Goal: Use online tool/utility: Use online tool/utility

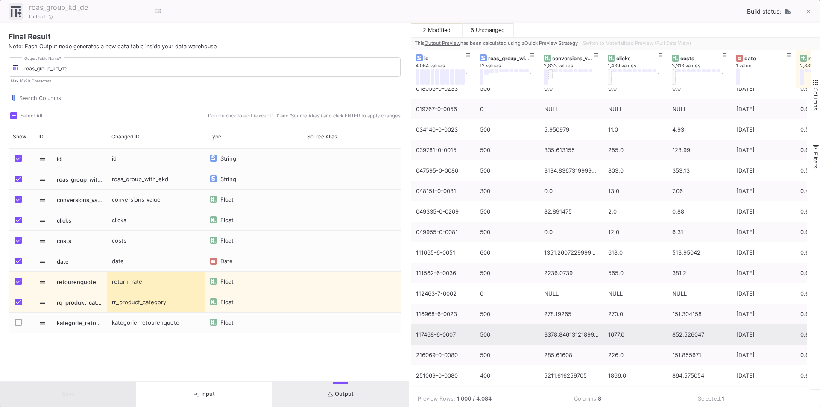
scroll to position [6143, 0]
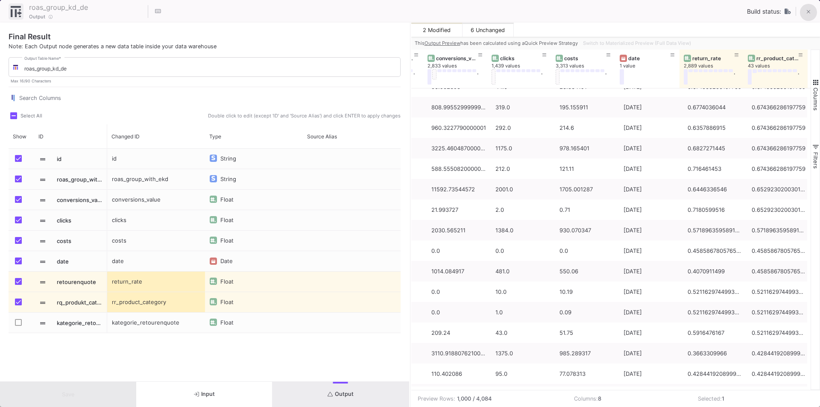
click at [807, 9] on icon at bounding box center [809, 12] width 4 height 6
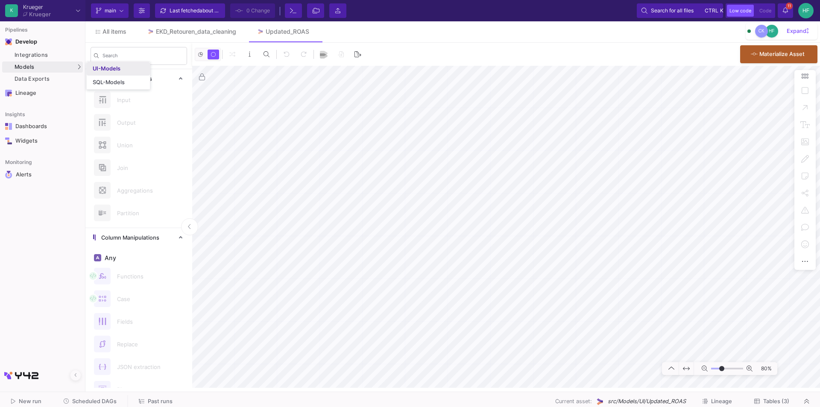
click at [106, 67] on div "UI-Models" at bounding box center [107, 68] width 28 height 7
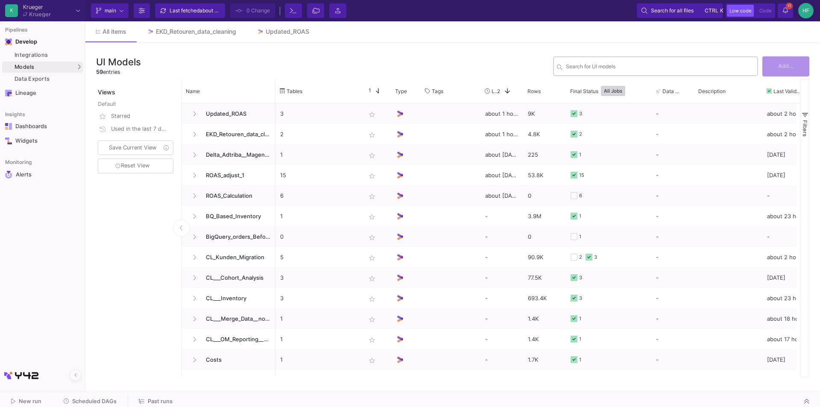
click at [591, 71] on div "Search for UI models" at bounding box center [660, 65] width 188 height 21
click at [588, 67] on input "Search for UI models" at bounding box center [660, 68] width 188 height 6
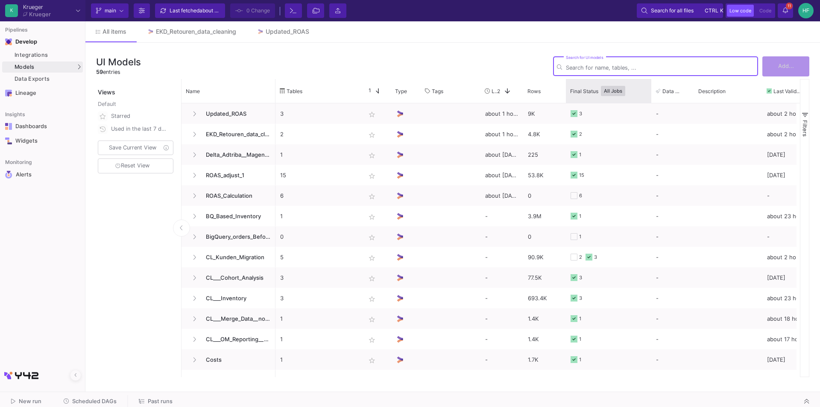
paste input "EKD_Retouren_data_cleaning"
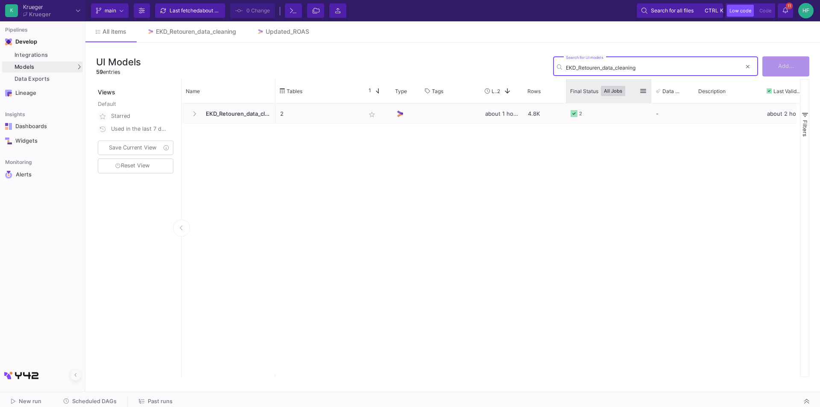
type input "EKD_Retouren_data_cleaning"
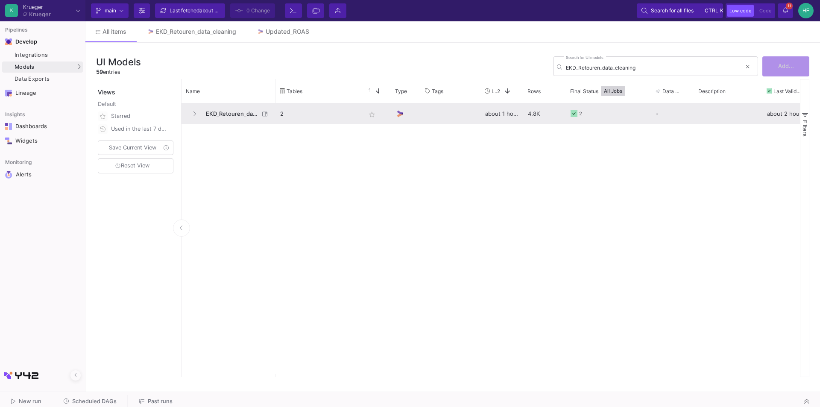
click at [255, 112] on span "EKD_Retouren_data_cleaning" at bounding box center [230, 114] width 59 height 20
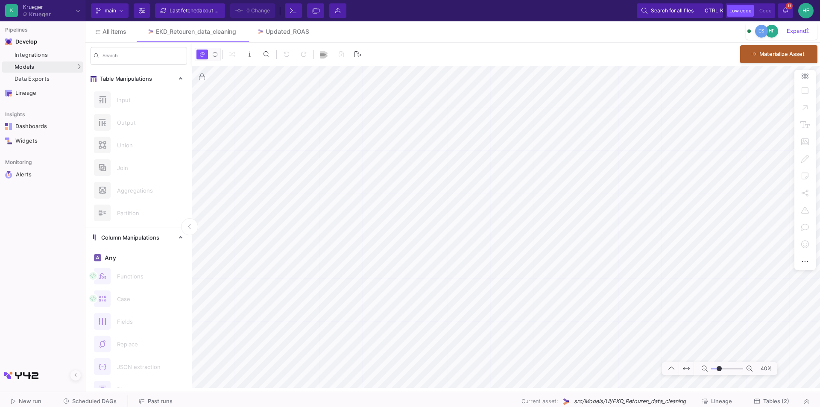
type input "-8"
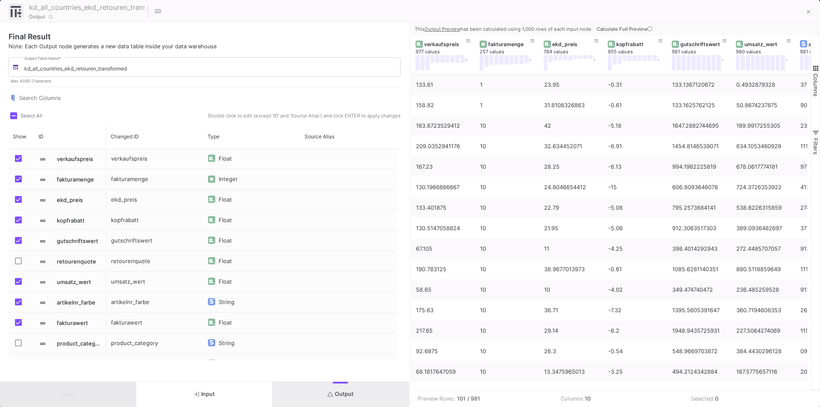
click at [629, 31] on span "Calculate Full Preview" at bounding box center [625, 29] width 57 height 6
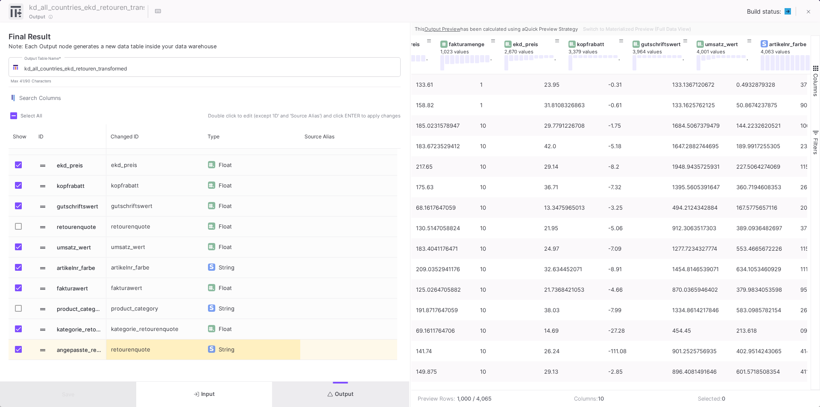
scroll to position [0, 244]
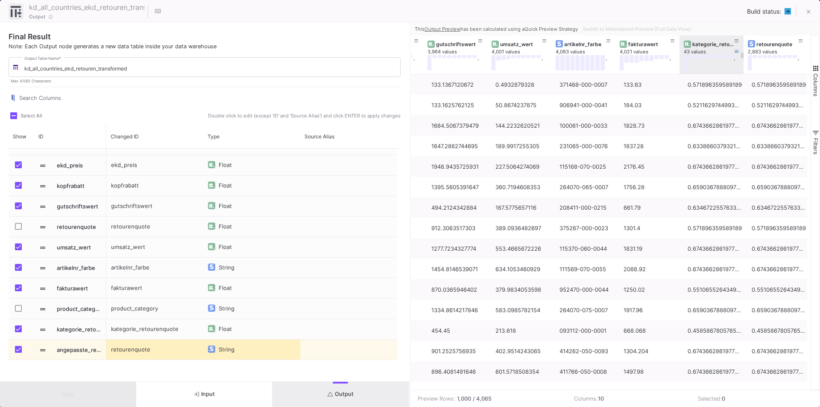
click at [704, 42] on div "kategorie_retourenquote" at bounding box center [714, 44] width 42 height 6
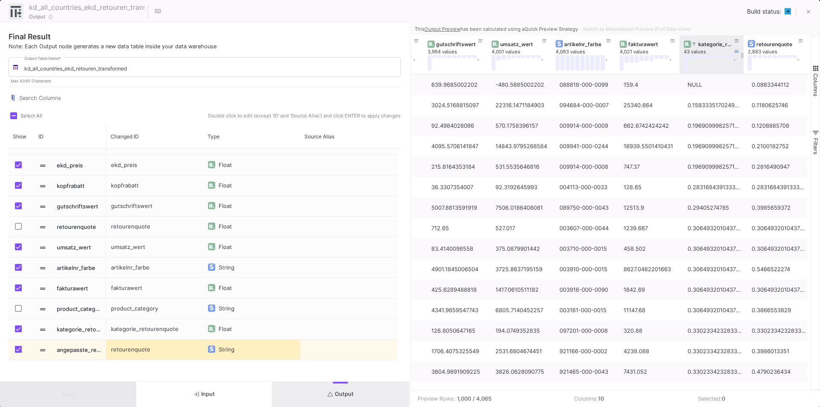
click at [701, 44] on div "kategorie_retourenquote" at bounding box center [714, 44] width 42 height 6
click at [703, 44] on div "kategorie_retourenquote" at bounding box center [714, 44] width 42 height 6
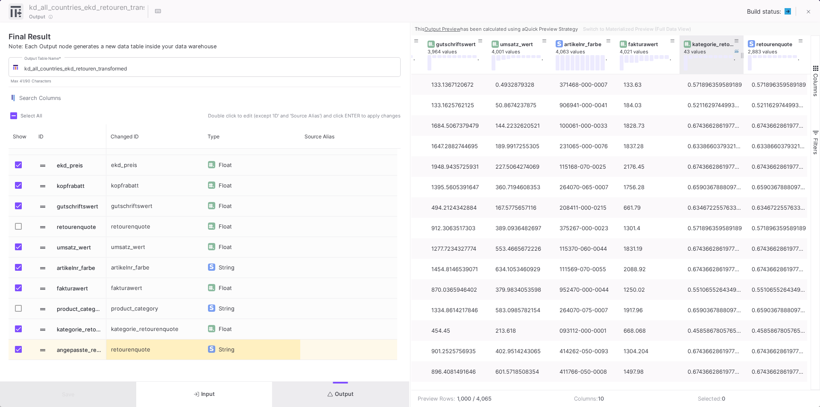
click at [719, 44] on div "kategorie_retourenquote" at bounding box center [714, 44] width 42 height 6
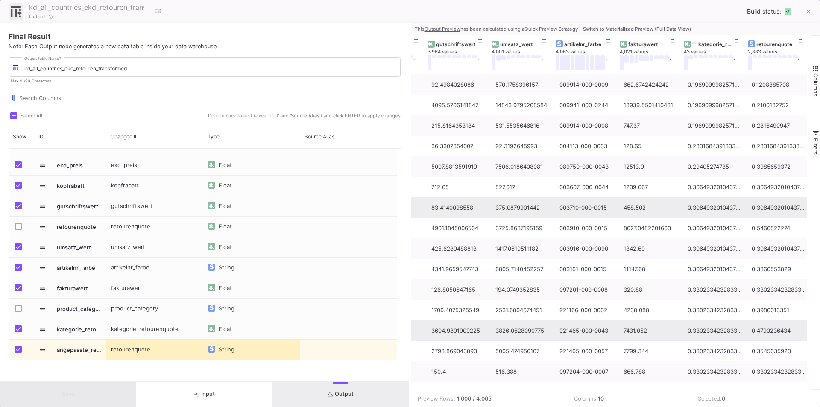
scroll to position [0, 0]
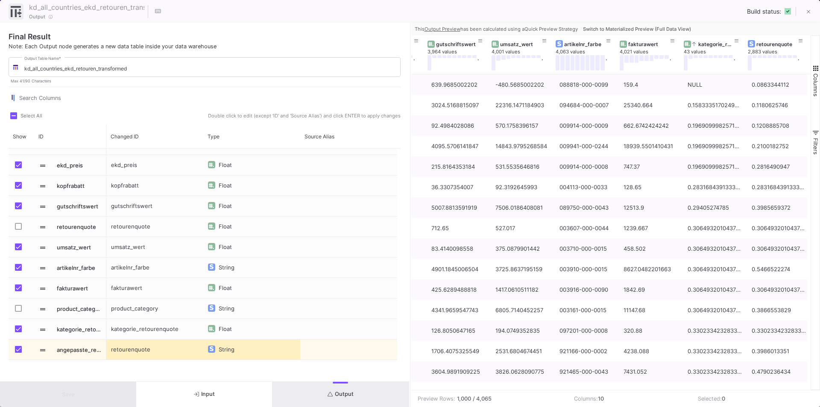
click at [216, 396] on button "Input" at bounding box center [204, 394] width 136 height 25
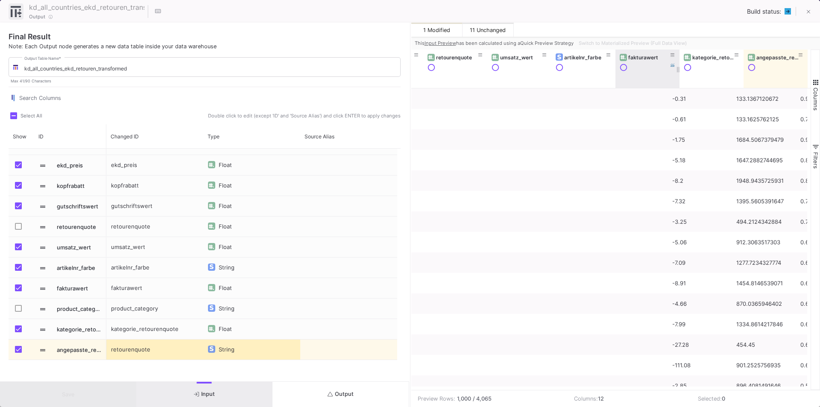
scroll to position [0, 369]
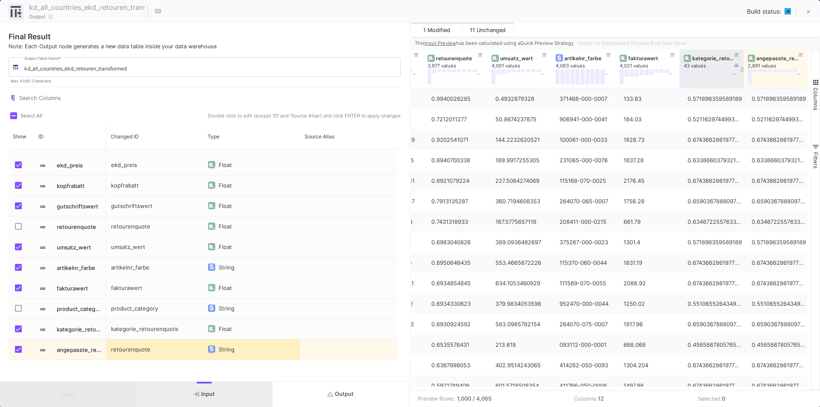
click at [710, 57] on div "kategorie_retourenquote" at bounding box center [714, 58] width 42 height 6
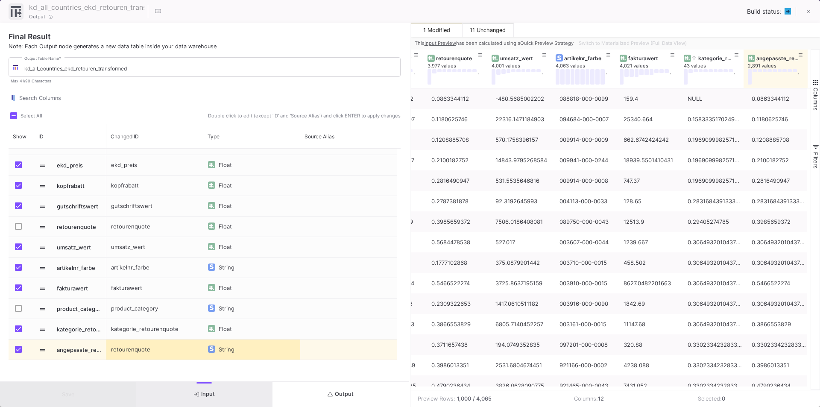
click at [334, 400] on button "Output" at bounding box center [341, 394] width 136 height 25
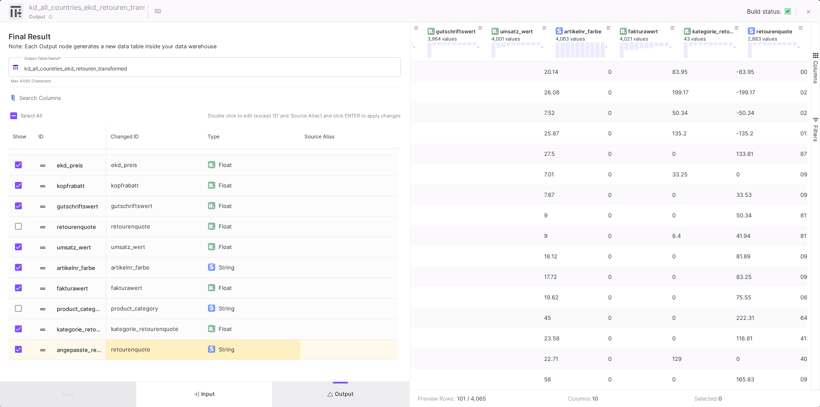
scroll to position [0, 244]
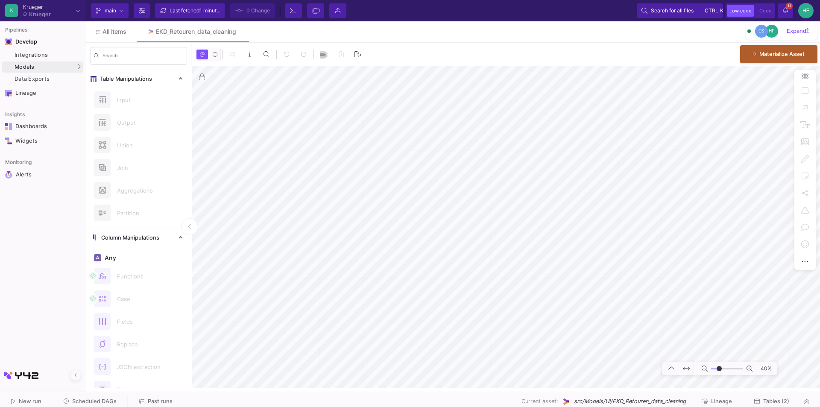
click at [488, 397] on as-split "K Krueger Krueger Current branch main Branch Options Last fetched 1 minute ago …" at bounding box center [410, 203] width 820 height 407
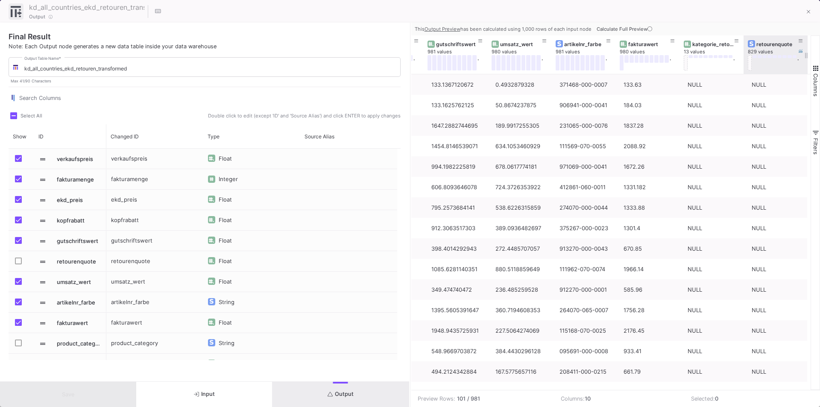
click at [769, 43] on div "retourenquote" at bounding box center [778, 44] width 42 height 6
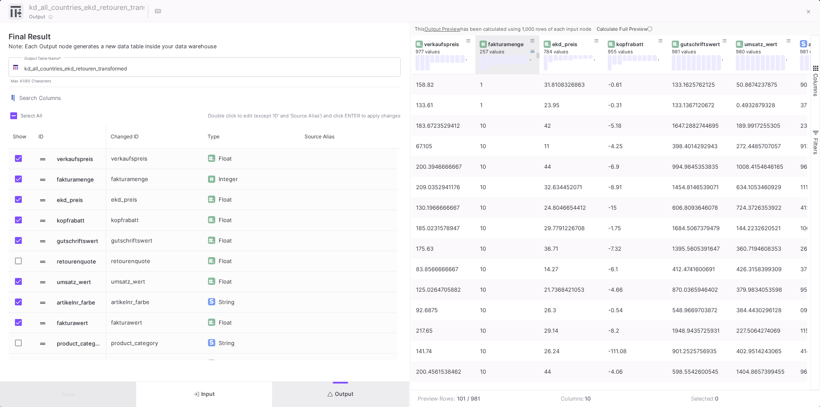
click at [496, 44] on div "fakturamenge" at bounding box center [509, 44] width 42 height 6
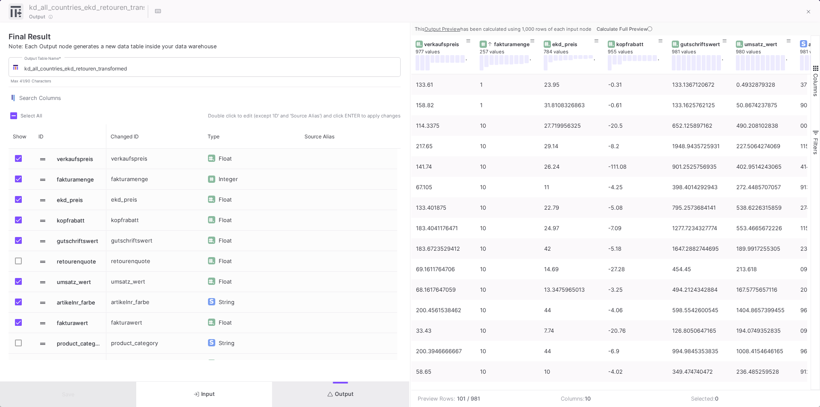
click at [648, 27] on icon at bounding box center [650, 28] width 5 height 5
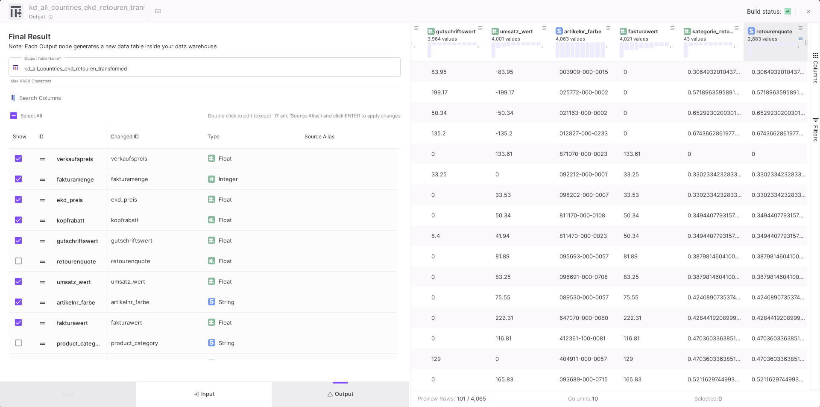
click at [768, 31] on div "retourenquote" at bounding box center [778, 31] width 42 height 6
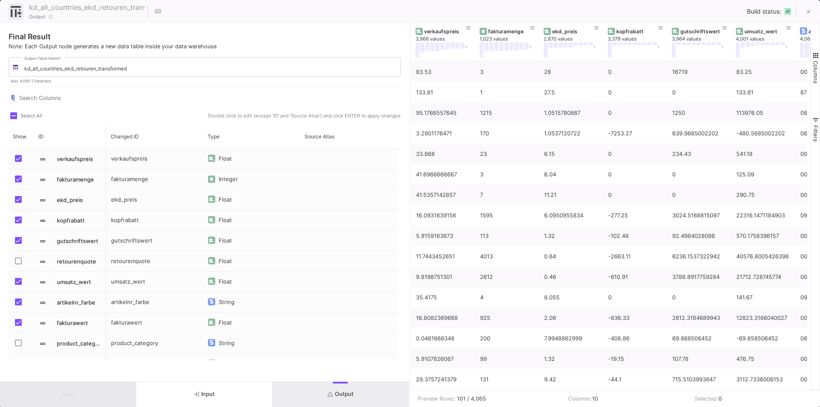
scroll to position [0, 244]
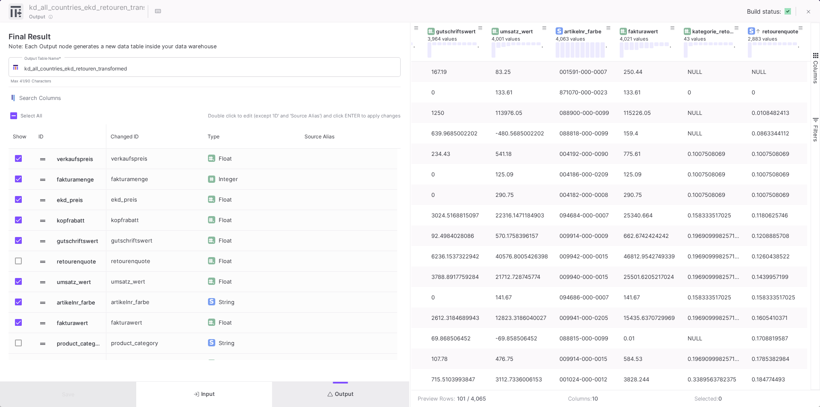
click at [268, 21] on div "kd_all_countries_ekd_retouren_transformed 41 / 90 Output Build status:" at bounding box center [410, 11] width 820 height 23
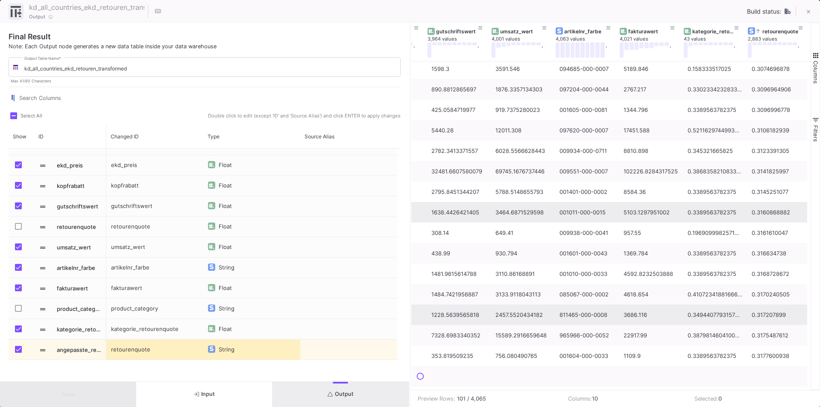
scroll to position [1618, 0]
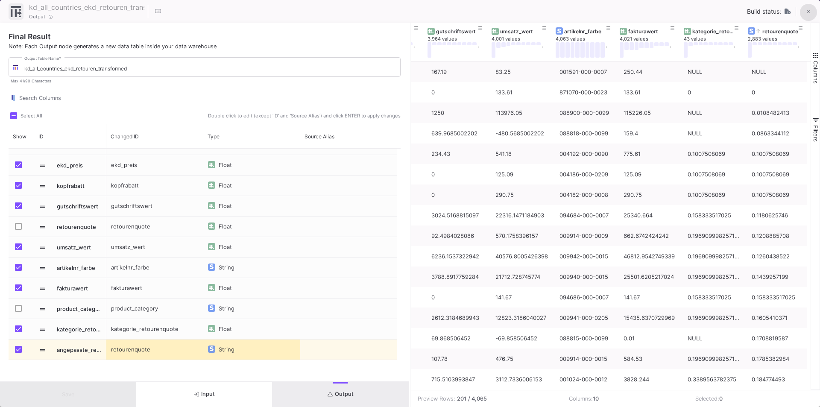
click at [808, 12] on icon at bounding box center [809, 12] width 4 height 4
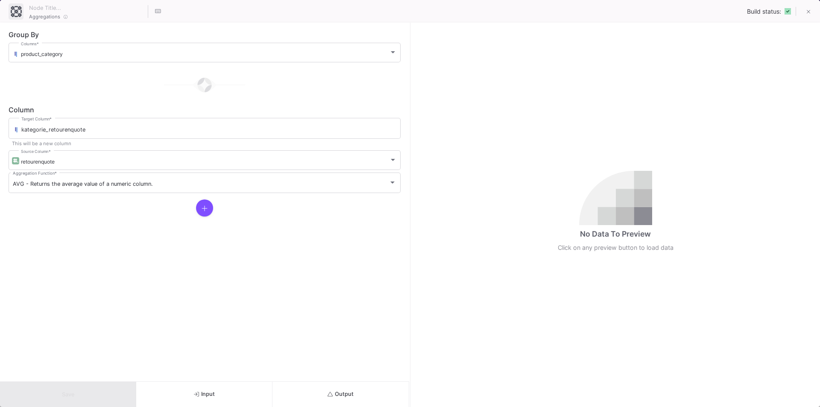
click at [199, 392] on span "Input" at bounding box center [204, 394] width 21 height 6
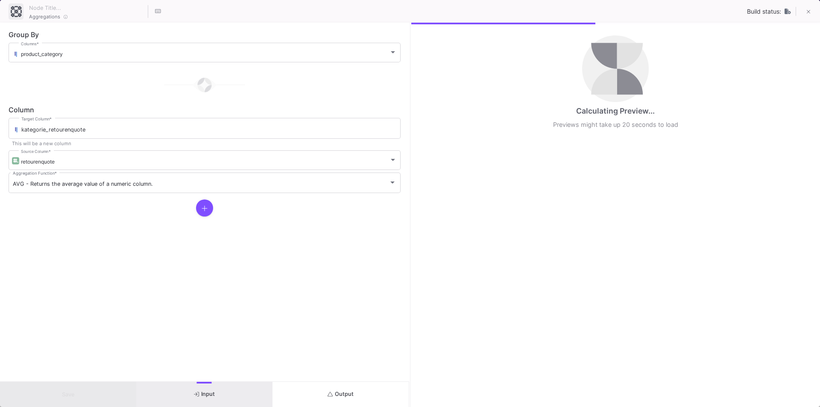
click at [334, 391] on button "Output" at bounding box center [341, 394] width 136 height 25
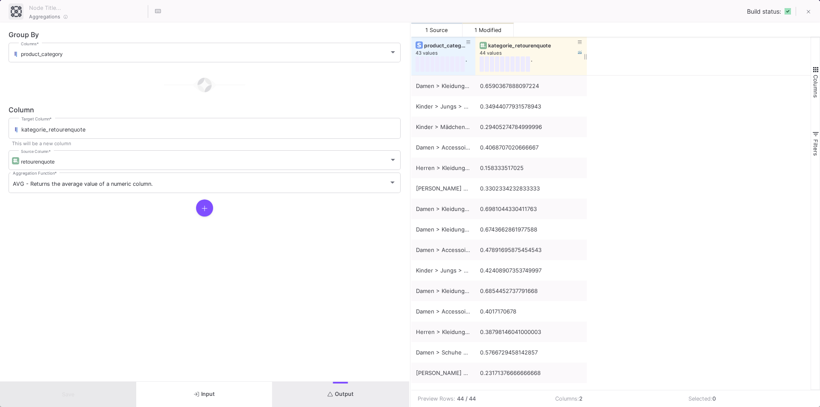
drag, startPoint x: 538, startPoint y: 43, endPoint x: 585, endPoint y: 48, distance: 47.7
click at [585, 48] on div at bounding box center [586, 56] width 3 height 38
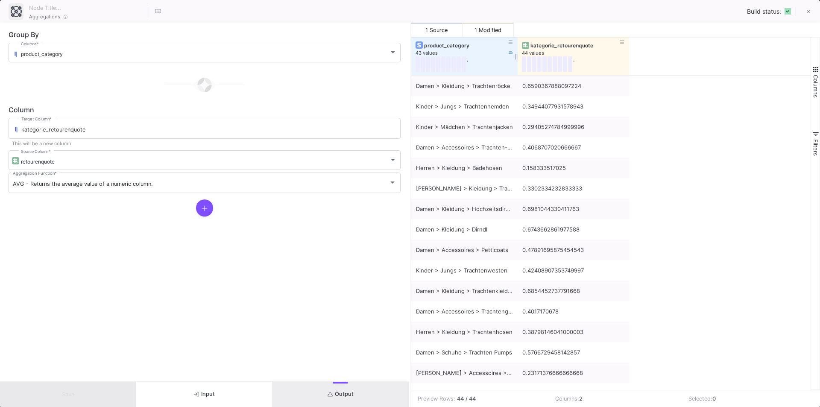
drag, startPoint x: 474, startPoint y: 44, endPoint x: 518, endPoint y: 45, distance: 44.0
click at [518, 45] on div at bounding box center [517, 56] width 3 height 38
click at [188, 394] on button "Input" at bounding box center [204, 394] width 136 height 25
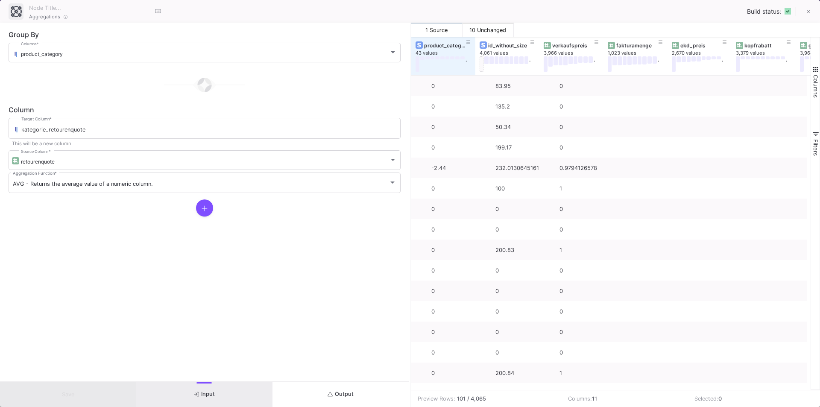
scroll to position [0, 0]
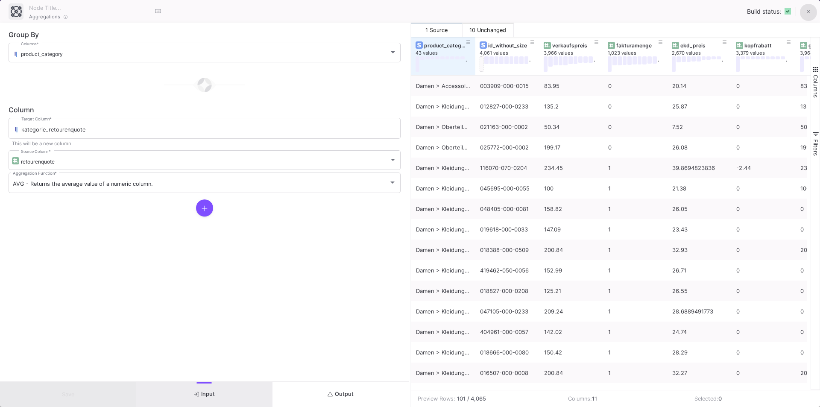
click at [808, 15] on icon at bounding box center [809, 12] width 4 height 6
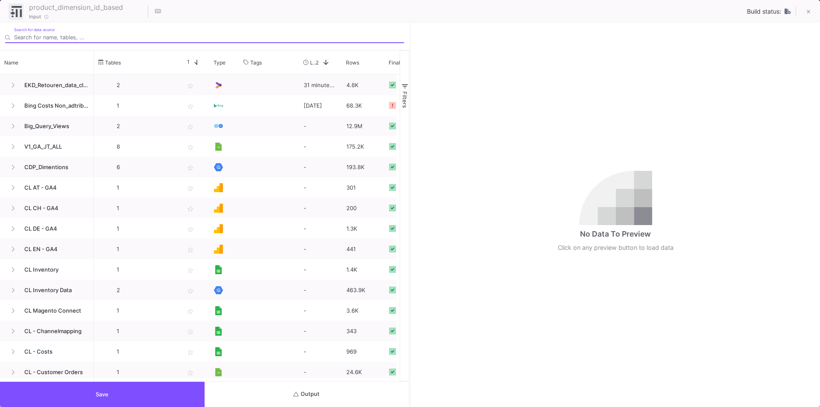
click at [306, 390] on button "Output" at bounding box center [307, 394] width 205 height 25
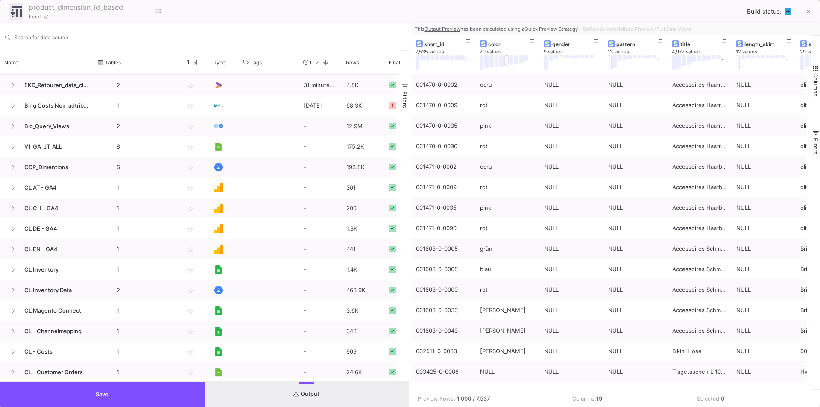
click at [292, 404] on button "Output" at bounding box center [307, 394] width 205 height 25
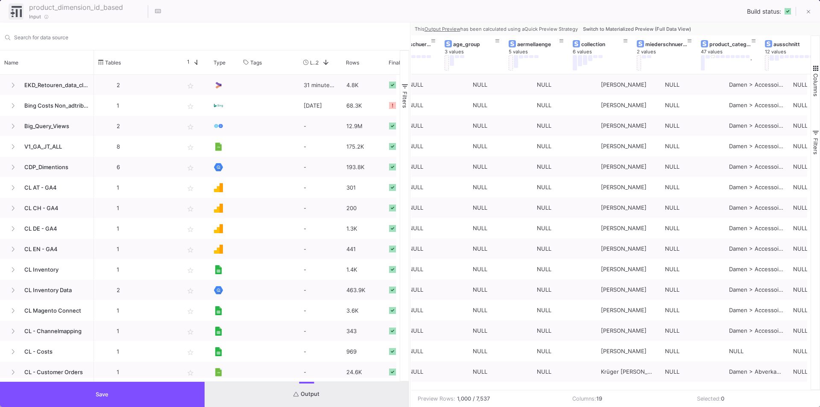
scroll to position [0, 821]
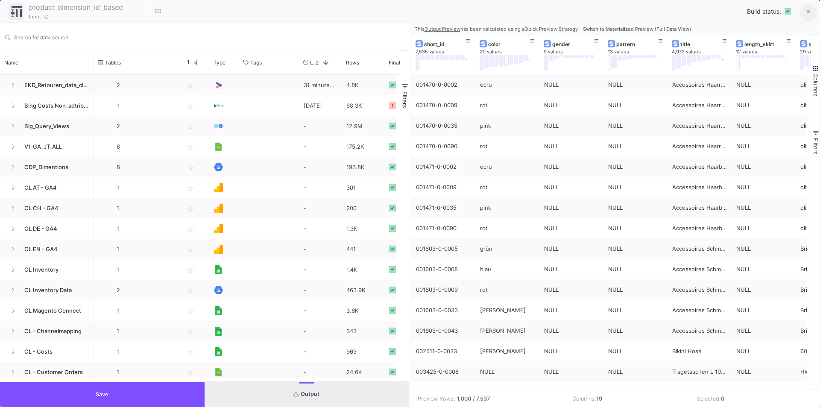
click at [808, 18] on button at bounding box center [808, 12] width 17 height 17
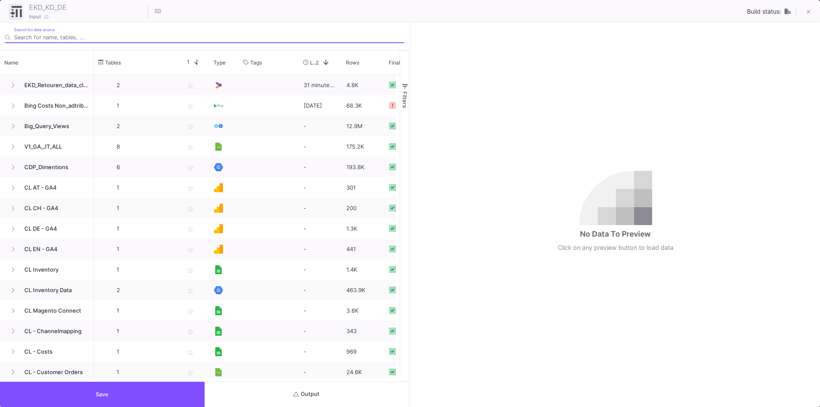
click at [313, 396] on span "Output" at bounding box center [307, 394] width 26 height 6
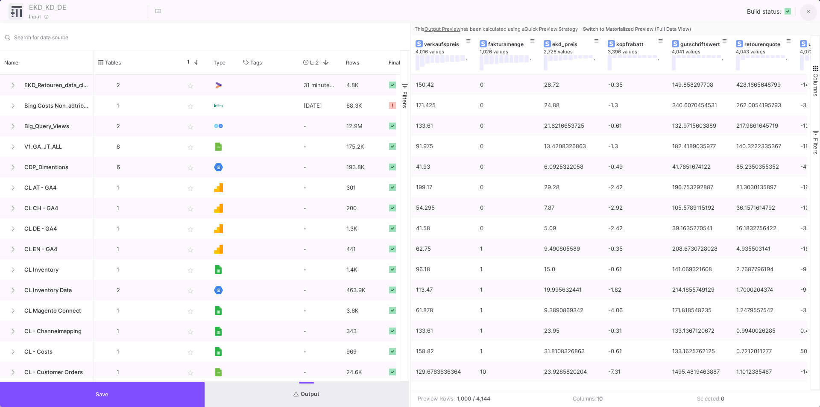
click at [808, 11] on icon at bounding box center [809, 12] width 4 height 6
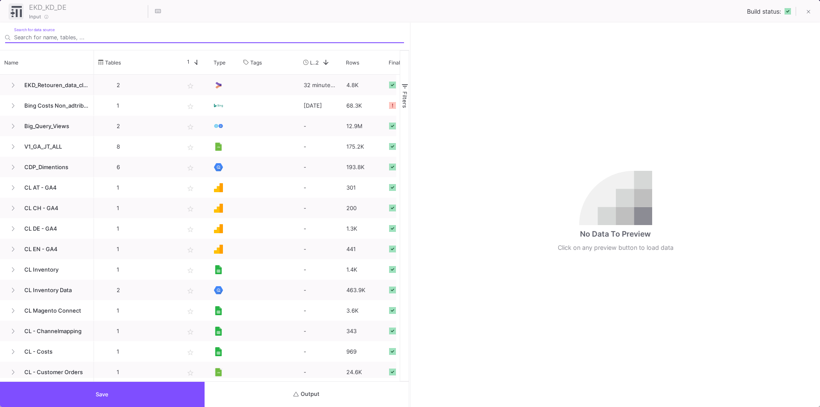
click at [317, 385] on button "Output" at bounding box center [307, 394] width 205 height 25
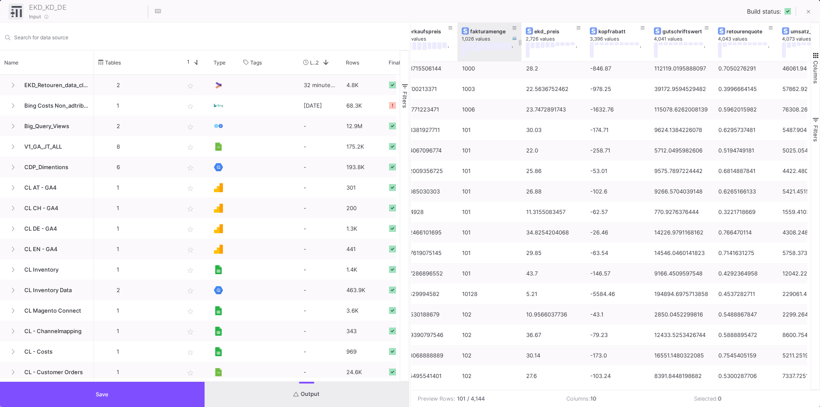
click at [480, 32] on div "fakturamenge" at bounding box center [491, 31] width 42 height 6
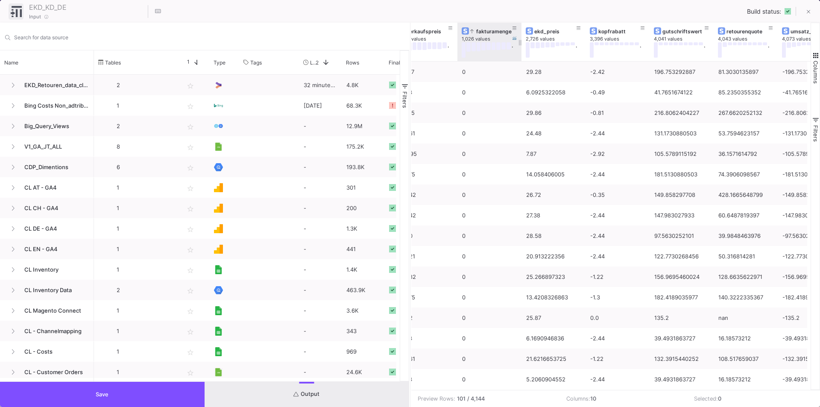
click at [489, 30] on div "fakturamenge" at bounding box center [491, 31] width 42 height 6
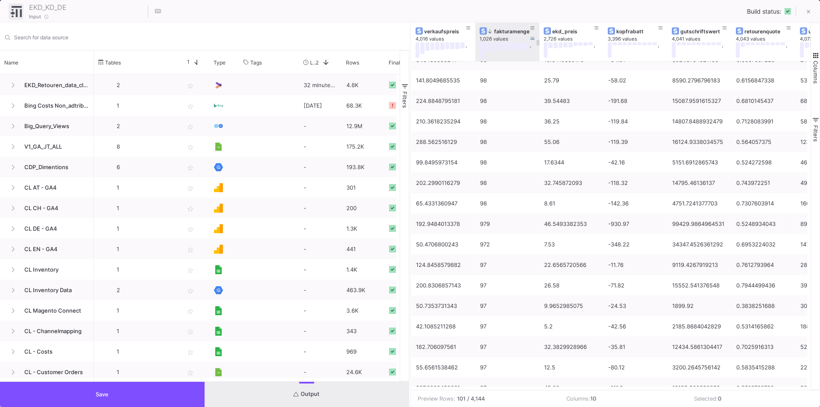
click at [497, 32] on div "fakturamenge" at bounding box center [509, 31] width 42 height 6
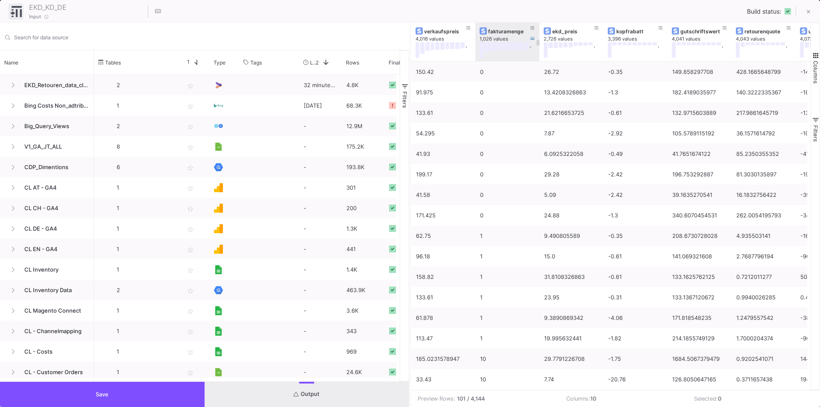
click at [510, 32] on div "fakturamenge" at bounding box center [509, 31] width 42 height 6
click at [508, 32] on div "fakturamenge" at bounding box center [509, 31] width 42 height 6
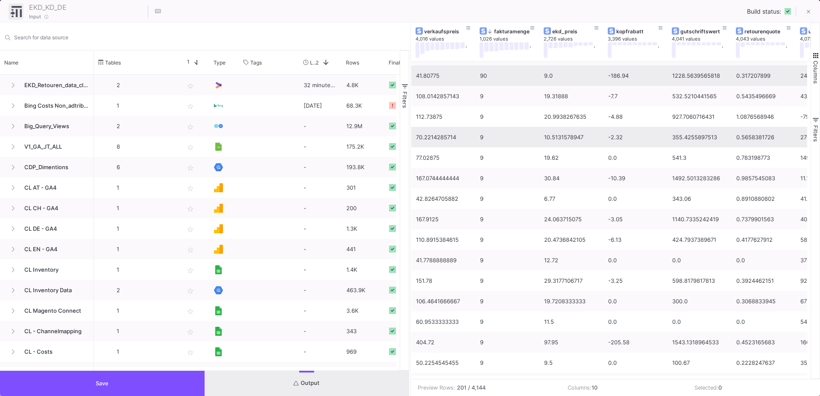
type input "-19"
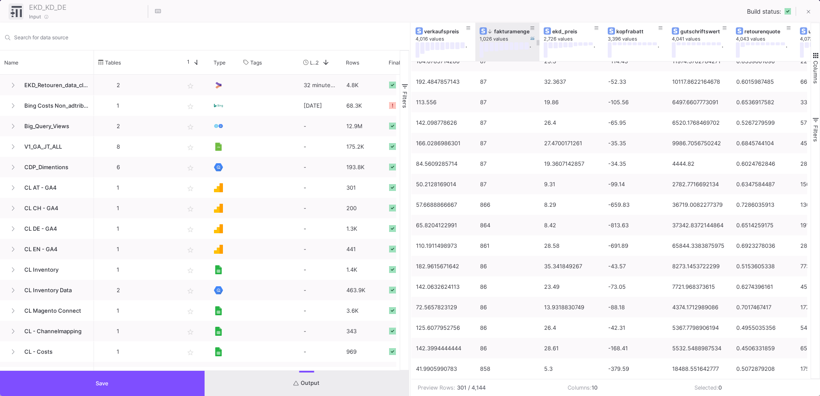
click at [504, 30] on div "fakturamenge" at bounding box center [509, 31] width 42 height 6
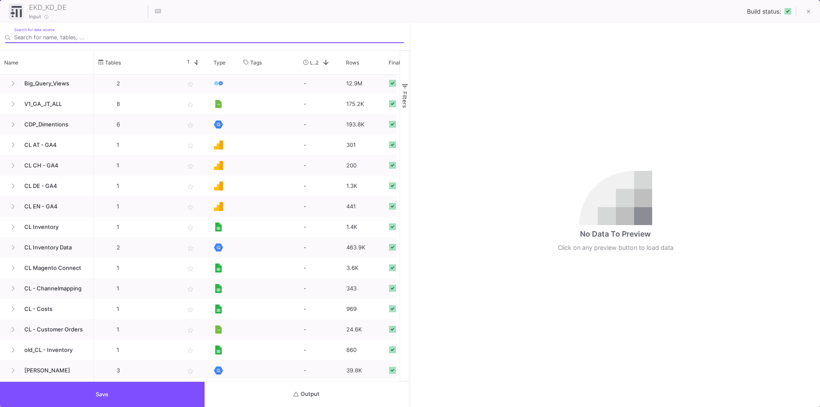
click at [306, 388] on button "Output" at bounding box center [307, 394] width 205 height 25
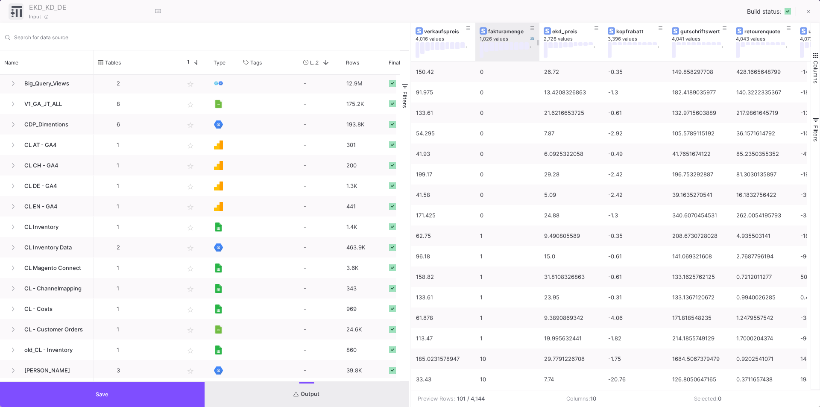
click at [494, 30] on div "fakturamenge" at bounding box center [509, 31] width 42 height 6
click at [502, 30] on div "fakturamenge" at bounding box center [509, 31] width 42 height 6
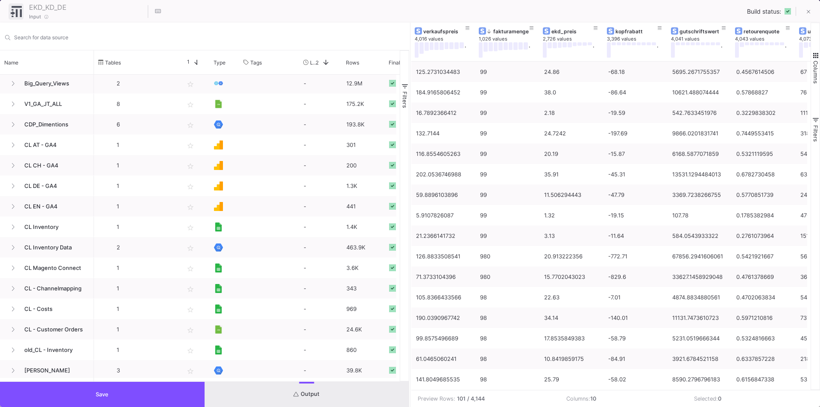
scroll to position [0, 244]
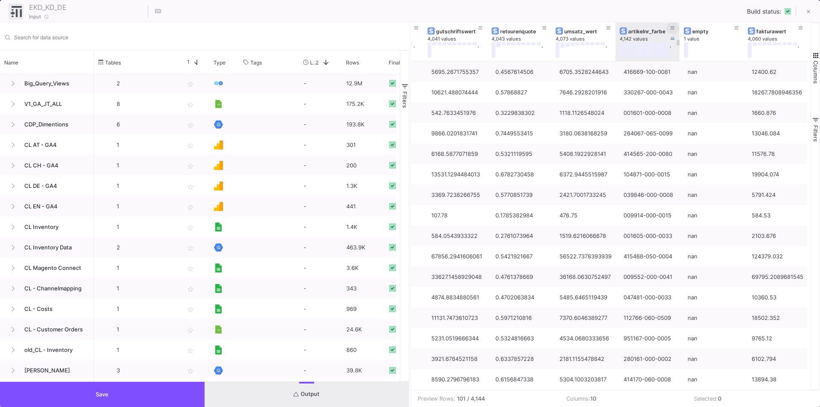
click at [669, 28] on button at bounding box center [673, 28] width 13 height 13
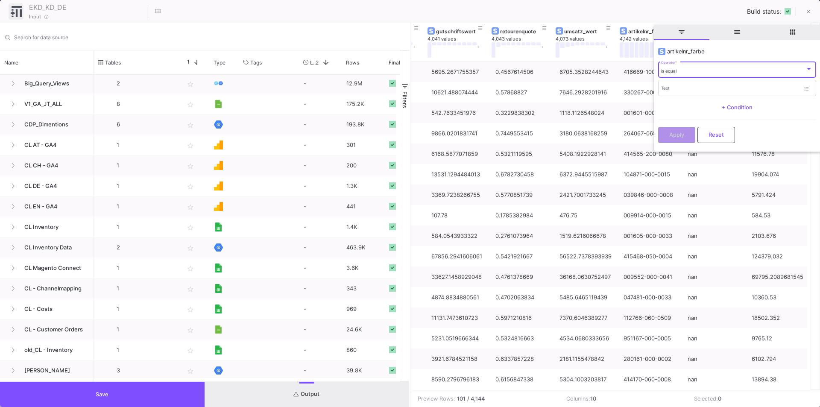
click at [684, 69] on div "is equal" at bounding box center [733, 71] width 144 height 6
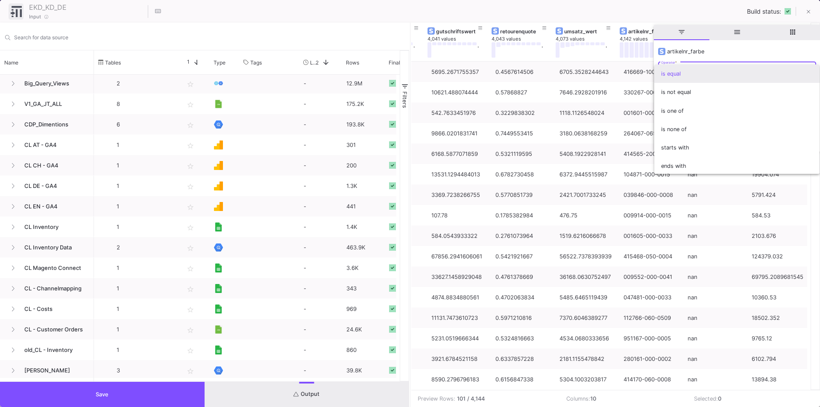
click at [679, 70] on span "is equal" at bounding box center [737, 74] width 152 height 18
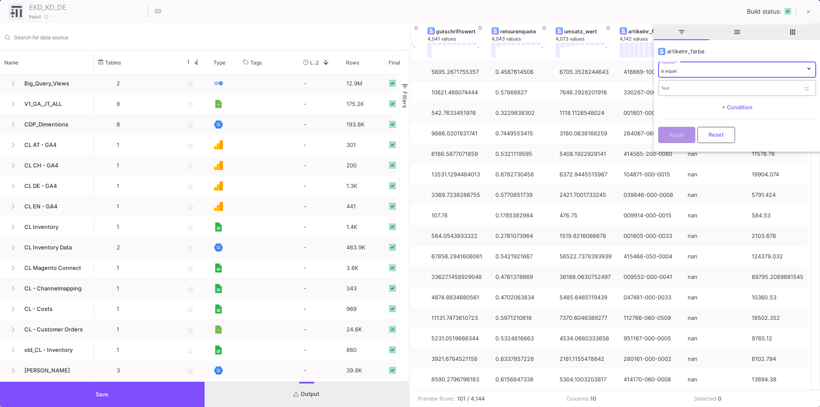
click at [674, 92] on div "Text" at bounding box center [730, 88] width 139 height 18
click at [672, 89] on input "Text" at bounding box center [730, 90] width 139 height 6
click at [679, 66] on div "is equal Operator *" at bounding box center [737, 70] width 152 height 18
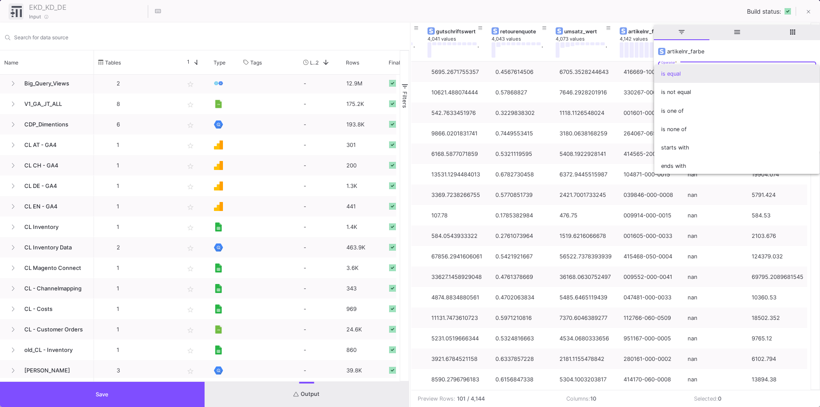
click at [677, 66] on span "is equal" at bounding box center [737, 74] width 152 height 18
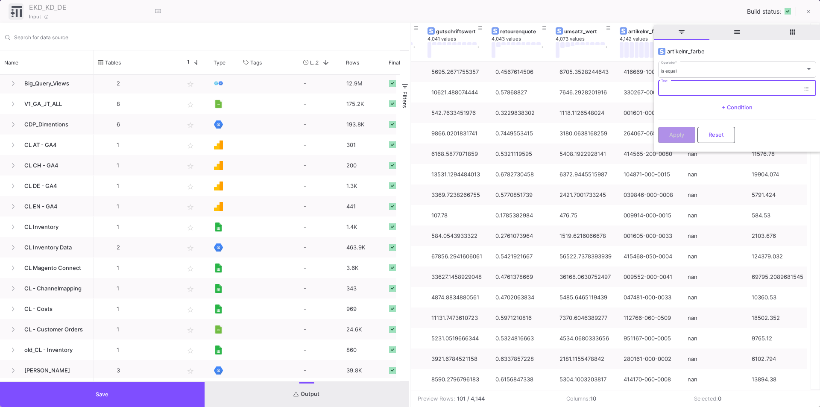
click at [675, 90] on input "Text" at bounding box center [730, 90] width 139 height 6
paste input "412669-6-0081"
click at [683, 89] on input "412669-6-0081" at bounding box center [730, 90] width 139 height 6
click at [689, 89] on input "412669-06-0081" at bounding box center [730, 90] width 139 height 6
type input "412669-060-0081"
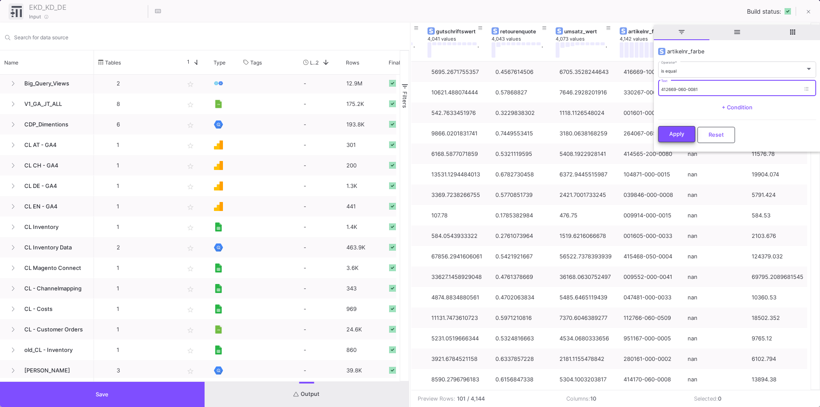
click at [679, 137] on button "Apply" at bounding box center [677, 134] width 37 height 16
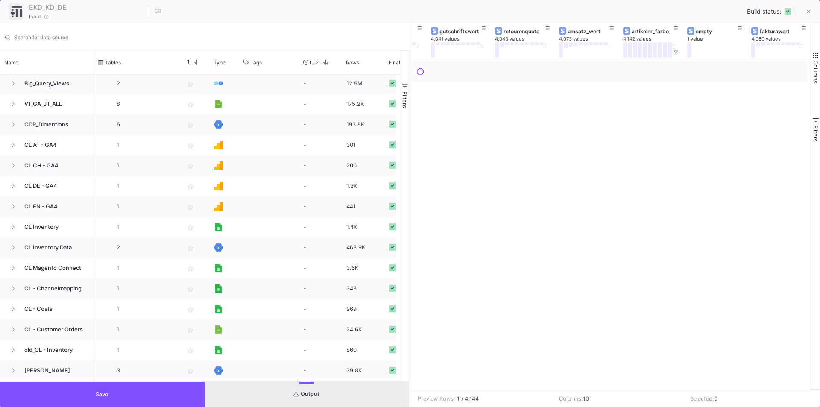
scroll to position [0, 241]
click at [675, 26] on icon at bounding box center [676, 28] width 4 height 5
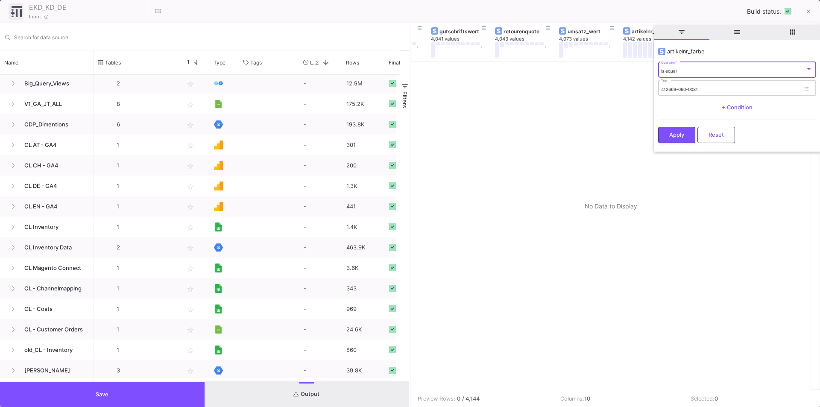
click at [708, 88] on input "412669-060-0081" at bounding box center [730, 90] width 139 height 6
click at [712, 137] on span "Reset" at bounding box center [716, 135] width 15 height 6
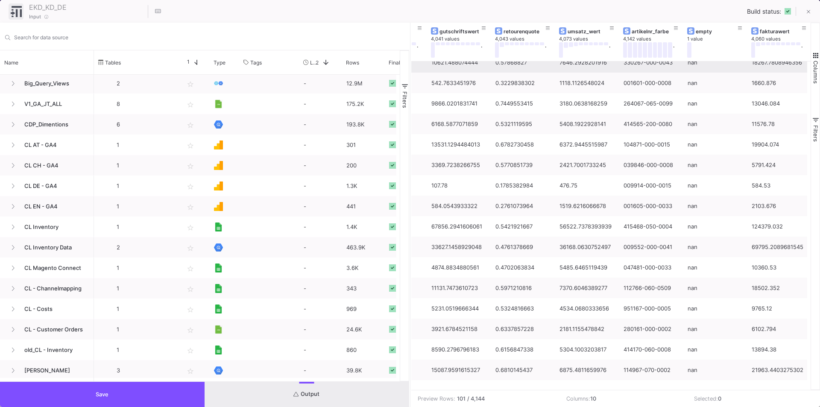
scroll to position [0, 0]
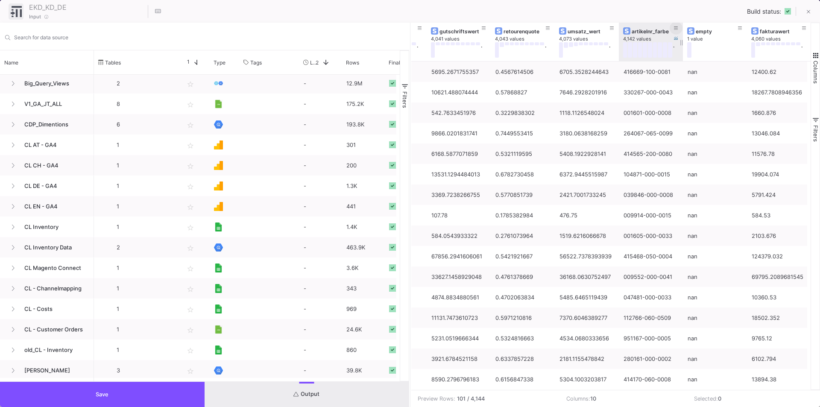
click at [678, 28] on icon at bounding box center [676, 27] width 4 height 3
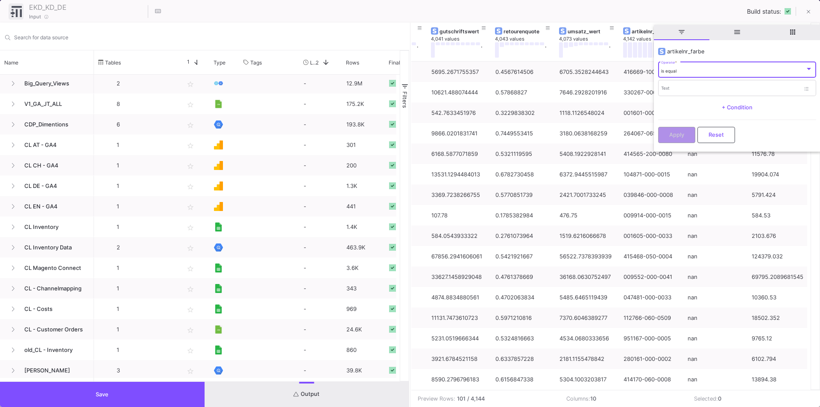
click at [679, 68] on div "is equal" at bounding box center [733, 71] width 144 height 6
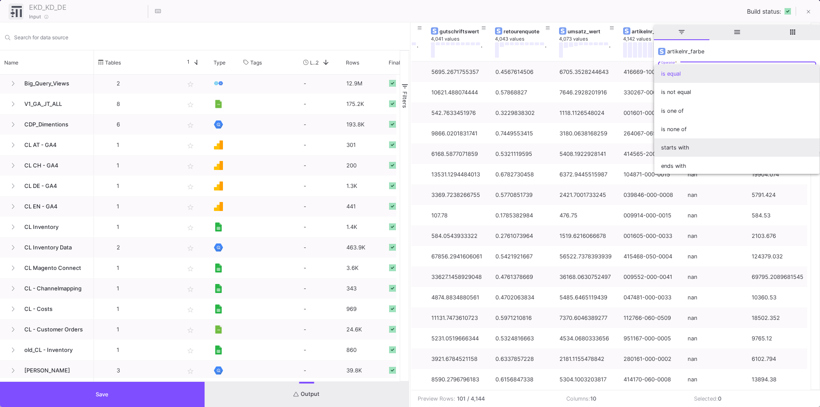
click at [680, 142] on span "starts with" at bounding box center [737, 147] width 152 height 18
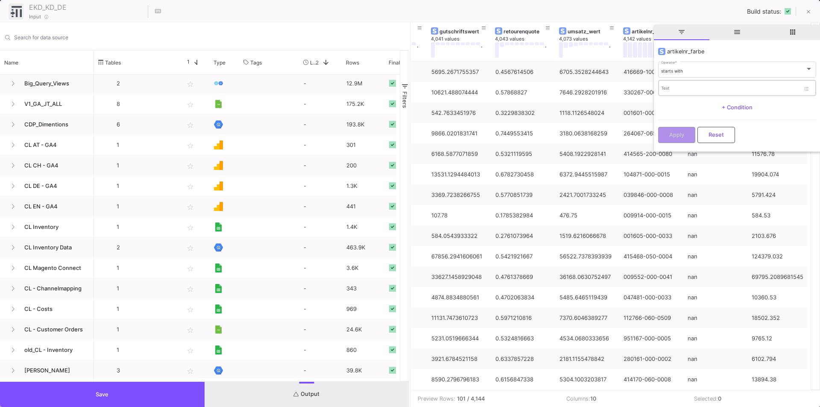
click at [668, 93] on div "Text" at bounding box center [730, 88] width 139 height 18
click at [668, 89] on input "Text" at bounding box center [730, 90] width 139 height 6
type input "412669"
click at [670, 138] on button "Apply" at bounding box center [677, 134] width 37 height 16
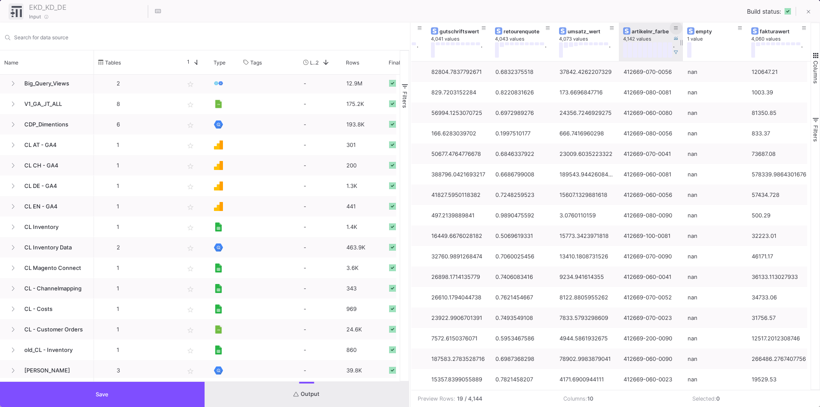
click at [675, 28] on icon at bounding box center [676, 27] width 4 height 3
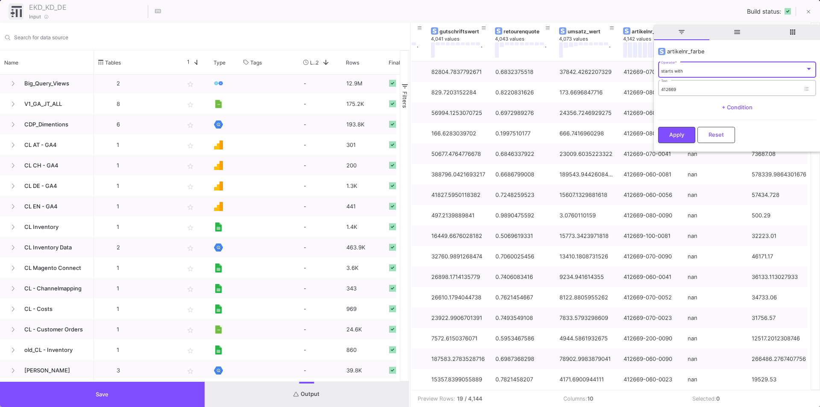
click at [683, 87] on input "412669" at bounding box center [730, 90] width 139 height 6
type input "412669-060"
click at [667, 136] on button "Apply" at bounding box center [677, 134] width 37 height 16
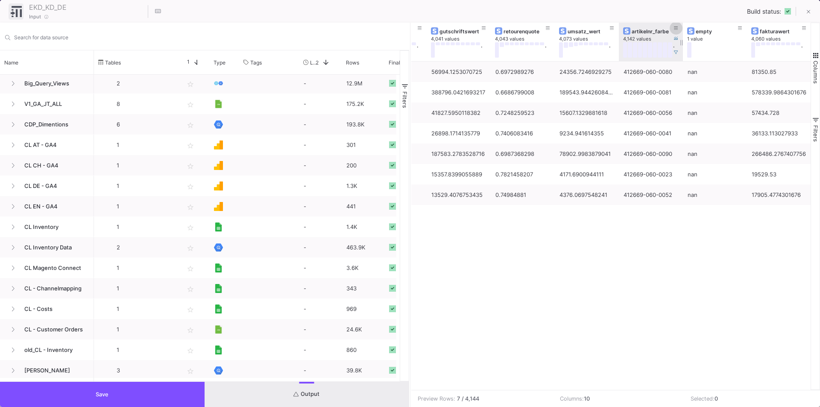
click at [675, 28] on icon at bounding box center [676, 28] width 4 height 5
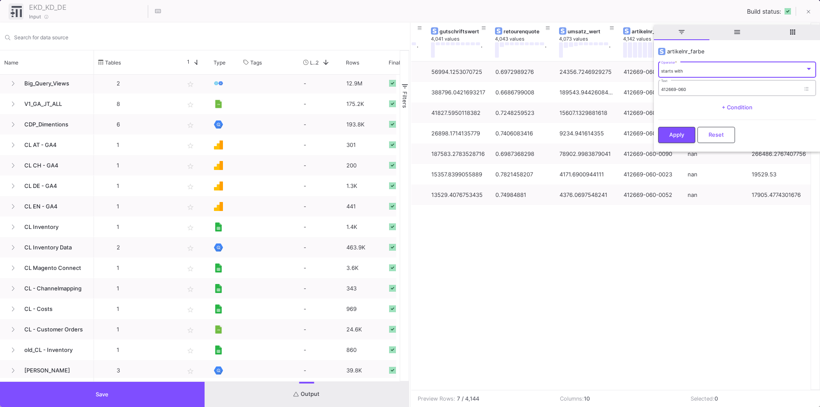
click at [693, 86] on div "412669-060 Text" at bounding box center [730, 88] width 139 height 18
type input "412669-060-0081"
click at [681, 134] on span "Apply" at bounding box center [677, 134] width 15 height 6
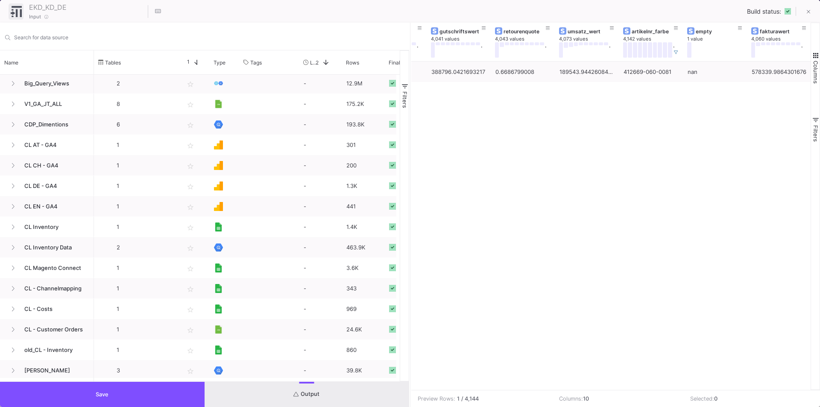
drag, startPoint x: 669, startPoint y: 391, endPoint x: 618, endPoint y: 398, distance: 51.8
click at [615, 398] on td "Columns: 10" at bounding box center [618, 399] width 131 height 17
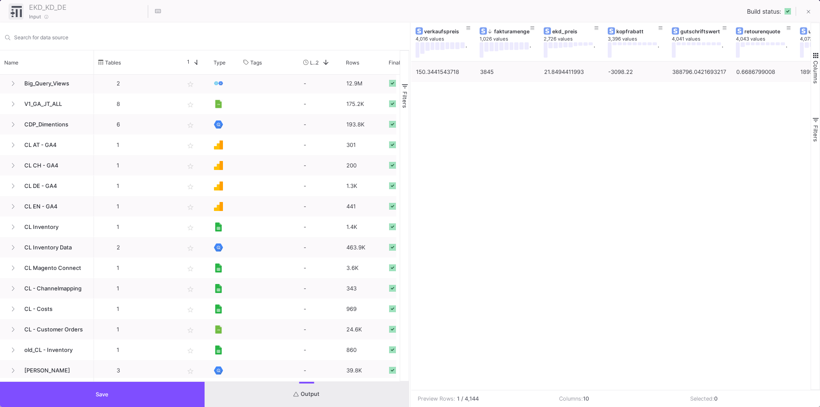
scroll to position [0, 241]
click at [810, 13] on icon at bounding box center [809, 12] width 4 height 4
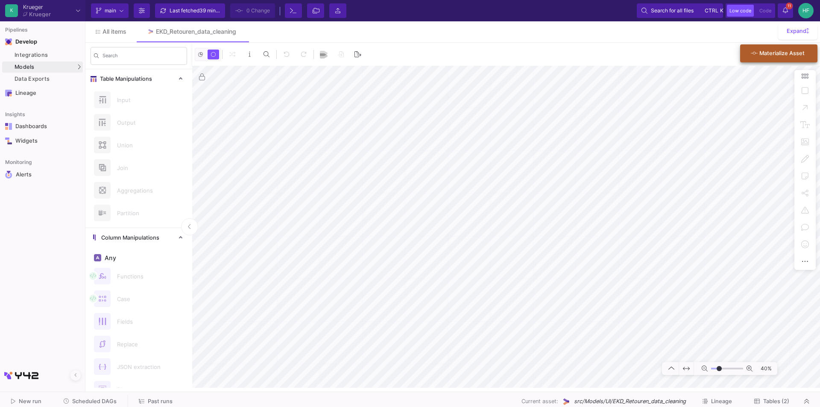
type input "1"
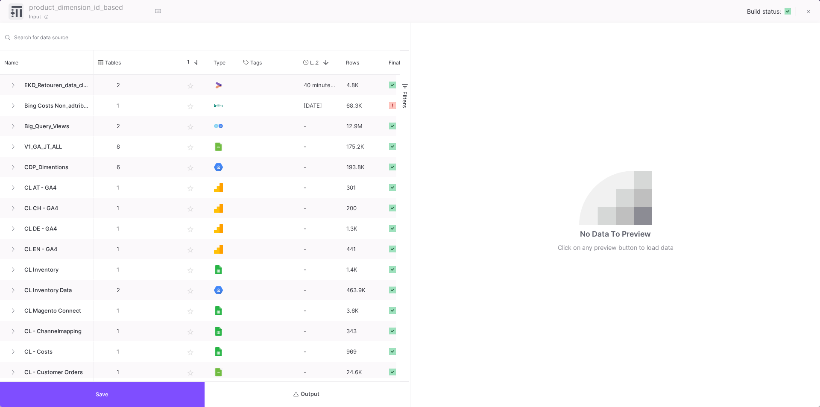
drag, startPoint x: 160, startPoint y: 403, endPoint x: 274, endPoint y: 398, distance: 114.2
click at [274, 399] on div "Save Output" at bounding box center [204, 395] width 409 height 26
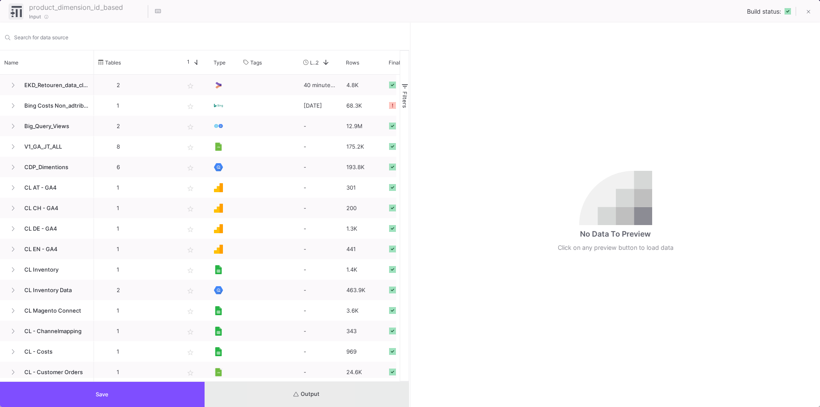
click at [274, 398] on button "Output" at bounding box center [307, 394] width 205 height 25
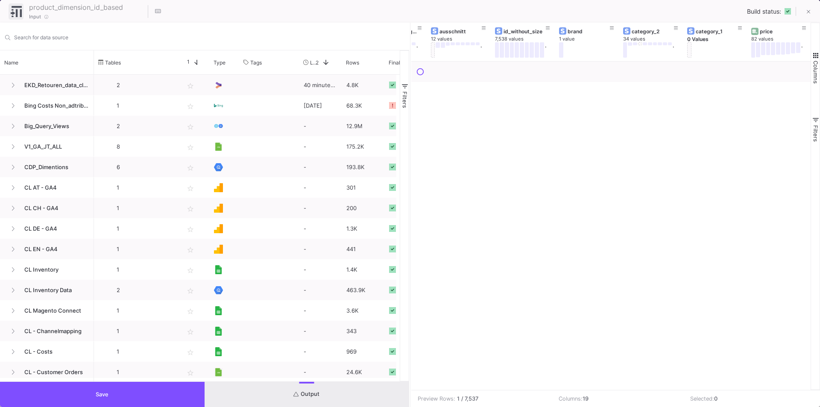
scroll to position [0, 818]
click at [810, 15] on fa-icon at bounding box center [809, 12] width 4 height 7
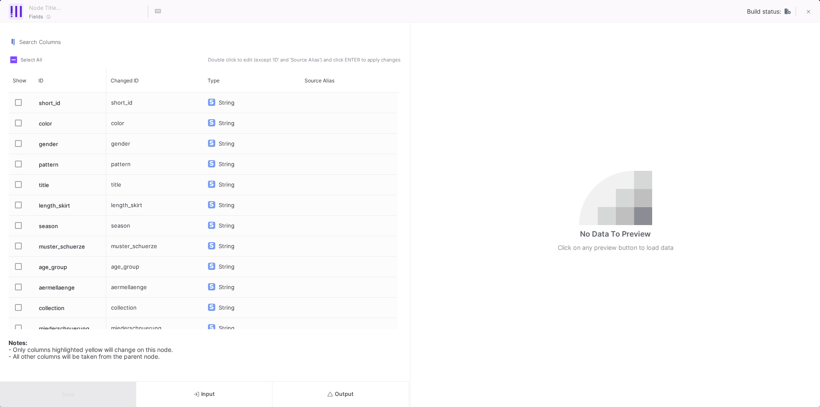
click at [329, 393] on icon "submit" at bounding box center [331, 394] width 6 height 5
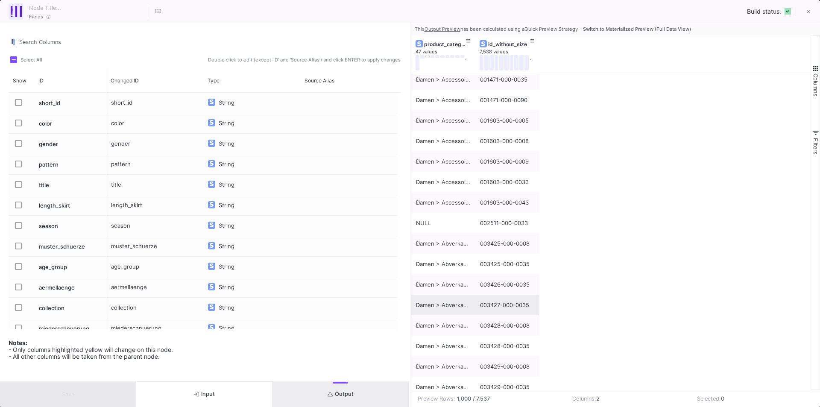
scroll to position [0, 0]
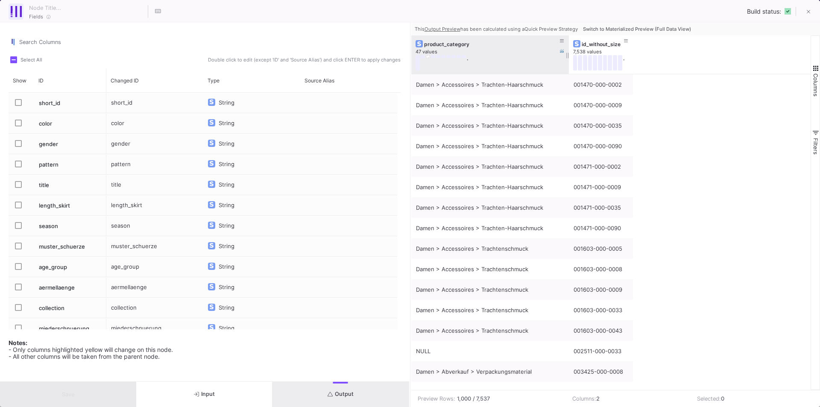
drag, startPoint x: 475, startPoint y: 43, endPoint x: 568, endPoint y: 45, distance: 93.6
click at [568, 45] on div at bounding box center [568, 54] width 3 height 38
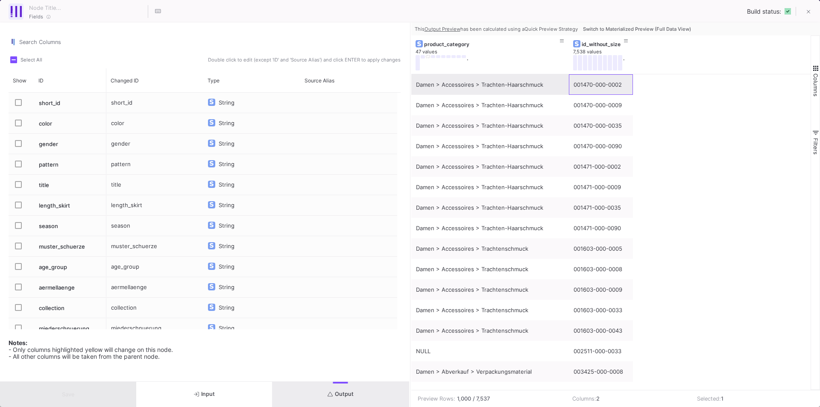
drag, startPoint x: 626, startPoint y: 86, endPoint x: 576, endPoint y: 87, distance: 50.0
click at [576, 87] on div "001470-000-0002" at bounding box center [601, 85] width 55 height 20
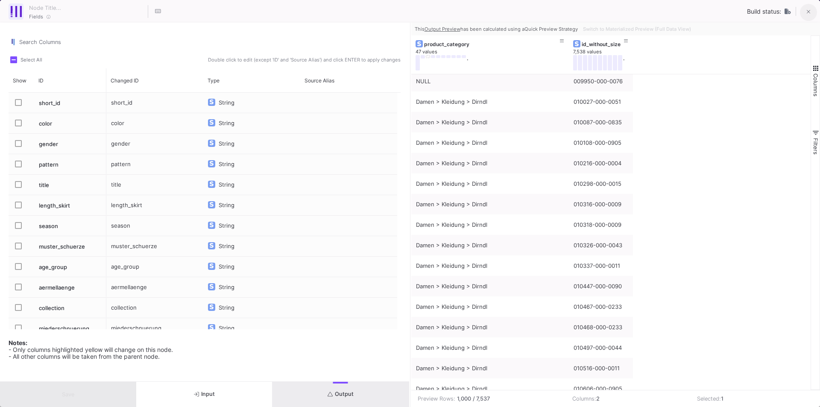
click at [810, 12] on icon at bounding box center [809, 12] width 4 height 6
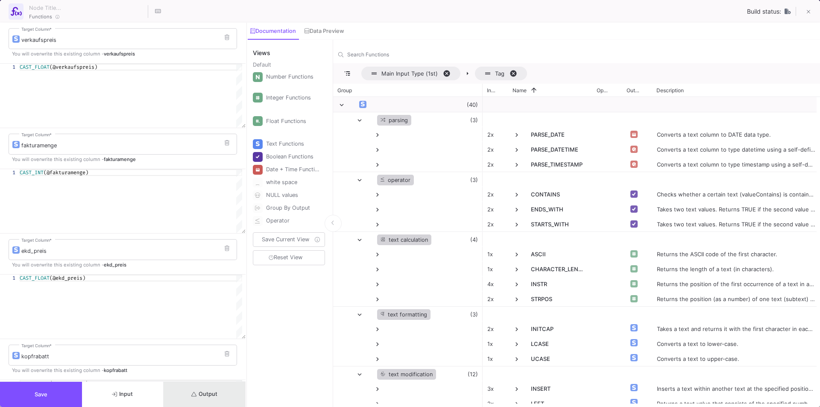
click at [210, 390] on button "Output" at bounding box center [205, 394] width 82 height 25
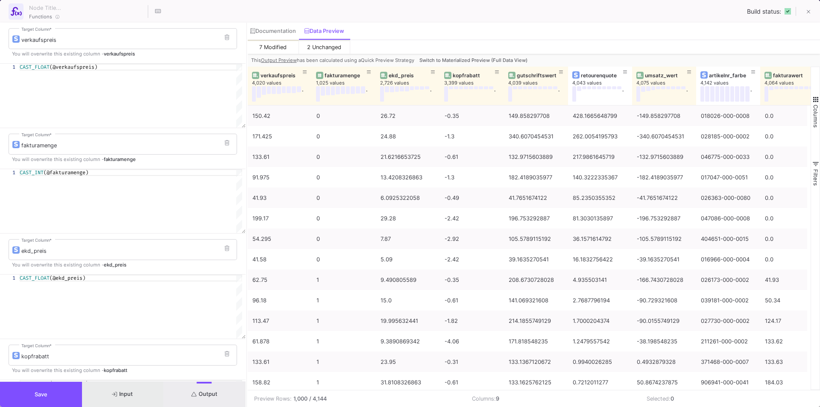
click at [140, 390] on button "Input" at bounding box center [123, 394] width 82 height 25
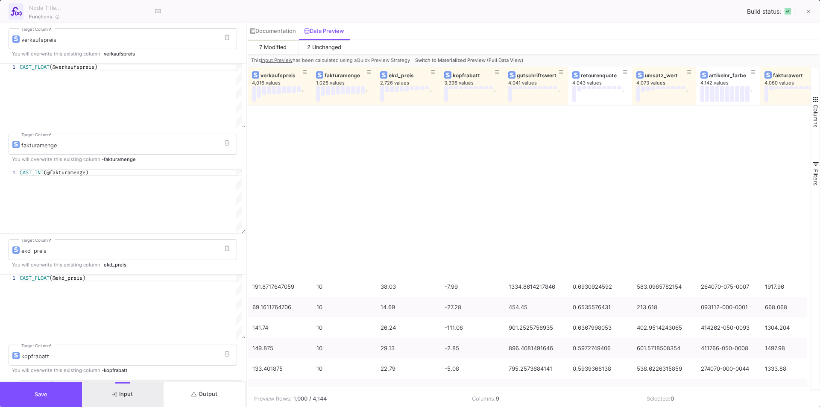
scroll to position [726, 0]
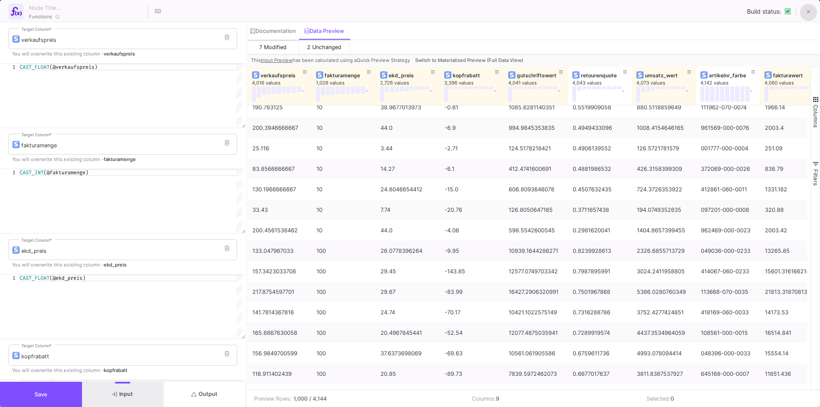
click at [808, 9] on icon at bounding box center [809, 12] width 4 height 6
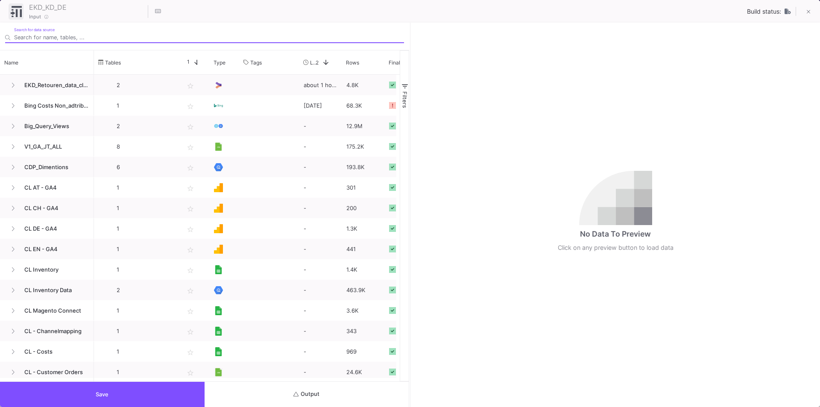
click at [286, 392] on button "Output" at bounding box center [307, 394] width 205 height 25
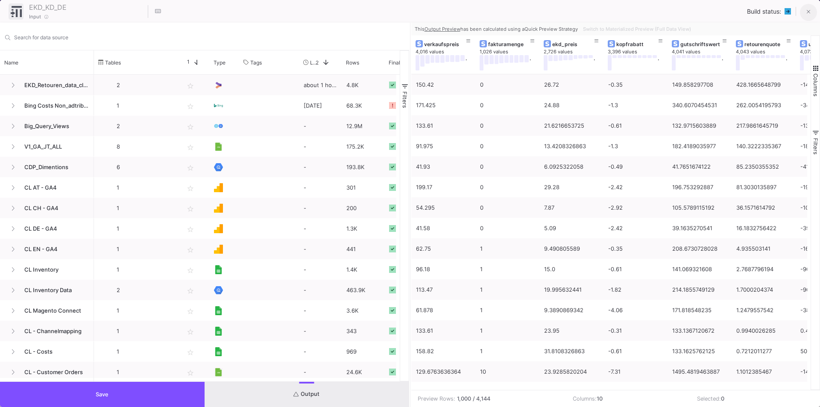
click at [807, 12] on icon at bounding box center [809, 12] width 4 height 6
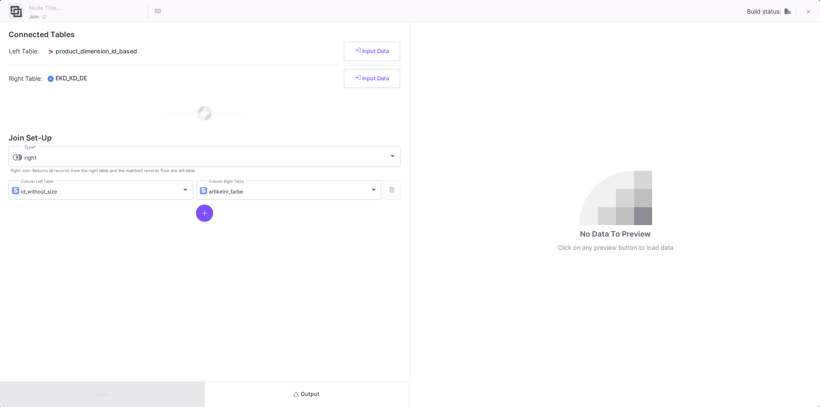
click at [298, 390] on button "Output" at bounding box center [307, 394] width 205 height 25
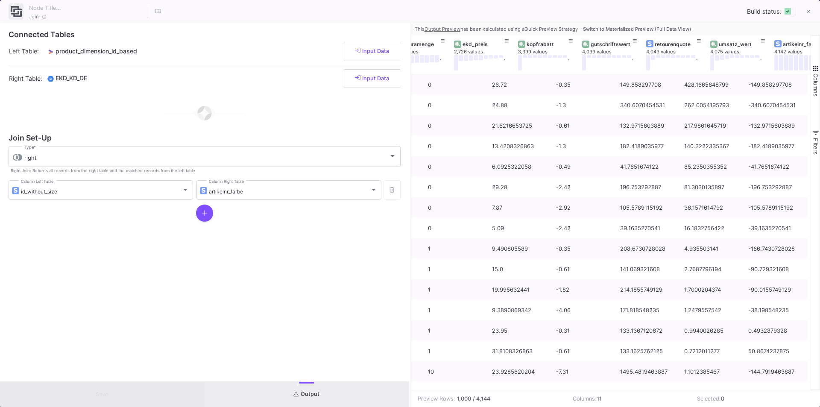
scroll to position [0, 248]
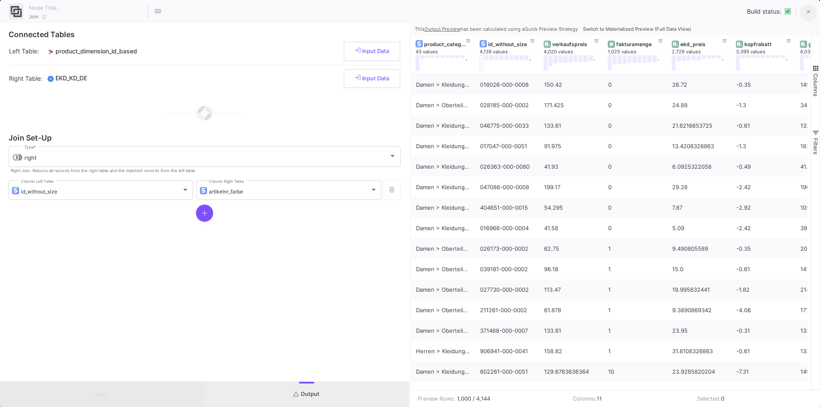
click at [809, 9] on icon at bounding box center [809, 12] width 4 height 6
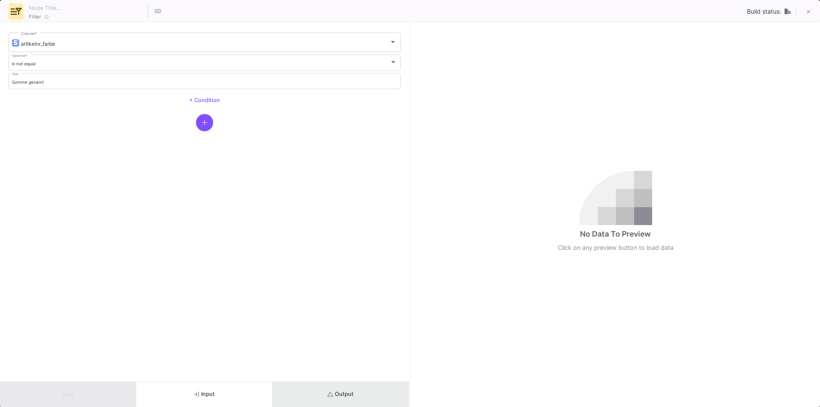
click at [364, 388] on button "Output" at bounding box center [341, 394] width 136 height 25
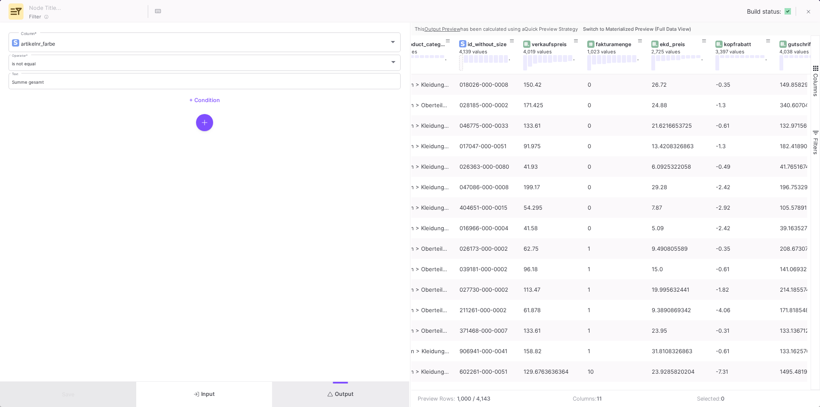
drag, startPoint x: 632, startPoint y: 390, endPoint x: 641, endPoint y: 390, distance: 9.0
click at [641, 390] on div "Preview Rows: 1,000 / 4,143 Columns: 11 Selected: 0" at bounding box center [616, 398] width 409 height 17
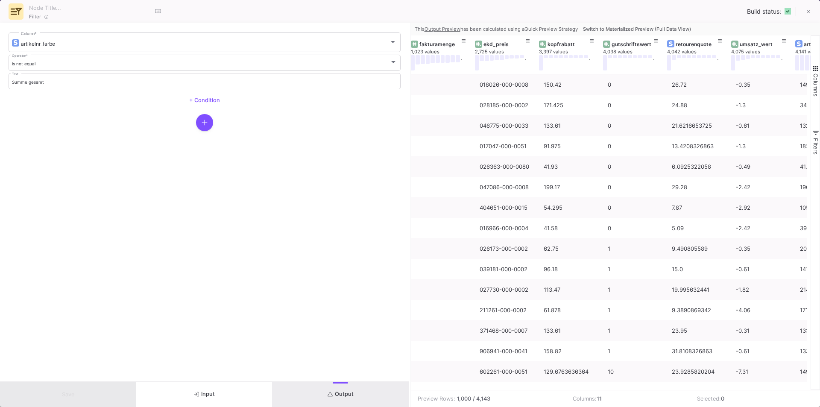
scroll to position [0, 309]
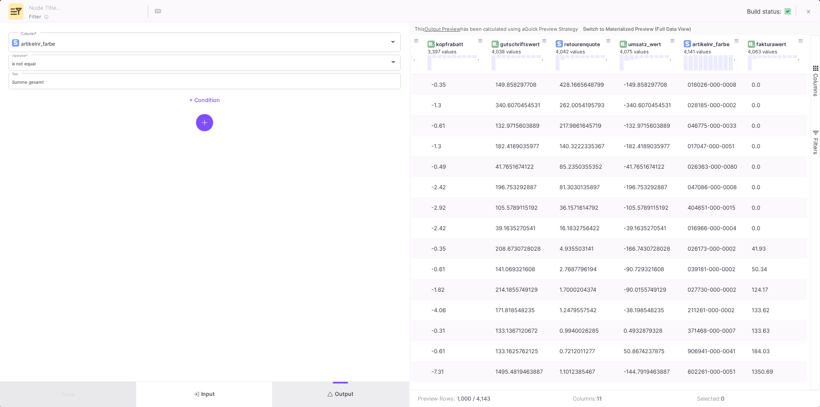
click at [810, 11] on icon at bounding box center [809, 12] width 4 height 6
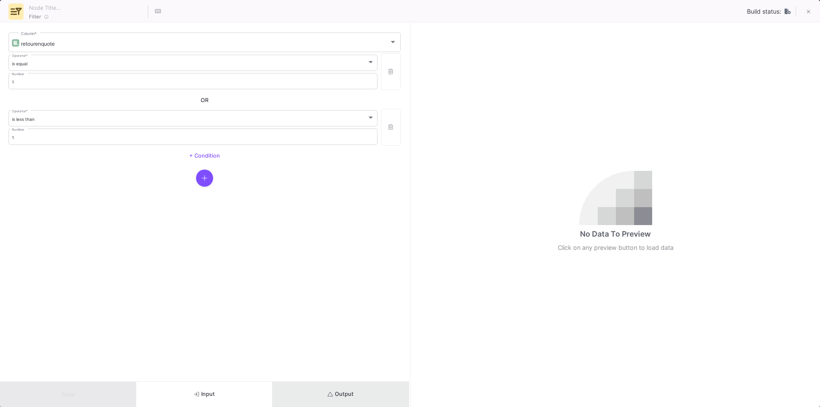
click at [350, 400] on button "Output" at bounding box center [341, 394] width 136 height 25
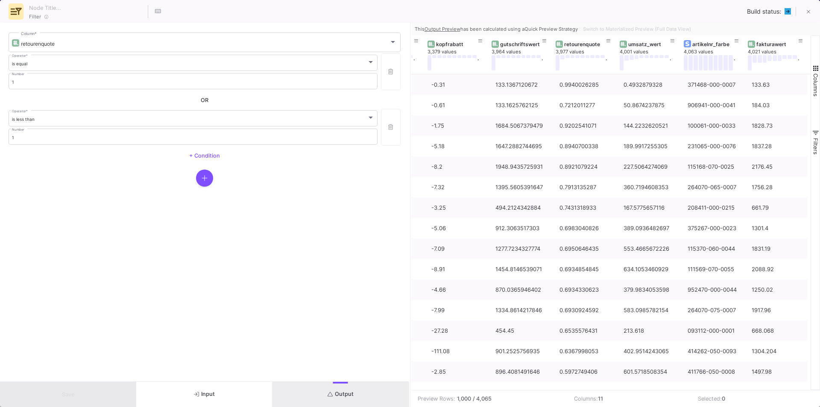
click at [190, 391] on button "Input" at bounding box center [204, 394] width 136 height 25
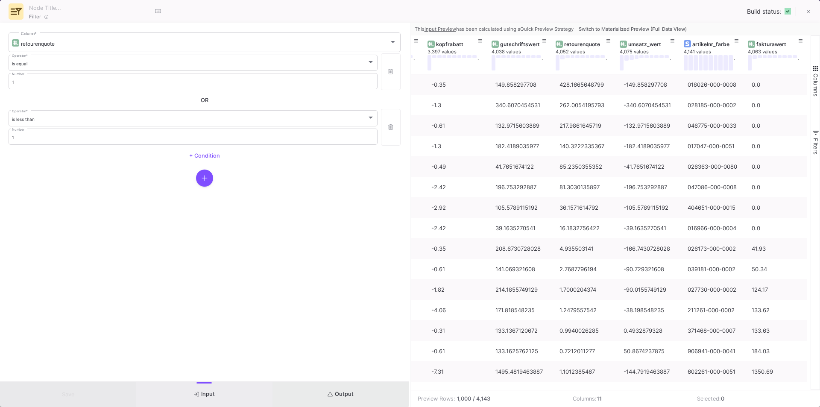
click at [338, 393] on span "Output" at bounding box center [341, 394] width 26 height 6
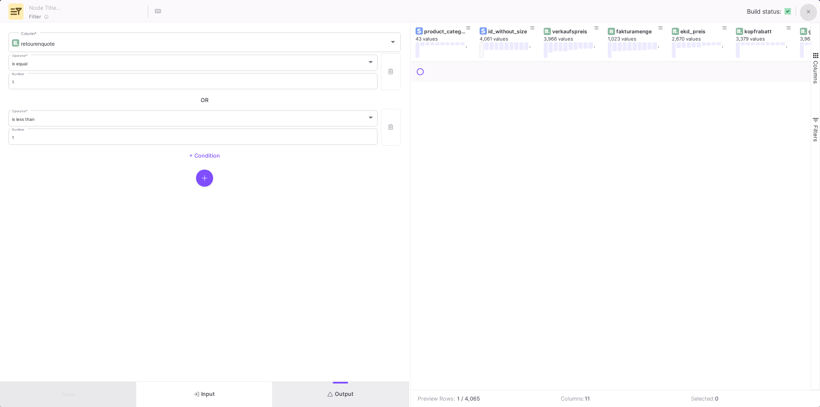
click at [814, 11] on button at bounding box center [808, 12] width 17 height 17
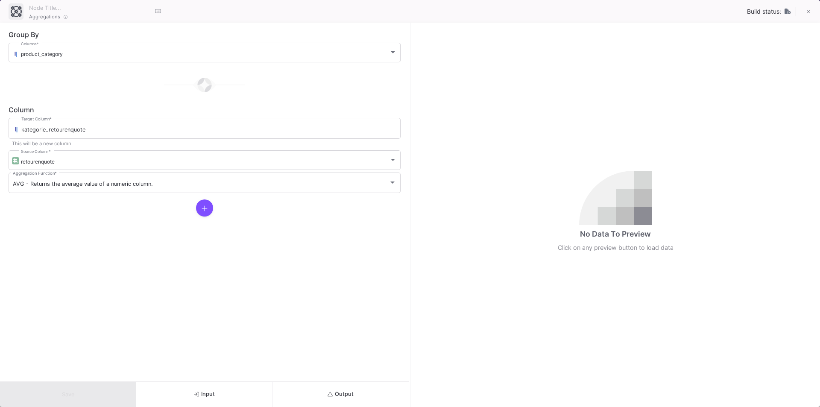
click at [194, 388] on button "Input" at bounding box center [204, 394] width 136 height 25
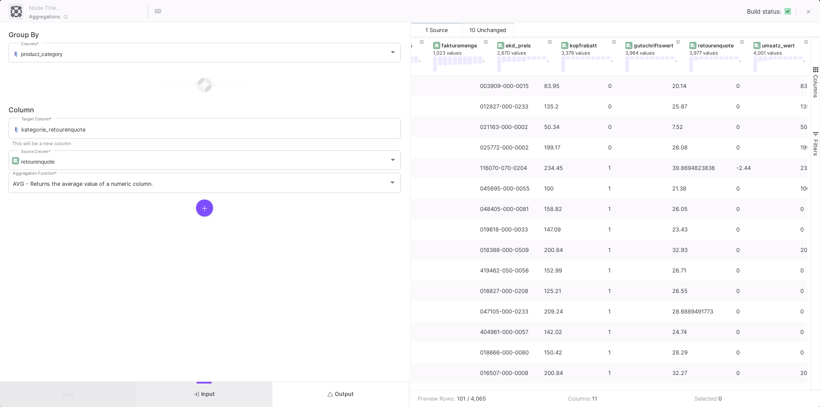
scroll to position [0, 195]
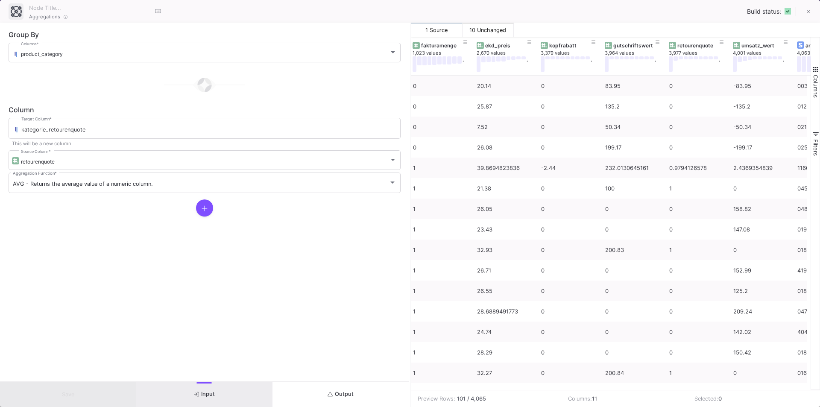
click at [332, 389] on button "Output" at bounding box center [341, 394] width 136 height 25
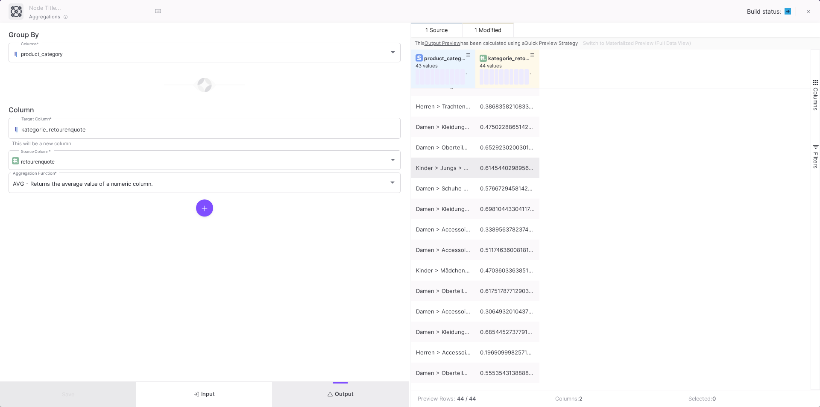
scroll to position [385, 0]
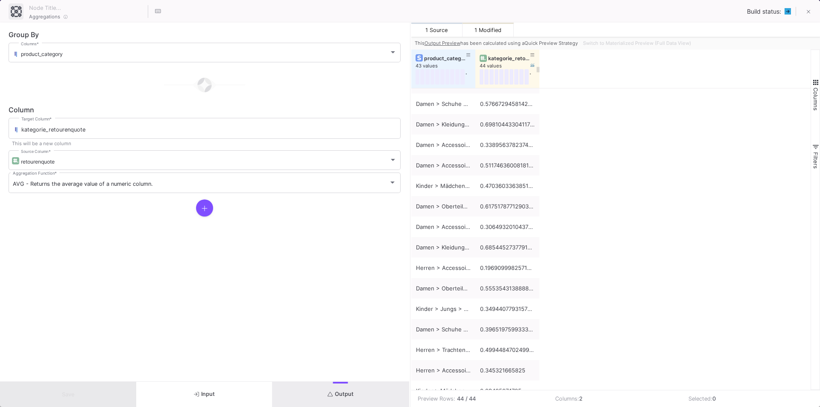
click at [507, 58] on div "kategorie_retourenquote" at bounding box center [509, 58] width 42 height 6
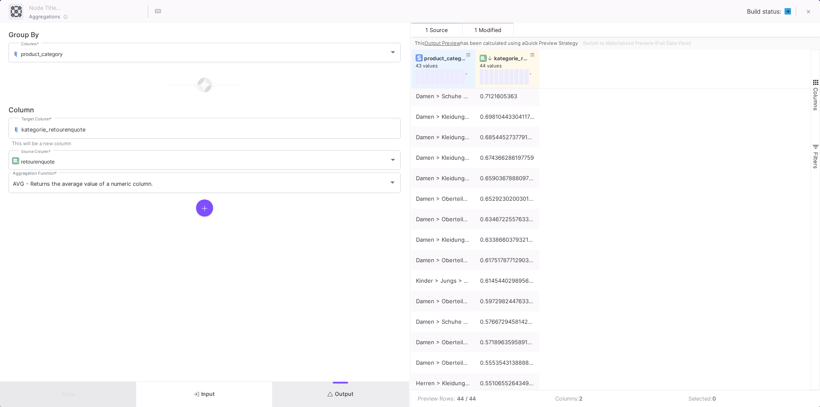
scroll to position [0, 0]
click at [629, 43] on div "Switch to Materialized Preview (Full Data View)" at bounding box center [636, 43] width 113 height 13
click at [679, 43] on div "Switch to Materialized Preview (Full Data View)" at bounding box center [636, 43] width 113 height 13
click at [502, 57] on div "kategorie_retourenquote" at bounding box center [509, 58] width 42 height 6
click at [225, 399] on button "Input" at bounding box center [204, 394] width 136 height 25
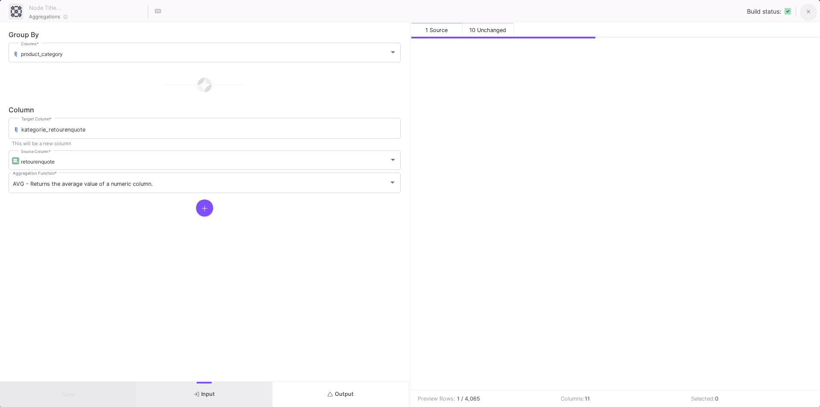
click at [811, 12] on button at bounding box center [808, 12] width 17 height 17
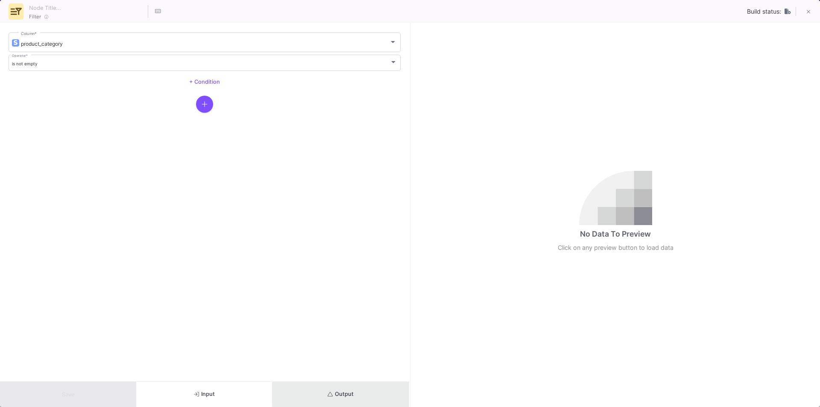
click at [354, 389] on button "Output" at bounding box center [341, 394] width 136 height 25
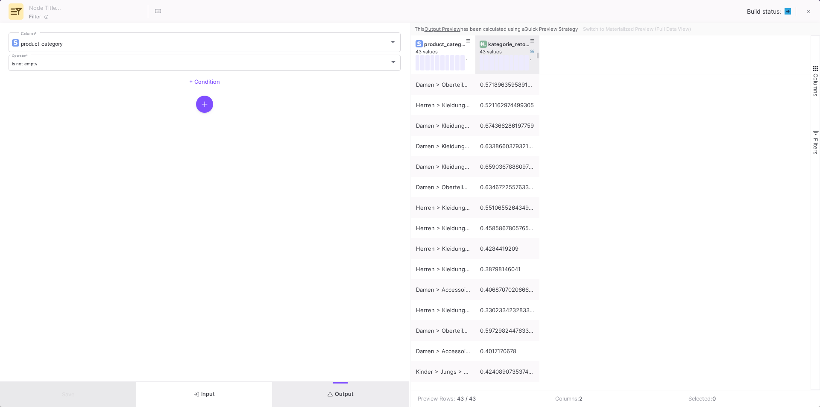
click at [500, 40] on div "kategorie_retourenquote" at bounding box center [508, 43] width 56 height 9
click at [510, 44] on div "kategorie_retourenquote" at bounding box center [509, 44] width 42 height 6
click at [505, 44] on div "kategorie_retourenquote" at bounding box center [509, 44] width 42 height 6
click at [502, 43] on div "kategorie_retourenquote" at bounding box center [509, 44] width 42 height 6
click at [203, 392] on span "Input" at bounding box center [204, 394] width 21 height 6
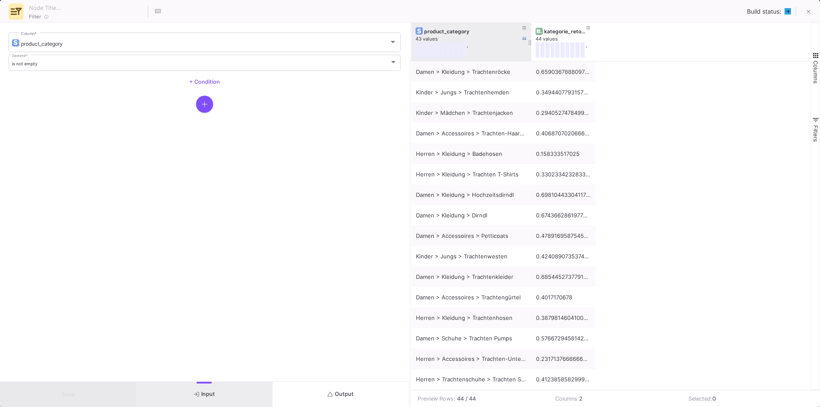
drag, startPoint x: 473, startPoint y: 29, endPoint x: 529, endPoint y: 29, distance: 56.0
click at [530, 29] on div at bounding box center [531, 42] width 3 height 38
click at [810, 12] on icon at bounding box center [809, 12] width 4 height 6
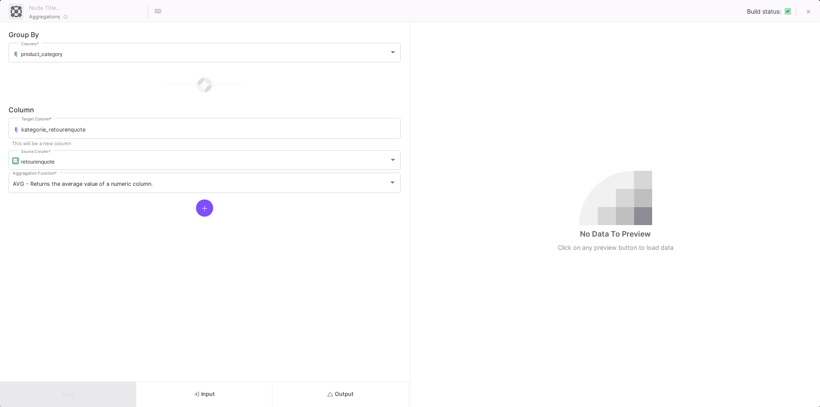
click at [334, 397] on span "Output" at bounding box center [341, 394] width 26 height 6
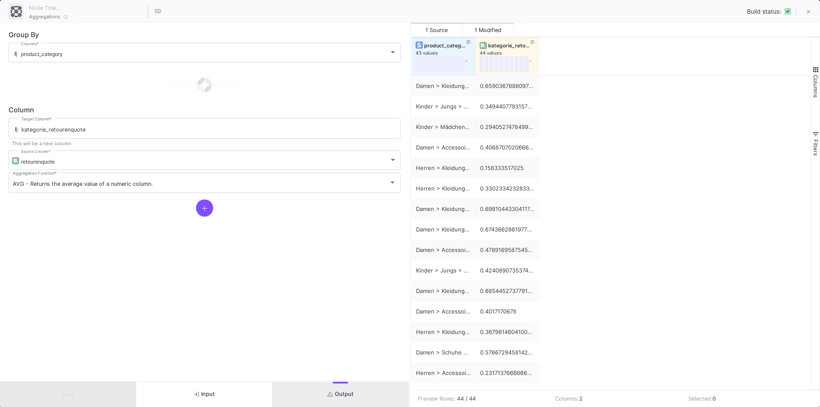
click at [212, 392] on span "Input" at bounding box center [204, 394] width 21 height 6
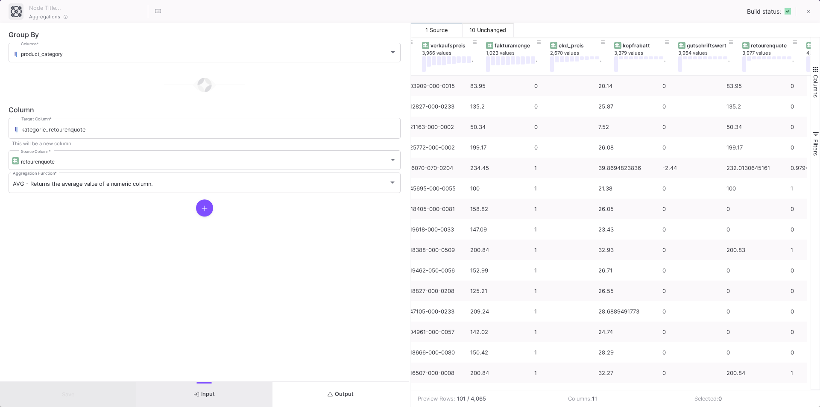
scroll to position [0, 122]
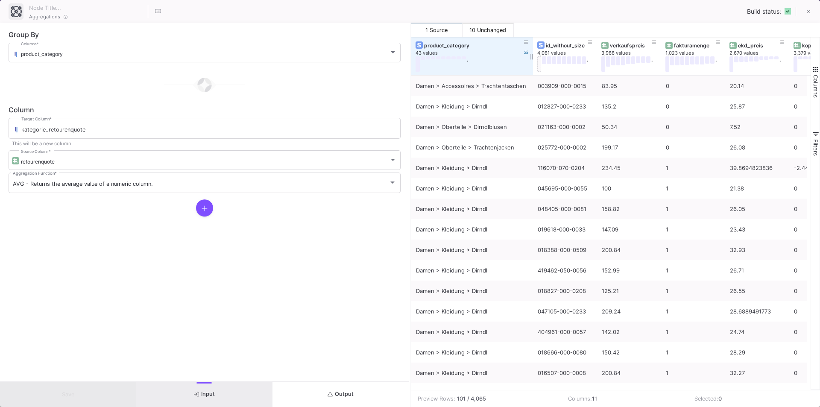
drag, startPoint x: 475, startPoint y: 42, endPoint x: 519, endPoint y: 46, distance: 44.6
click at [532, 46] on div at bounding box center [533, 56] width 3 height 38
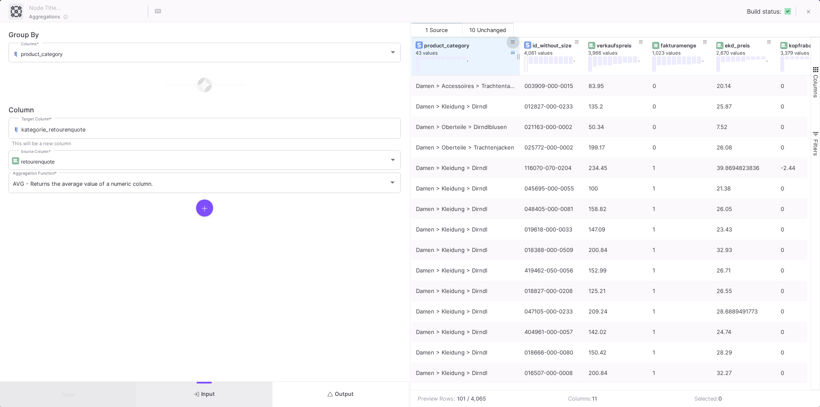
click at [514, 43] on icon at bounding box center [513, 42] width 4 height 5
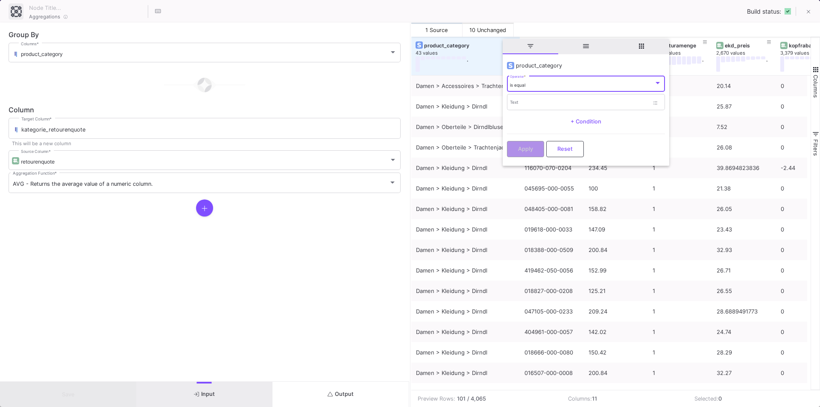
click at [527, 85] on div "is equal" at bounding box center [582, 85] width 144 height 6
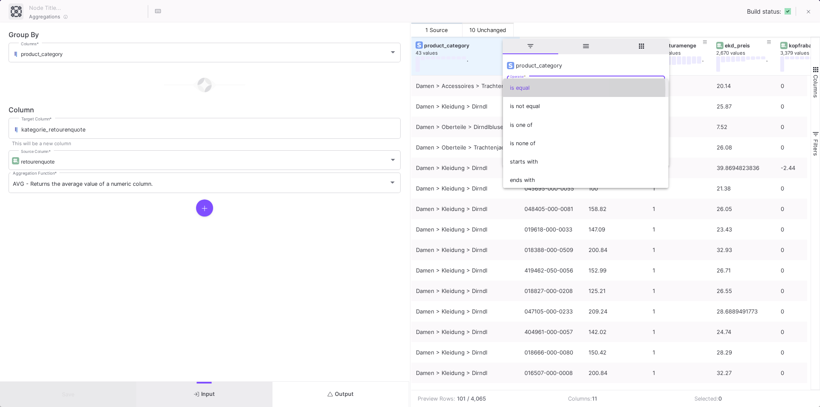
click at [529, 90] on span "is equal" at bounding box center [586, 88] width 152 height 18
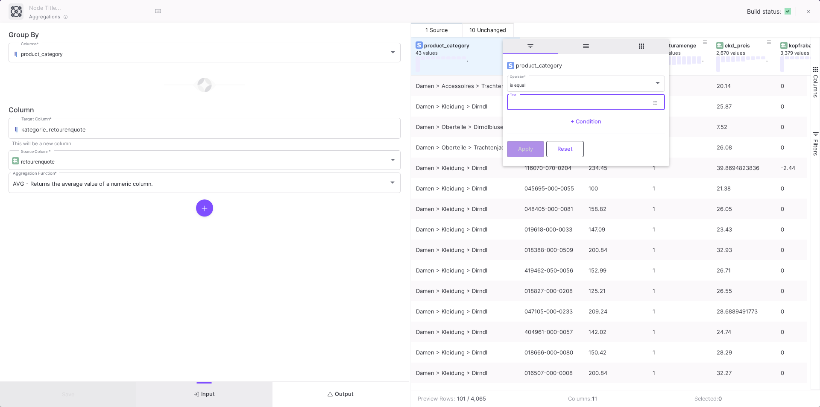
click at [526, 103] on input "Text" at bounding box center [579, 104] width 139 height 6
type input "Damen > Kleidung"
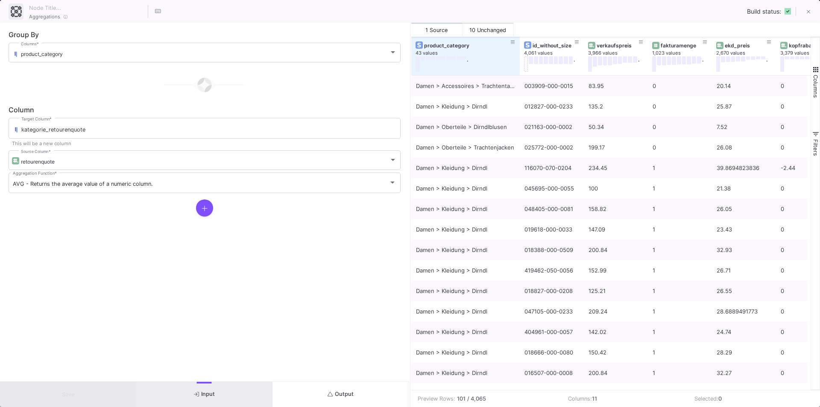
click at [572, 17] on div "Aggregations Build status:" at bounding box center [410, 11] width 820 height 23
click at [512, 40] on icon at bounding box center [513, 42] width 4 height 5
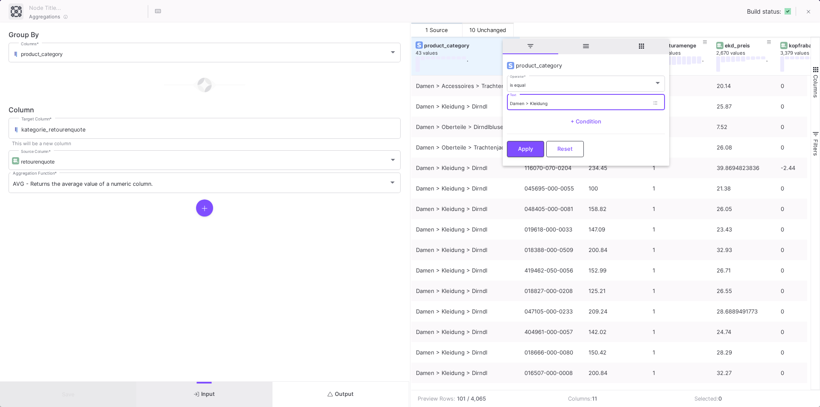
drag, startPoint x: 558, startPoint y: 104, endPoint x: 531, endPoint y: 102, distance: 27.0
click at [531, 102] on input "Damen > Kleidung" at bounding box center [579, 104] width 139 height 6
type input "Damen > Accessoires > Trachtentaschen"
click at [524, 143] on button "Apply" at bounding box center [525, 148] width 37 height 16
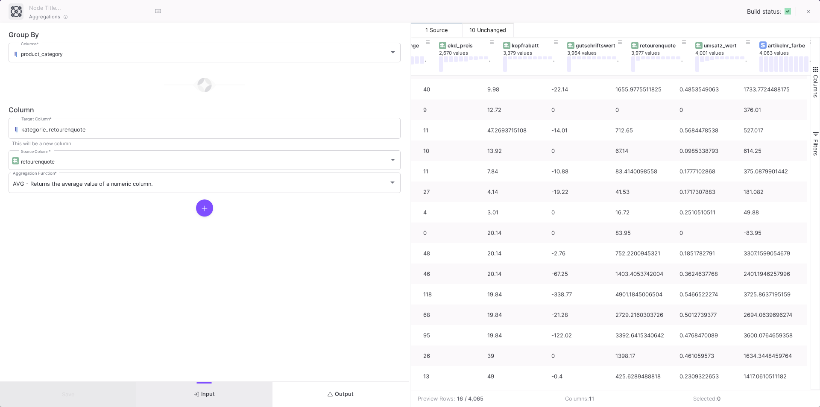
scroll to position [0, 277]
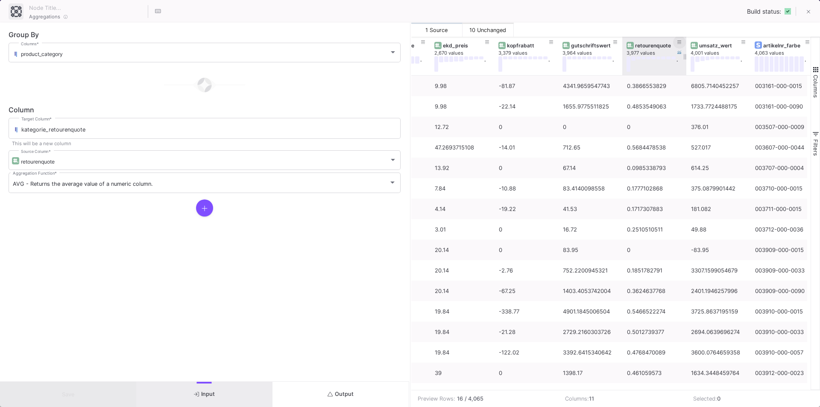
click at [678, 43] on icon at bounding box center [680, 42] width 4 height 5
click at [691, 18] on div "Aggregations Build status:" at bounding box center [410, 11] width 820 height 23
click at [810, 41] on button at bounding box center [808, 42] width 13 height 13
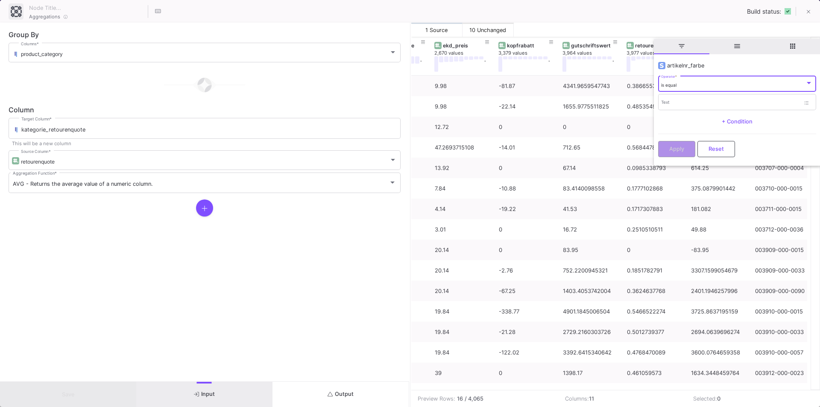
click at [649, 30] on div "1 Source 10 Unchanged" at bounding box center [616, 30] width 409 height 14
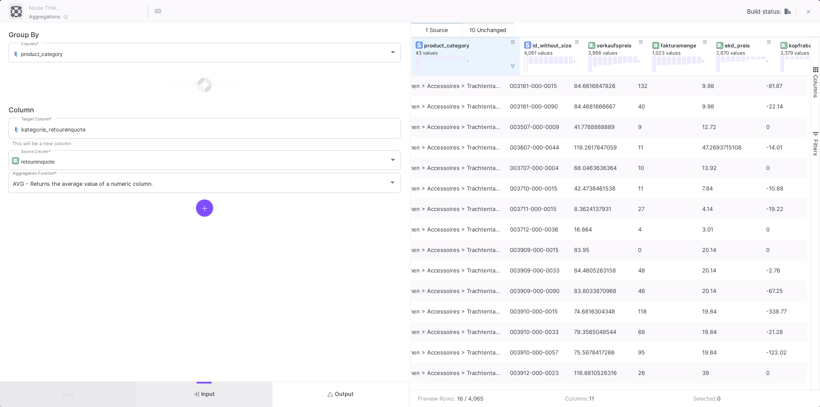
scroll to position [0, 0]
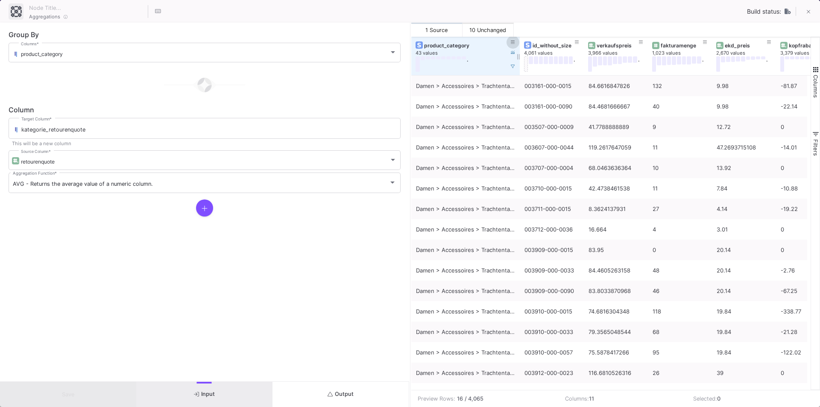
click at [514, 42] on icon at bounding box center [513, 42] width 4 height 3
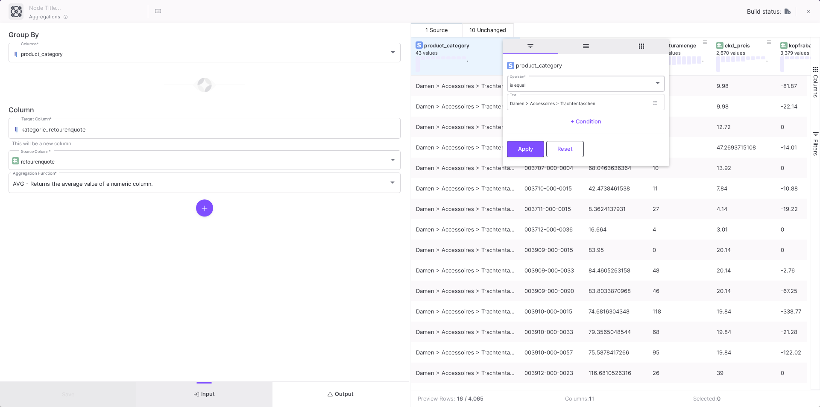
click at [535, 87] on div "is equal Operator *" at bounding box center [586, 84] width 152 height 18
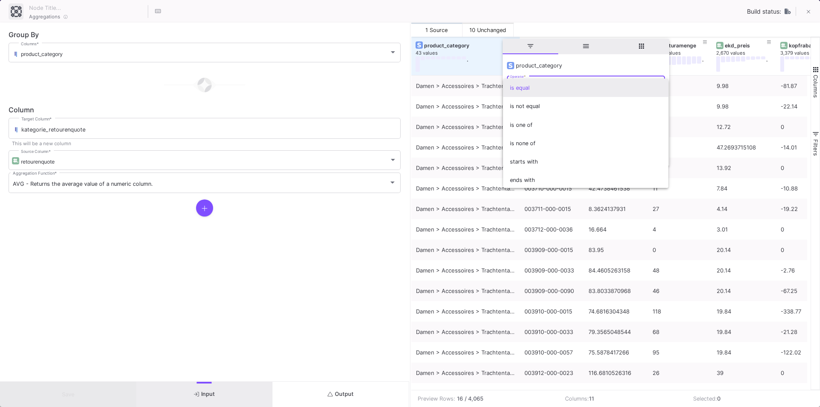
click at [549, 90] on span "is equal" at bounding box center [586, 88] width 152 height 18
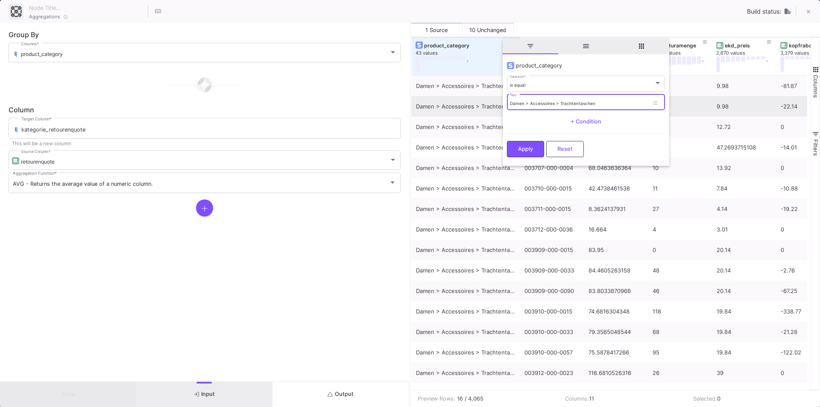
drag, startPoint x: 610, startPoint y: 104, endPoint x: 499, endPoint y: 100, distance: 111.2
click at [499, 100] on div "Drag here to set row groups Drag here to set column labels fakturamenge 1,023 v…" at bounding box center [616, 213] width 409 height 353
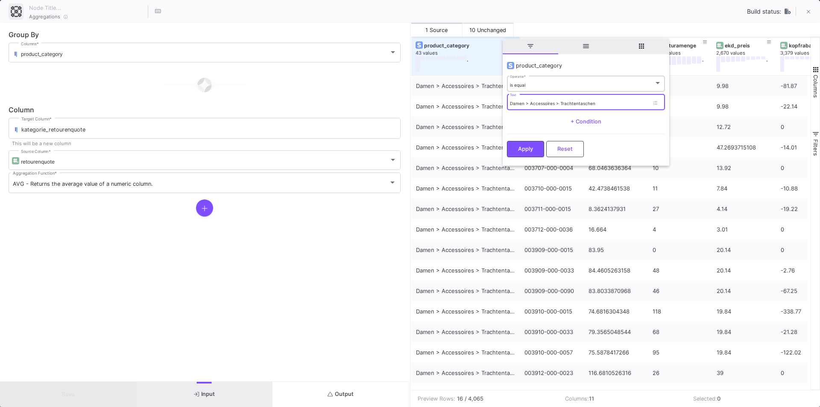
click at [552, 79] on div "is equal Operator *" at bounding box center [586, 84] width 152 height 18
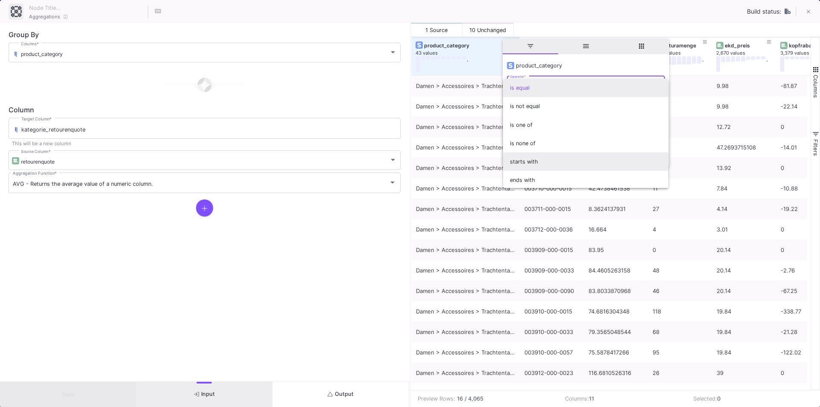
click at [534, 165] on span "starts with" at bounding box center [586, 162] width 152 height 18
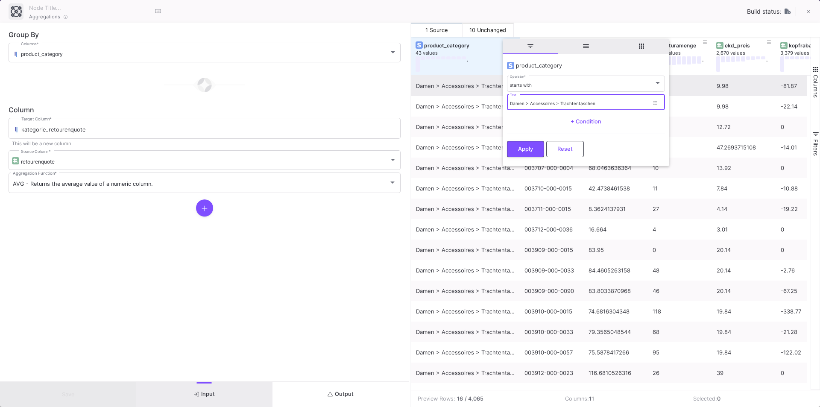
drag, startPoint x: 608, startPoint y: 102, endPoint x: 494, endPoint y: 91, distance: 114.2
click at [494, 91] on div "Drag here to set row groups Drag here to set column labels fakturamenge 1,023 v…" at bounding box center [616, 213] width 409 height 353
type input "Kinder > Mädchen > Trachtengürtel"
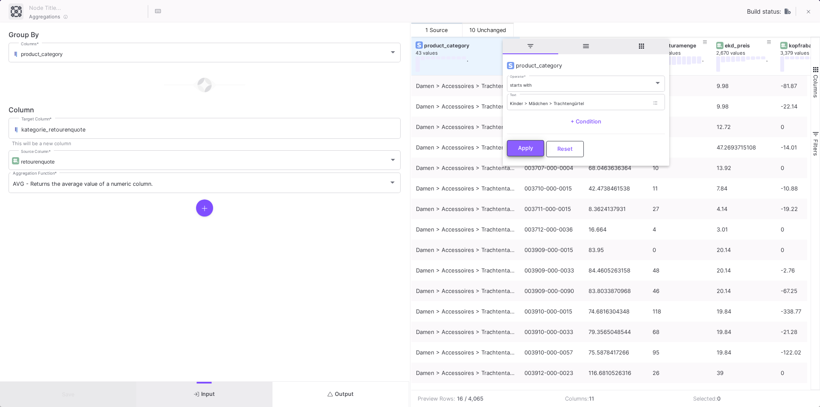
click at [525, 142] on button "Apply" at bounding box center [525, 148] width 37 height 16
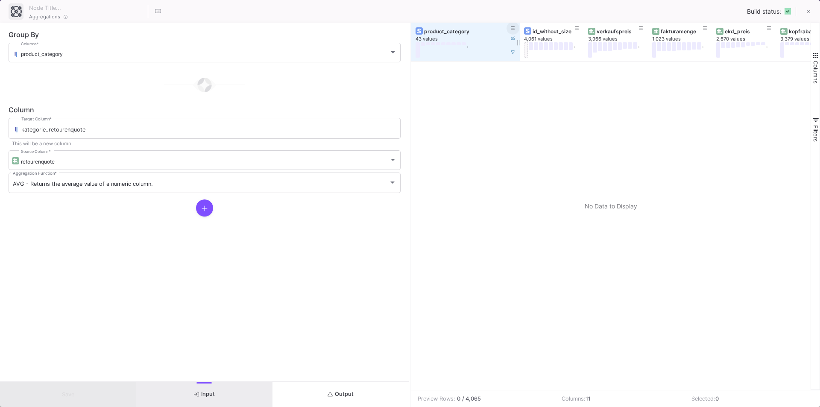
click at [513, 28] on icon at bounding box center [513, 28] width 4 height 5
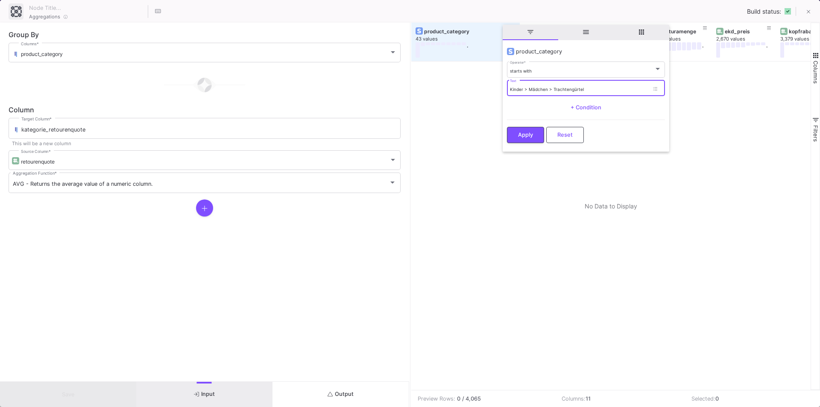
drag, startPoint x: 603, startPoint y: 91, endPoint x: 570, endPoint y: 91, distance: 32.5
click at [570, 91] on input "Kinder > Mädchen > Trachtengürtel" at bounding box center [579, 90] width 139 height 6
type input "Kinder > Mädchen > Trachtenjacken"
click at [525, 137] on span "Apply" at bounding box center [525, 134] width 15 height 6
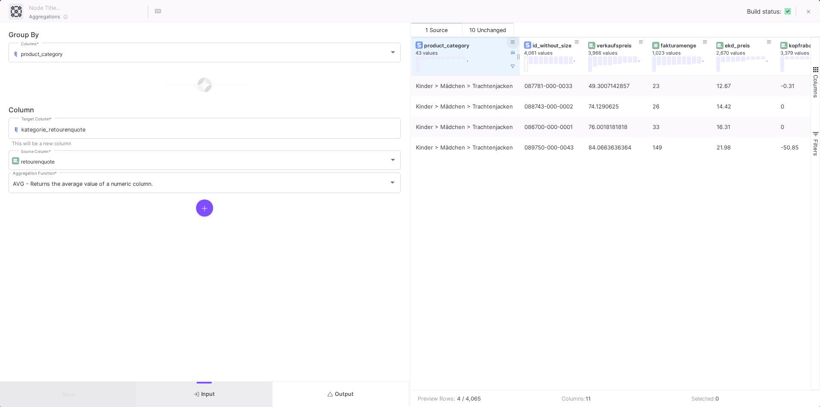
click at [513, 40] on icon at bounding box center [513, 42] width 4 height 5
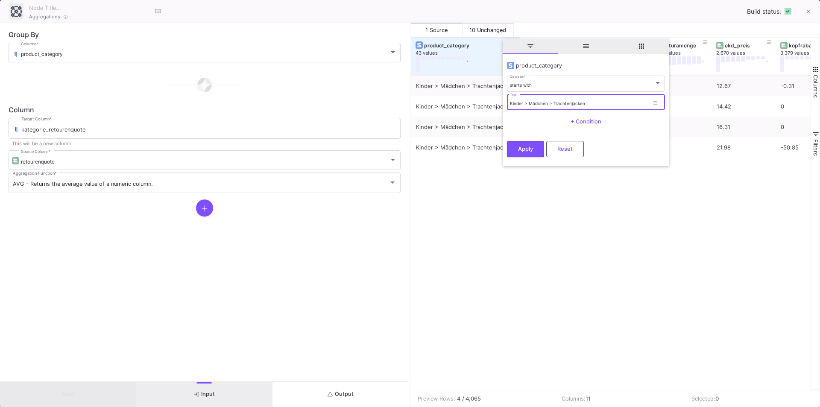
drag, startPoint x: 602, startPoint y: 103, endPoint x: 553, endPoint y: 104, distance: 49.6
click at [553, 104] on input "Kinder > Mädchen > Trachtenjacken" at bounding box center [579, 104] width 139 height 6
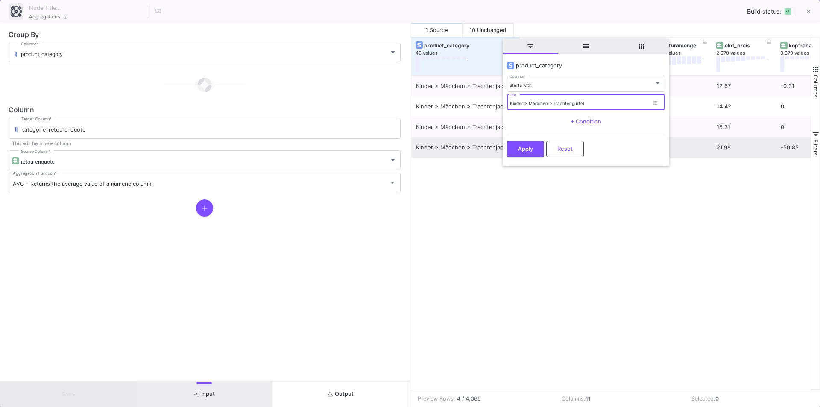
type input "Kinder > Mädchen > Trachtengürtel"
click at [517, 144] on button "Apply" at bounding box center [525, 149] width 37 height 16
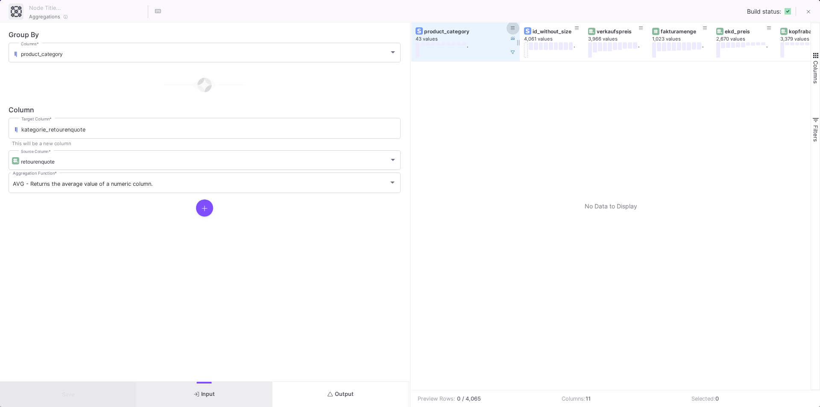
click at [514, 28] on icon at bounding box center [513, 27] width 4 height 3
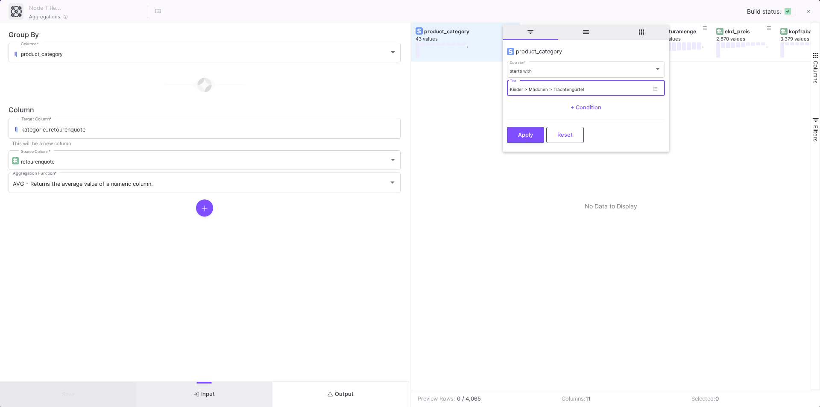
click at [596, 90] on input "Kinder > Mädchen > Trachtengürtel" at bounding box center [579, 90] width 139 height 6
click at [520, 139] on button "Apply" at bounding box center [525, 134] width 37 height 16
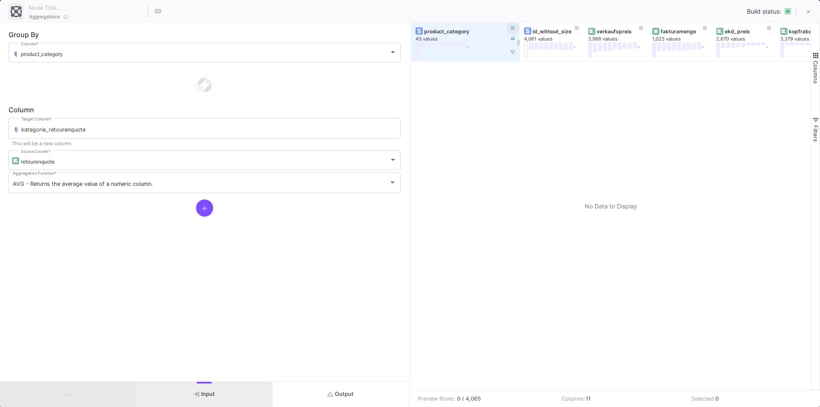
click at [512, 26] on icon at bounding box center [513, 28] width 4 height 5
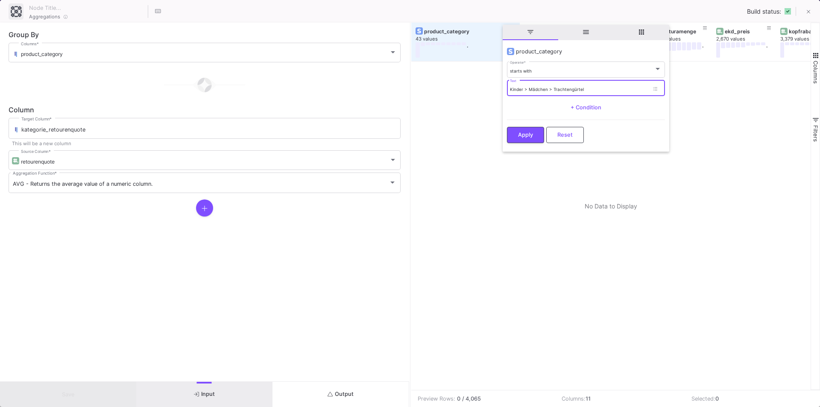
drag, startPoint x: 593, startPoint y: 88, endPoint x: 553, endPoint y: 82, distance: 40.1
click at [553, 82] on div "Kinder > Mädchen > Trachtengürtel Text" at bounding box center [579, 88] width 139 height 18
type input "Kinder > Mädchen > Kinderblusen"
click at [532, 133] on span "Apply" at bounding box center [525, 134] width 15 height 6
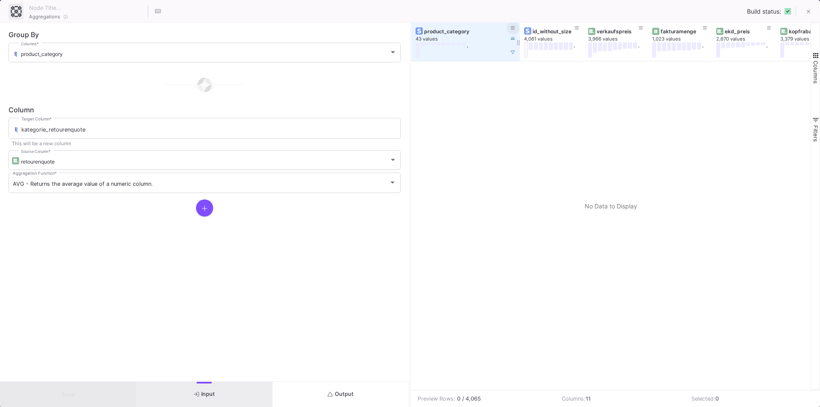
click at [515, 25] on span at bounding box center [513, 28] width 4 height 6
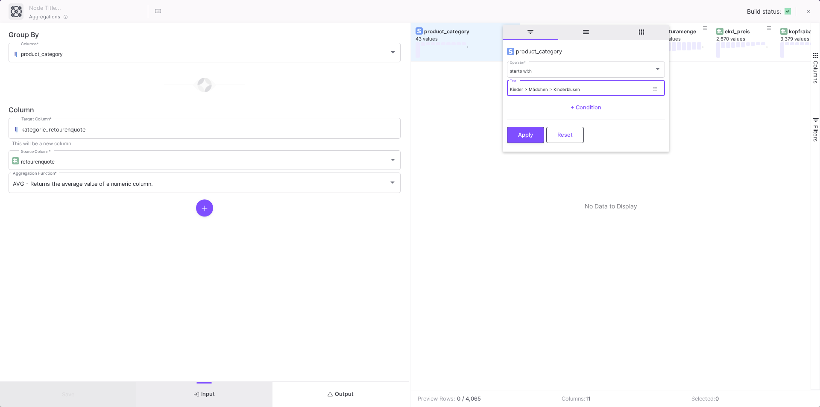
drag, startPoint x: 607, startPoint y: 88, endPoint x: 484, endPoint y: 78, distance: 123.0
click at [484, 78] on div "Drag here to set row groups Drag here to set column labels fakturamenge 1,023 v…" at bounding box center [616, 206] width 409 height 367
drag, startPoint x: 576, startPoint y: 89, endPoint x: 594, endPoint y: 88, distance: 18.0
click at [593, 88] on input "Damen > Oberteile > Strickpulloive" at bounding box center [579, 90] width 139 height 6
drag, startPoint x: 582, startPoint y: 89, endPoint x: 575, endPoint y: 89, distance: 7.3
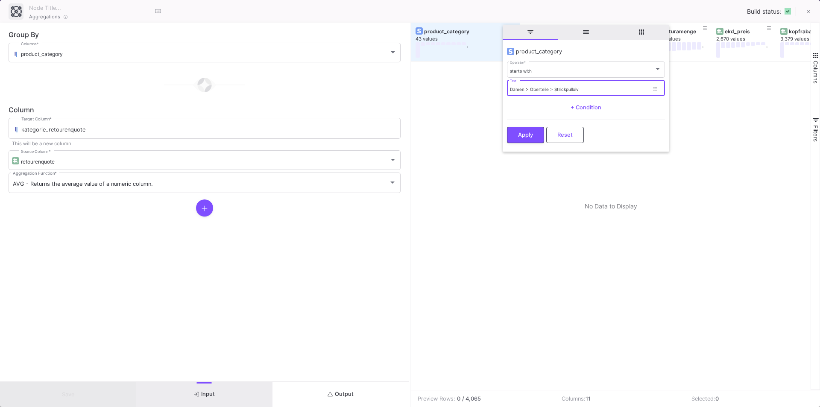
click at [575, 89] on input "Damen > Oberteile > Strickpulloiv" at bounding box center [579, 90] width 139 height 6
type input "Damen > Oberteile > Strickpullover"
click at [541, 136] on button "Apply" at bounding box center [525, 134] width 37 height 16
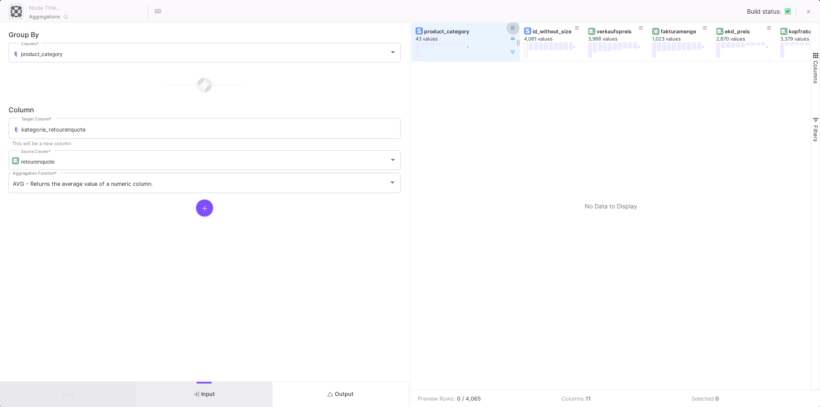
click at [512, 29] on icon at bounding box center [513, 28] width 4 height 5
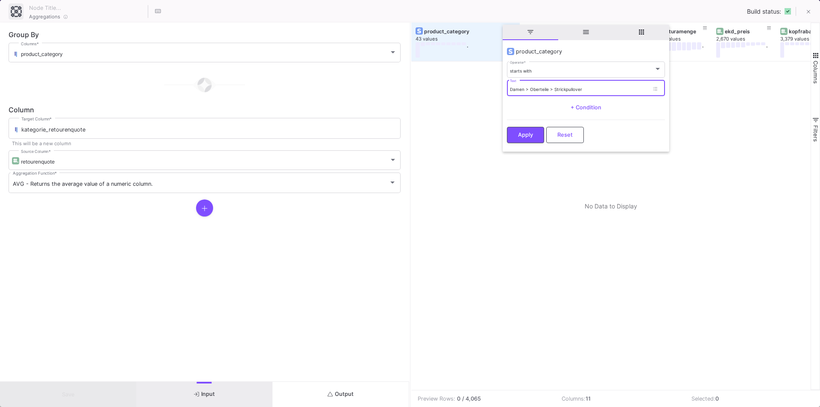
drag, startPoint x: 600, startPoint y: 91, endPoint x: 550, endPoint y: 88, distance: 50.5
click at [550, 88] on input "Damen > Oberteile > Strickpullover" at bounding box center [579, 90] width 139 height 6
type input "Damen > Oberteile"
click at [528, 136] on span "Apply" at bounding box center [525, 134] width 15 height 6
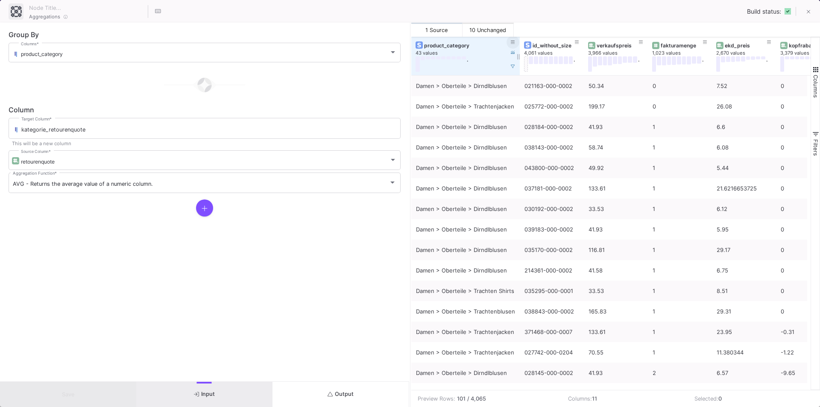
click at [514, 43] on icon at bounding box center [513, 42] width 4 height 5
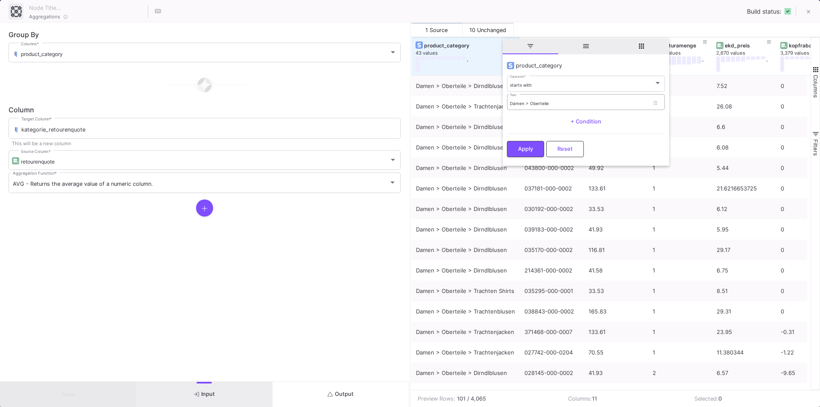
click at [567, 106] on div "Damen > Oberteile Text" at bounding box center [579, 102] width 139 height 18
click at [565, 100] on div "Damen > Oberteile Text" at bounding box center [579, 102] width 139 height 18
click at [553, 105] on input "Damen > Oberteile > s" at bounding box center [579, 104] width 139 height 6
drag, startPoint x: 559, startPoint y: 102, endPoint x: 553, endPoint y: 103, distance: 5.6
click at [553, 103] on input "Damen > Oberteile > s" at bounding box center [579, 104] width 139 height 6
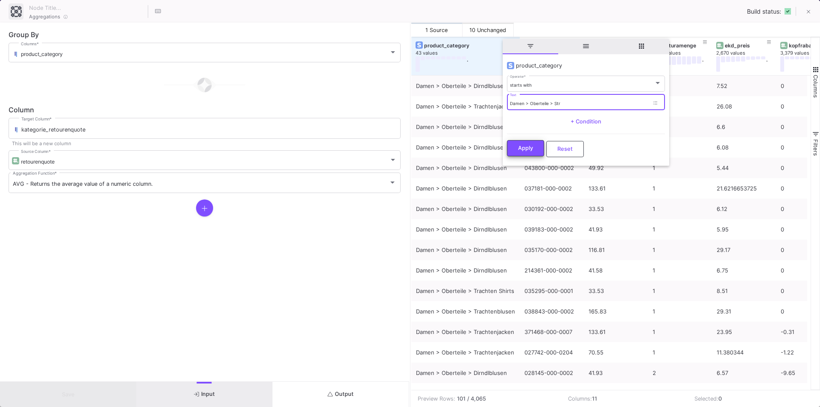
type input "Damen > Oberteile > Str"
click at [535, 149] on button "Apply" at bounding box center [525, 148] width 37 height 16
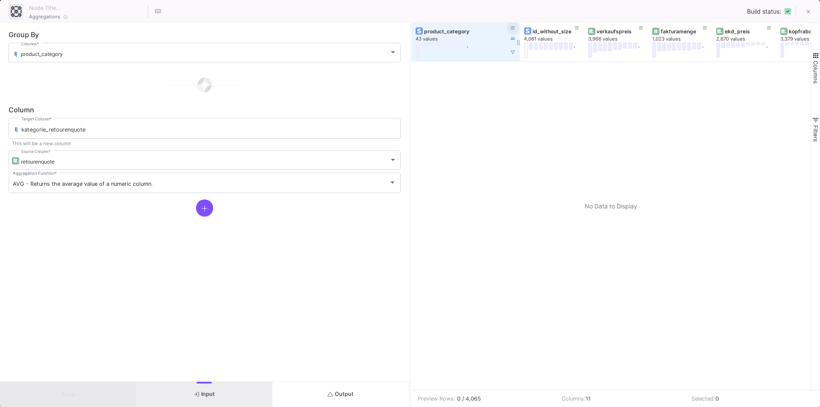
click at [514, 27] on icon at bounding box center [513, 28] width 4 height 5
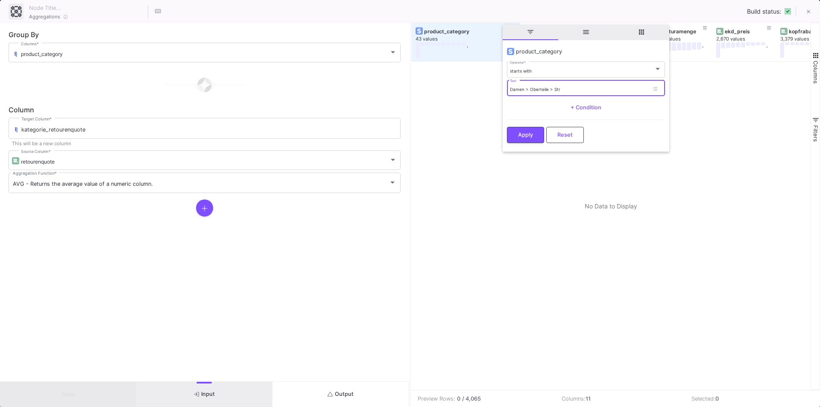
drag, startPoint x: 562, startPoint y: 88, endPoint x: 554, endPoint y: 88, distance: 8.1
click at [554, 88] on input "Damen > Oberteile > Str" at bounding box center [579, 90] width 139 height 6
type input "Damen > Oberteile > S"
click at [537, 140] on button "Apply" at bounding box center [525, 134] width 37 height 16
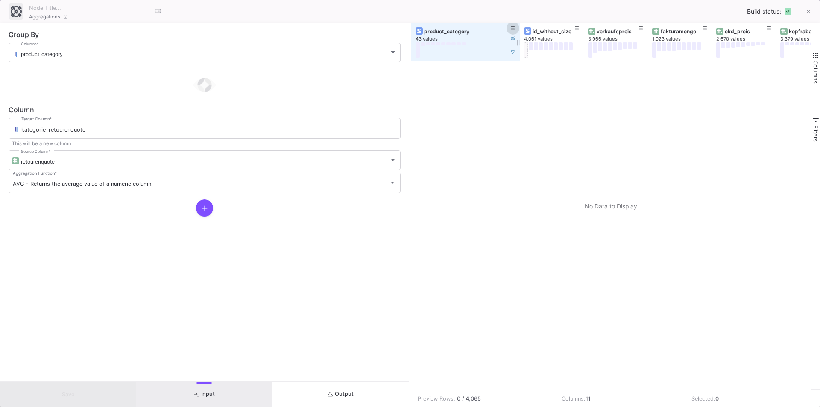
click at [514, 28] on icon at bounding box center [513, 27] width 4 height 3
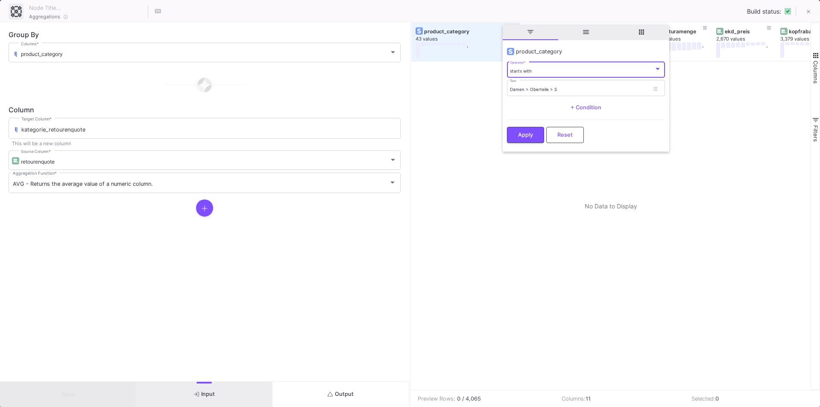
click at [564, 72] on div "starts with" at bounding box center [582, 71] width 144 height 6
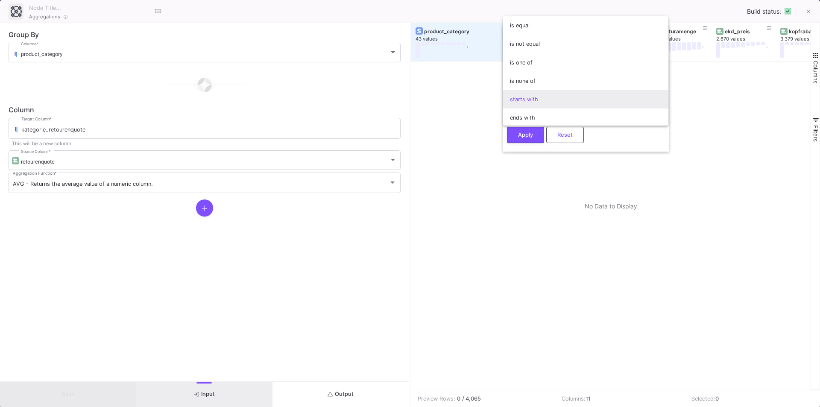
scroll to position [3, 0]
click at [540, 22] on span "is equal" at bounding box center [586, 22] width 152 height 18
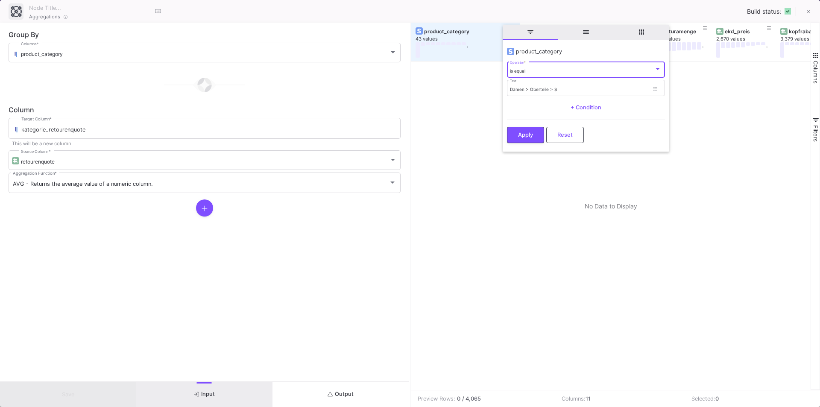
scroll to position [0, 0]
click at [581, 91] on input "Damen > Oberteile > S" at bounding box center [579, 90] width 139 height 6
type input "Damen > Oberteile > Strickpullover"
click at [534, 134] on button "Apply" at bounding box center [525, 134] width 37 height 16
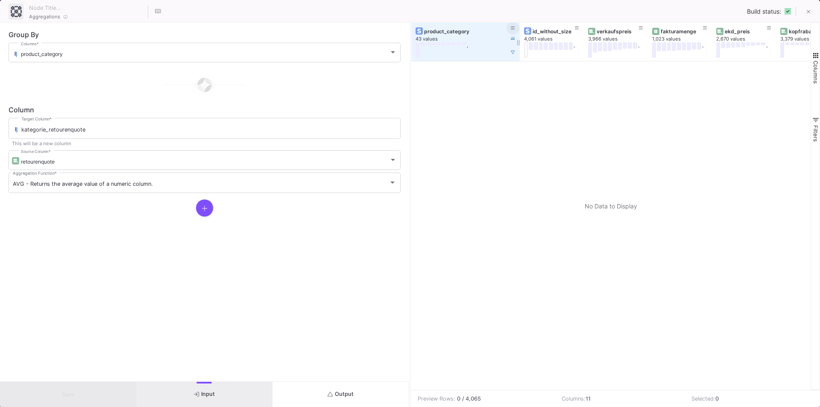
click at [514, 26] on icon at bounding box center [513, 28] width 4 height 5
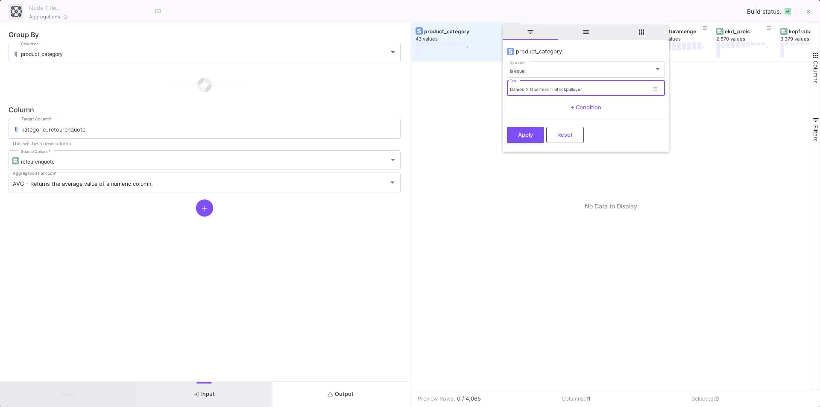
drag, startPoint x: 587, startPoint y: 89, endPoint x: 553, endPoint y: 88, distance: 33.3
click at [553, 88] on input "Damen > Oberteile > Strickpullover" at bounding box center [579, 90] width 139 height 6
type input "Damen > Oberteile >"
click at [523, 139] on button "Apply" at bounding box center [525, 134] width 37 height 16
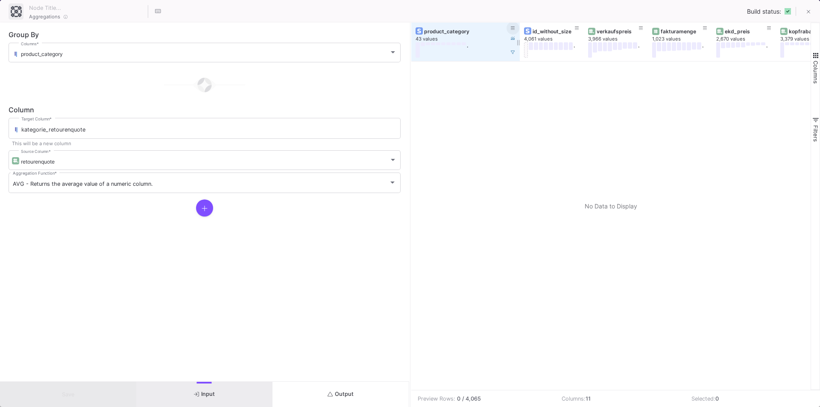
click at [513, 27] on icon at bounding box center [513, 28] width 4 height 5
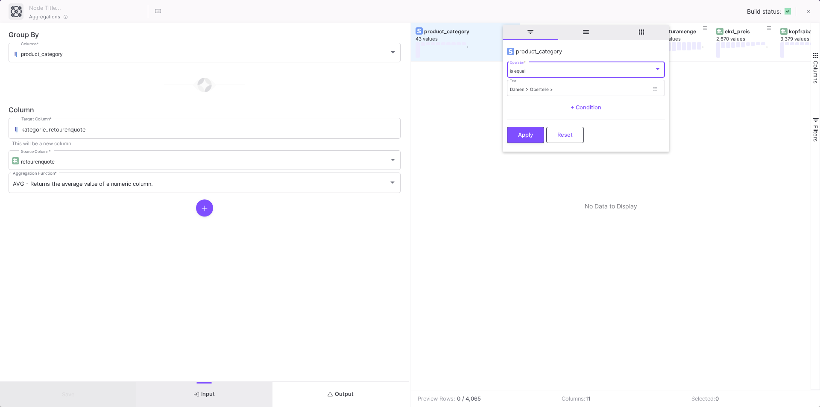
click at [552, 62] on div "is equal Operator *" at bounding box center [586, 70] width 152 height 18
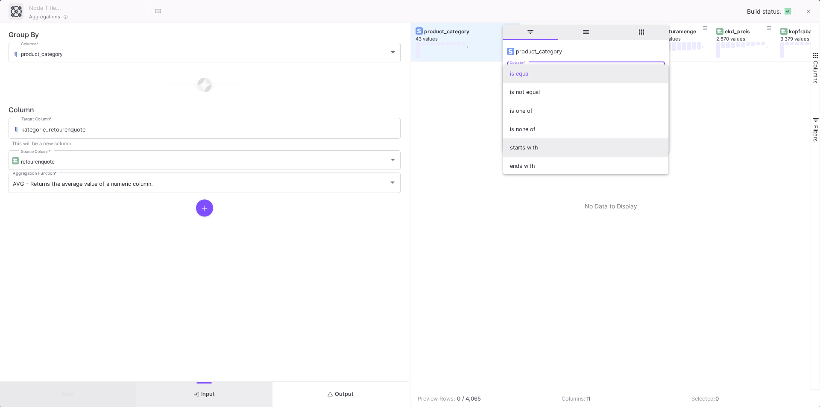
click at [528, 149] on span "starts with" at bounding box center [586, 147] width 152 height 18
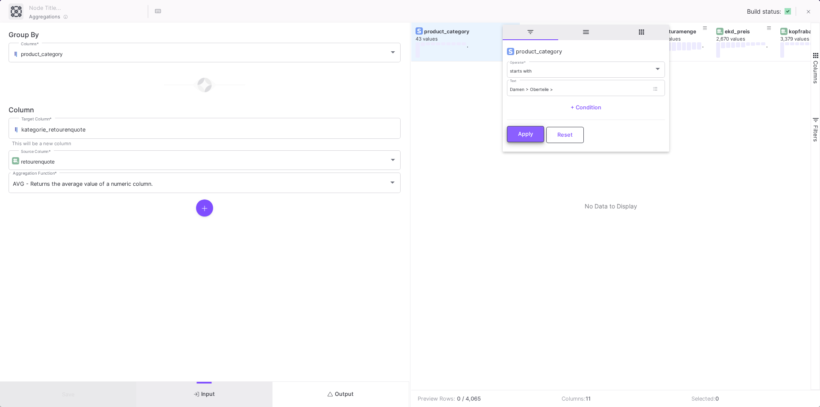
click at [529, 135] on span "Apply" at bounding box center [525, 134] width 15 height 6
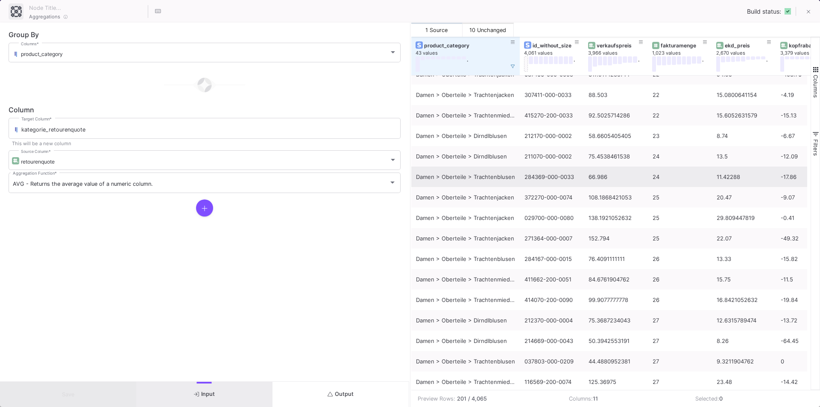
scroll to position [2145, 0]
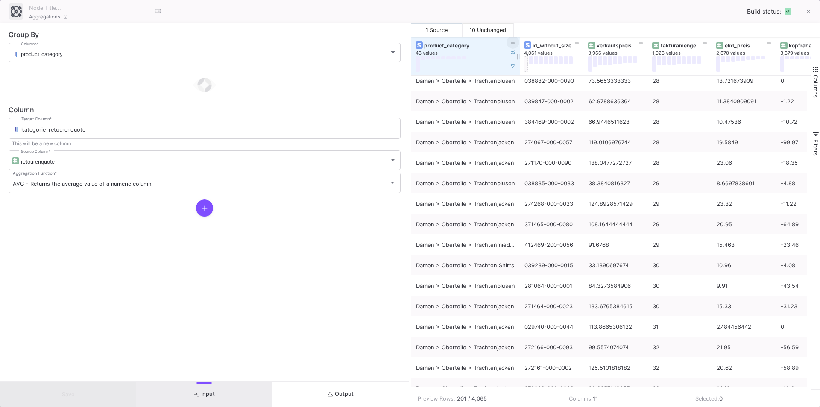
click at [514, 40] on icon at bounding box center [513, 42] width 4 height 5
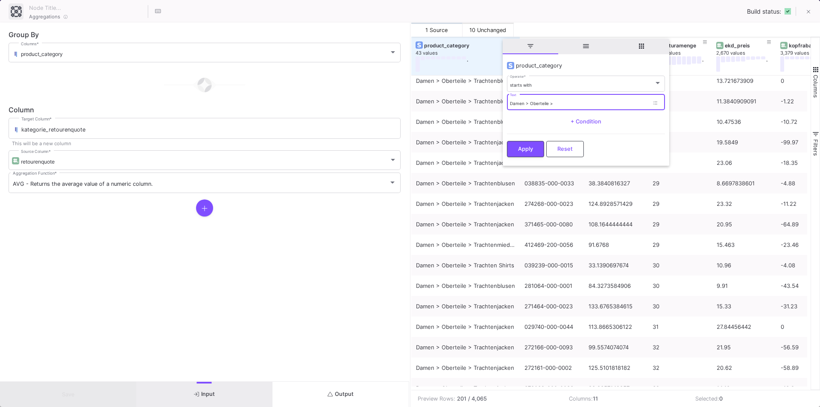
click at [579, 105] on input "Damen > Oberteile >" at bounding box center [579, 104] width 139 height 6
type input "Damen > Oberteile > W"
click at [520, 151] on button "Apply" at bounding box center [525, 148] width 37 height 16
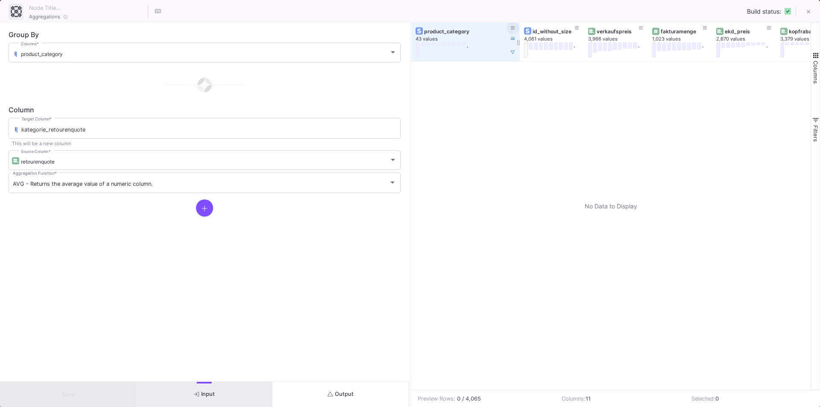
click at [512, 26] on icon at bounding box center [513, 28] width 4 height 5
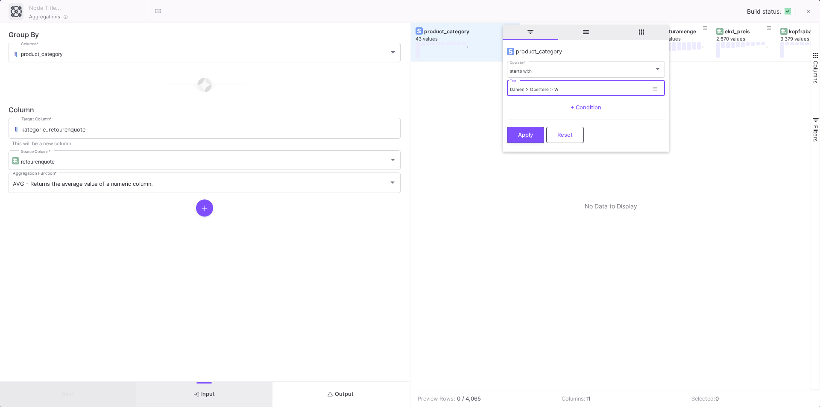
drag, startPoint x: 573, startPoint y: 90, endPoint x: 512, endPoint y: 83, distance: 62.4
click at [512, 83] on div "Damen > Oberteile > W Text" at bounding box center [579, 88] width 139 height 18
type input "Herren > Accessoires > Trachtensocken"
click at [521, 132] on span "Apply" at bounding box center [525, 135] width 15 height 6
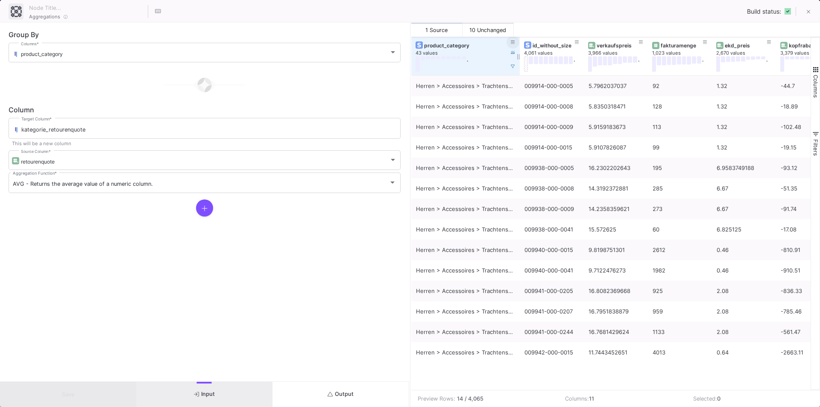
click at [516, 40] on button at bounding box center [513, 42] width 13 height 13
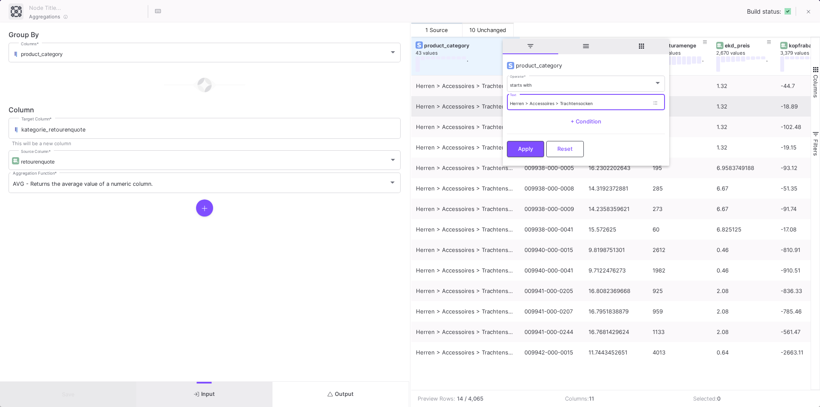
drag, startPoint x: 558, startPoint y: 103, endPoint x: 499, endPoint y: 101, distance: 59.0
click at [502, 100] on div "Drag here to set row groups Drag here to set column labels fakturamenge 1,023 v…" at bounding box center [616, 213] width 409 height 353
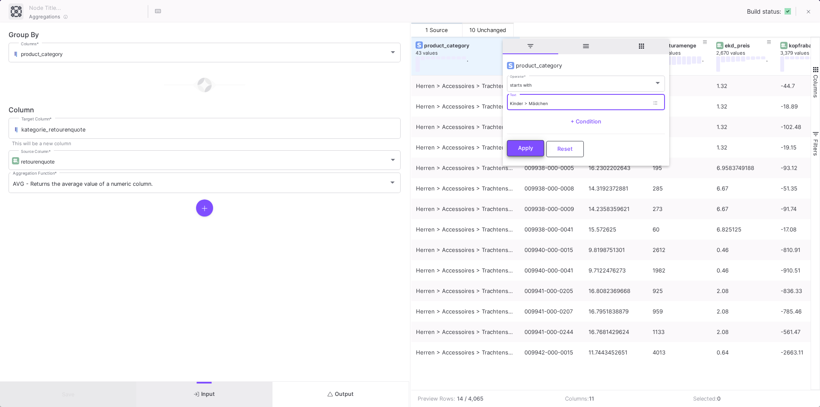
type input "Kinder > Mädchen"
click at [534, 145] on button "Apply" at bounding box center [525, 148] width 37 height 16
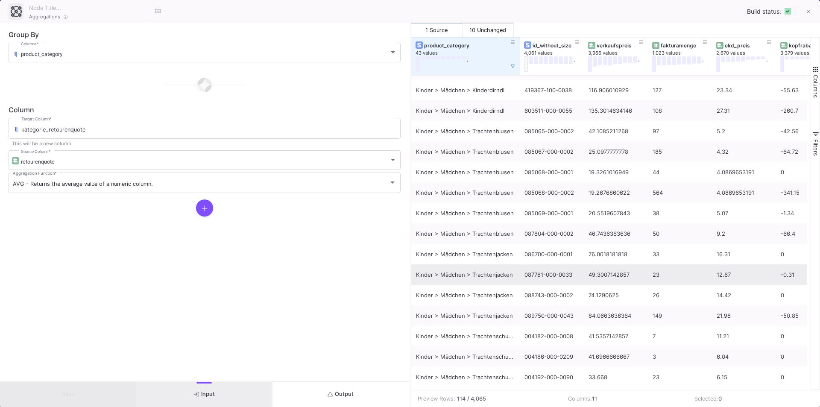
scroll to position [2027, 0]
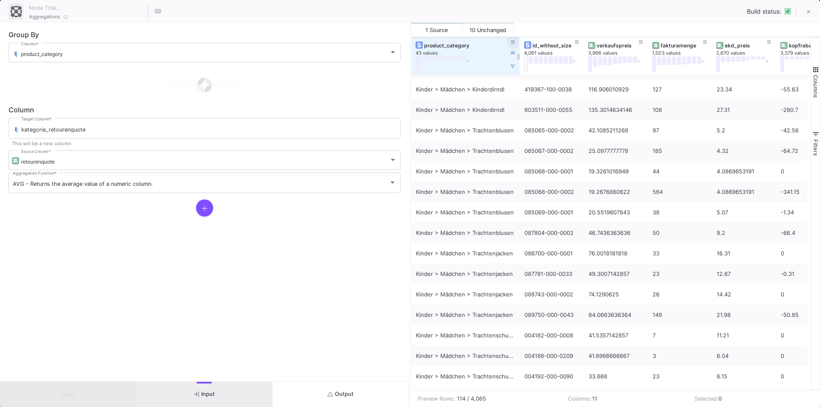
click at [514, 40] on icon at bounding box center [513, 42] width 4 height 5
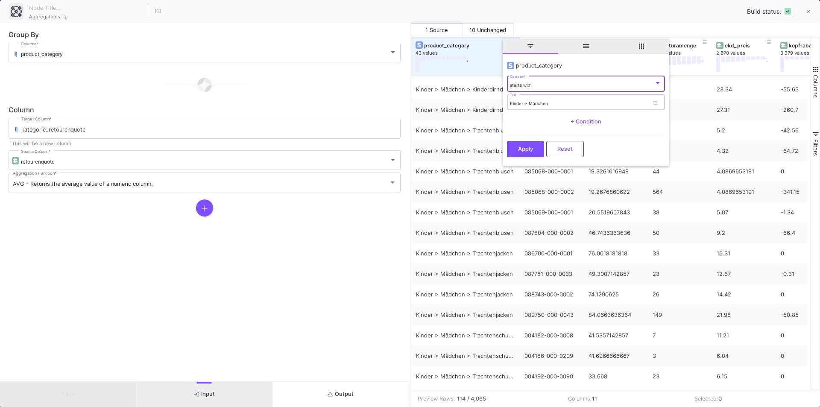
click at [569, 105] on input "Kinder > Mädchen" at bounding box center [579, 104] width 139 height 6
type input "Kinder > Mädchen > Trachtenblusen"
click at [529, 149] on span "Apply" at bounding box center [525, 148] width 15 height 6
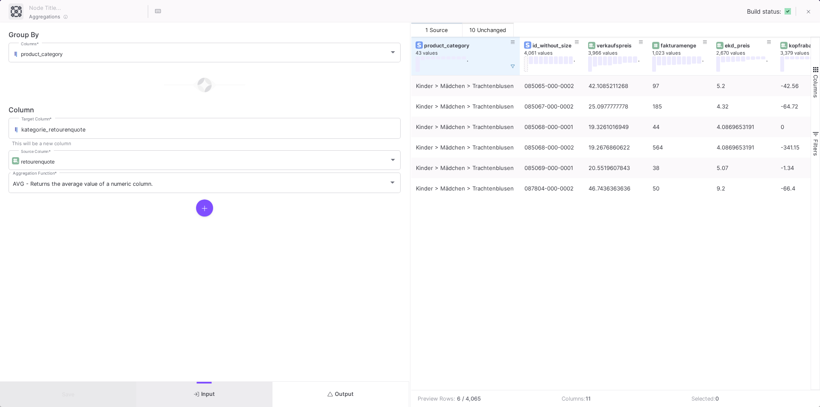
click at [515, 237] on div "Kinder > Mädchen > Trachtenblusen 085065-000-0002 42.1085211268 97 5.2 -42.56 2…" at bounding box center [612, 233] width 400 height 315
click at [608, 260] on div "Kinder > Mädchen > Trachtenblusen 085065-000-0002 42.1085211268 97 5.2 -42.56 2…" at bounding box center [612, 233] width 400 height 315
click at [518, 239] on div "Kinder > Mädchen > Trachtenblusen 085065-000-0002 42.1085211268 97 5.2 -42.56 2…" at bounding box center [612, 233] width 400 height 315
drag, startPoint x: 456, startPoint y: 402, endPoint x: 490, endPoint y: 398, distance: 34.8
click at [490, 398] on div "Preview Rows: 6 / 4,065" at bounding box center [484, 399] width 132 height 8
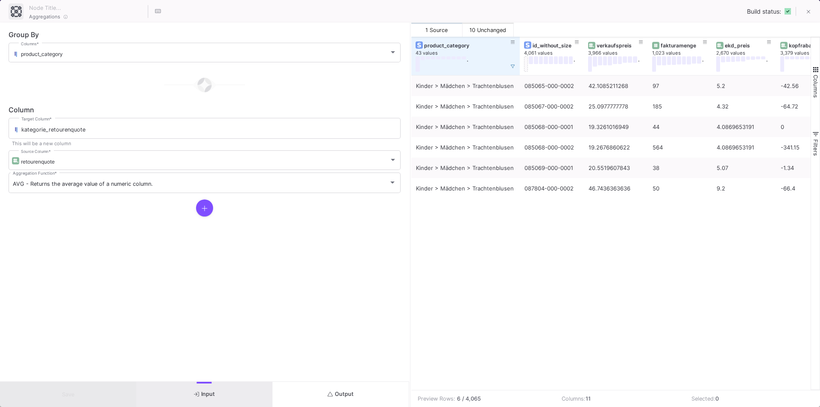
click at [490, 398] on div "Preview Rows: 6 / 4,065" at bounding box center [484, 399] width 132 height 8
click at [433, 53] on div "43 values" at bounding box center [466, 53] width 100 height 6
click at [512, 51] on icon at bounding box center [513, 52] width 4 height 3
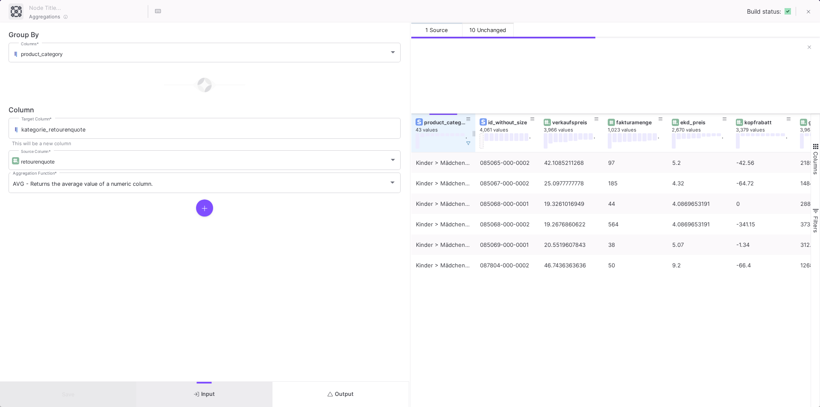
click at [470, 129] on div "43 values" at bounding box center [448, 130] width 64 height 6
click at [467, 118] on icon at bounding box center [469, 119] width 4 height 5
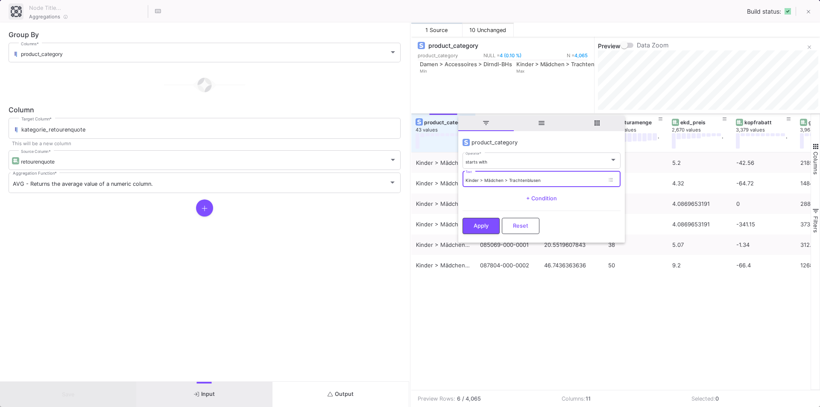
drag, startPoint x: 544, startPoint y: 179, endPoint x: 509, endPoint y: 179, distance: 34.6
click at [509, 179] on input "Kinder > Mädchen > Trachtenblusen" at bounding box center [535, 181] width 139 height 6
type input "Kinder > Mädchen > Trachtenjacken"
click at [484, 222] on span "Apply" at bounding box center [481, 225] width 15 height 6
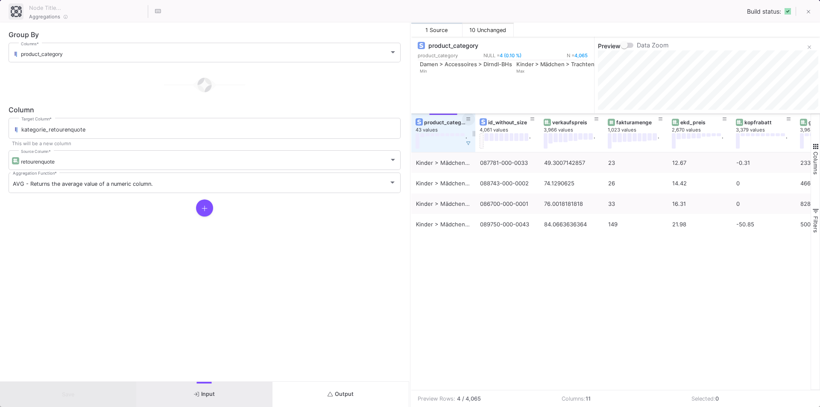
click at [469, 118] on icon at bounding box center [469, 119] width 4 height 5
click at [810, 48] on icon at bounding box center [809, 47] width 3 height 3
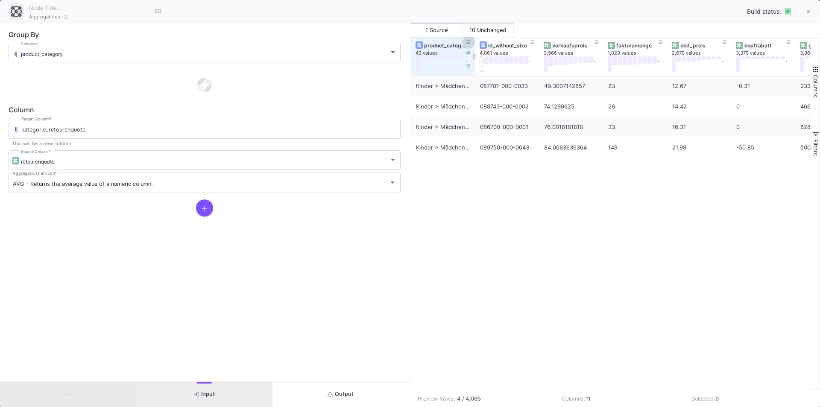
click at [470, 43] on icon at bounding box center [469, 42] width 4 height 5
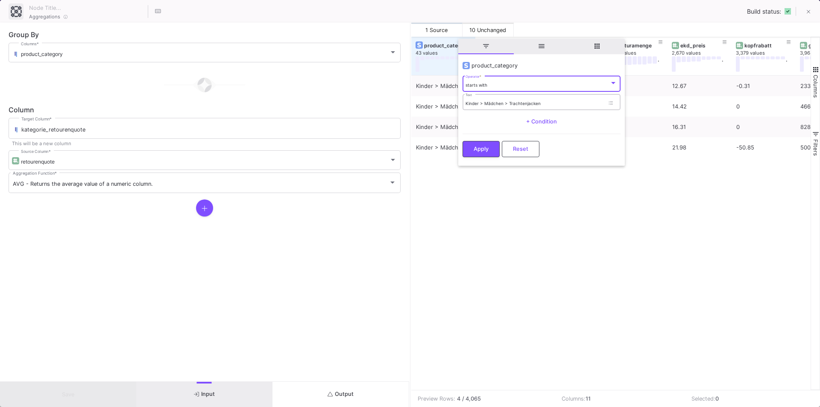
click at [568, 108] on div "Kinder > Mädchen > Trachtenjacken Text" at bounding box center [535, 102] width 139 height 18
click at [565, 102] on input "Kinder > Mädchen > Trachtenjacken" at bounding box center [535, 104] width 139 height 6
click at [484, 149] on span "Apply" at bounding box center [481, 148] width 15 height 6
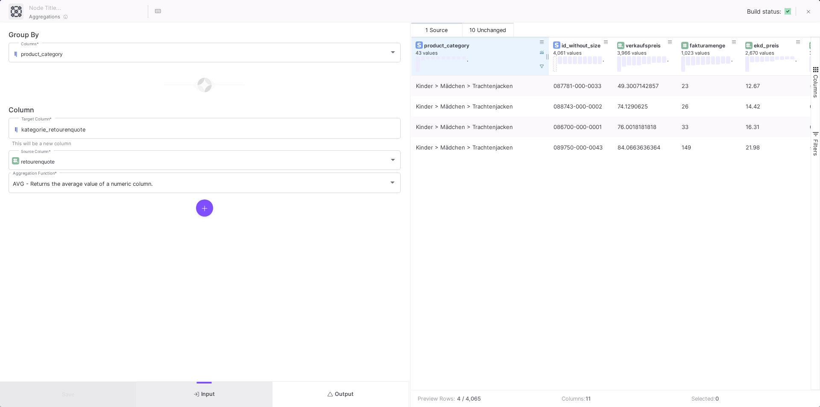
drag, startPoint x: 474, startPoint y: 43, endPoint x: 547, endPoint y: 50, distance: 73.8
click at [547, 50] on div at bounding box center [548, 56] width 3 height 38
click at [428, 53] on div "43 values" at bounding box center [480, 53] width 129 height 6
click at [541, 42] on icon at bounding box center [542, 42] width 4 height 5
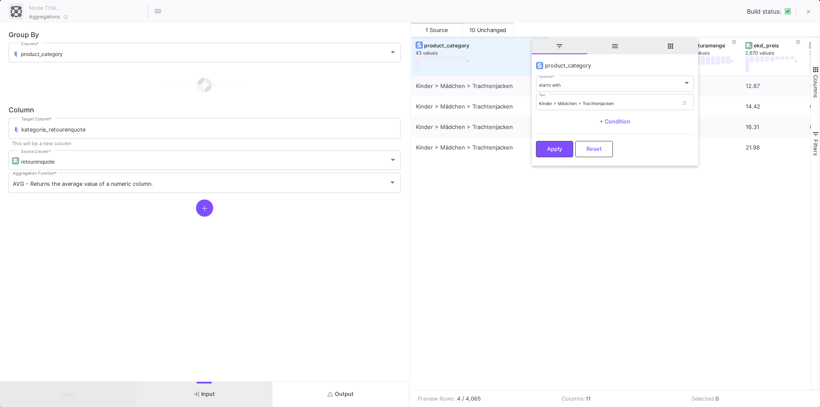
click at [613, 47] on span "general" at bounding box center [616, 46] width 8 height 8
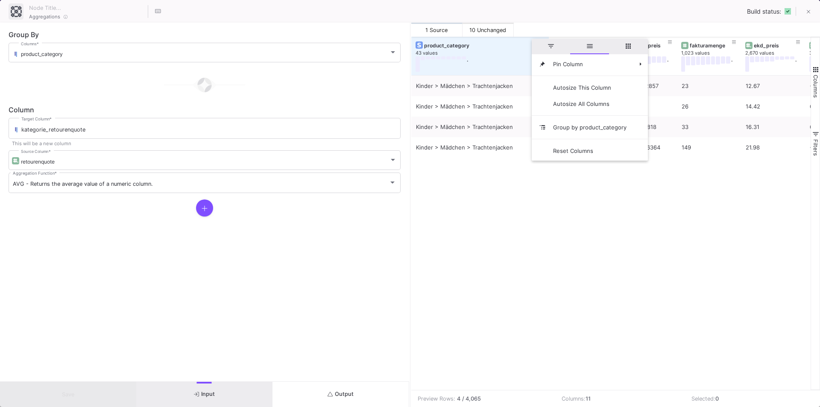
click at [628, 43] on span "columns" at bounding box center [629, 46] width 8 height 8
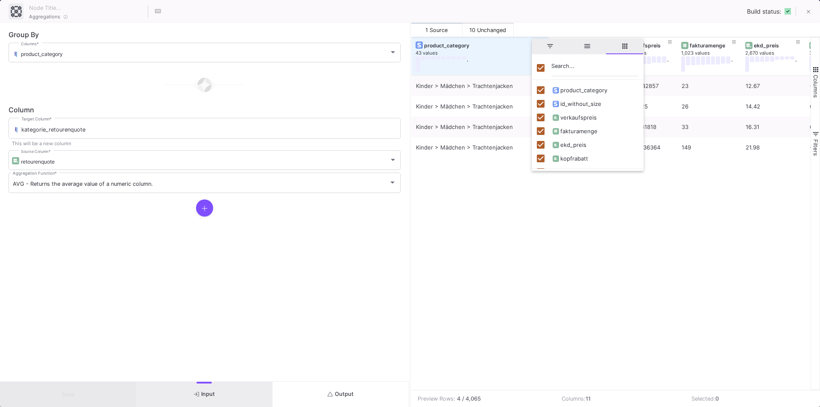
click at [552, 45] on span "filter" at bounding box center [551, 46] width 8 height 8
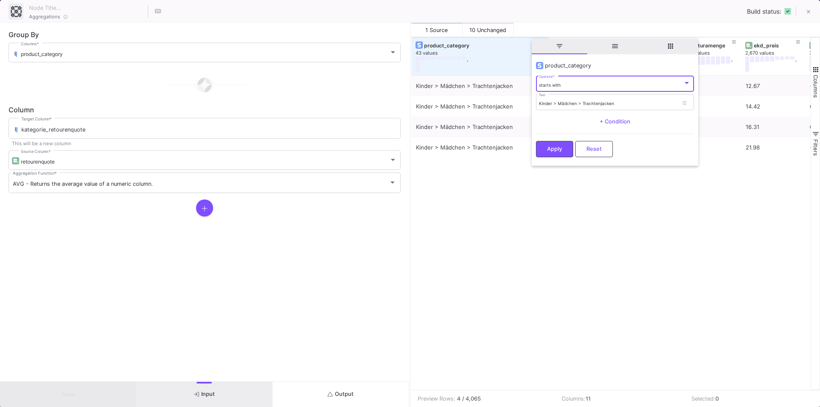
click at [501, 200] on div "Kinder > Mädchen > Trachtenjacken 087781-000-0033 49.3007142857 23 12.67 -0.31 …" at bounding box center [612, 233] width 400 height 315
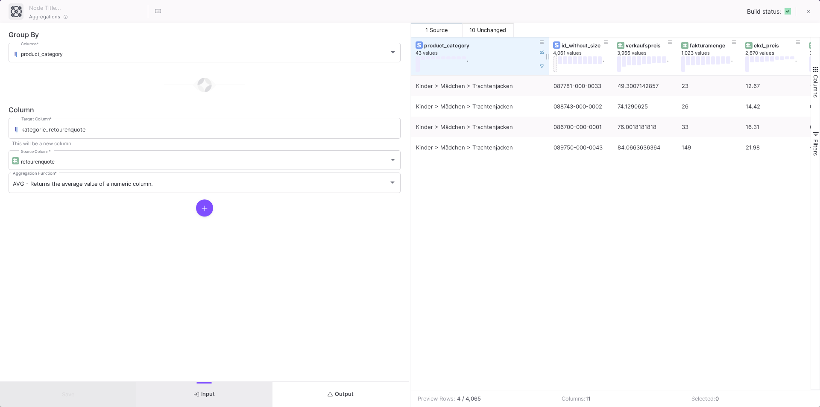
click at [417, 62] on button at bounding box center [418, 63] width 4 height 15
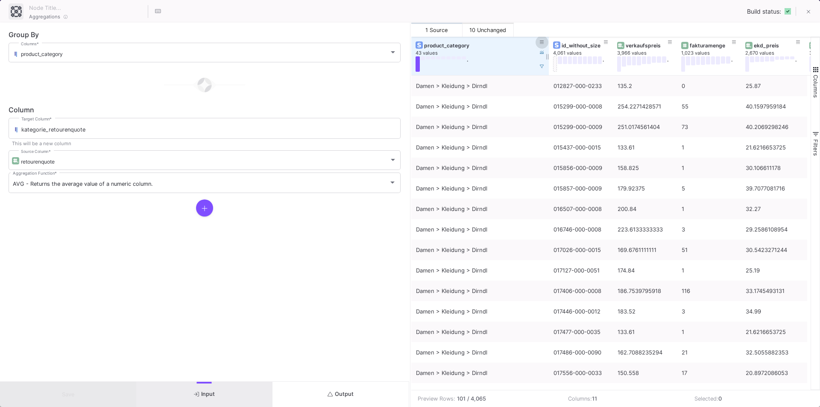
click at [544, 41] on icon at bounding box center [542, 42] width 4 height 5
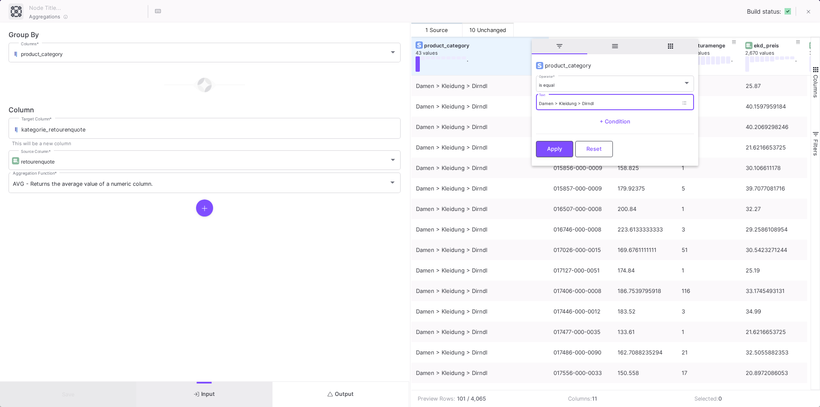
click at [617, 105] on input "Damen > Kleidung > Dirndl" at bounding box center [608, 104] width 139 height 6
drag, startPoint x: 622, startPoint y: 103, endPoint x: 545, endPoint y: 100, distance: 77.0
click at [545, 100] on div "Damen > Kleidung > Dirndl Text" at bounding box center [608, 102] width 139 height 18
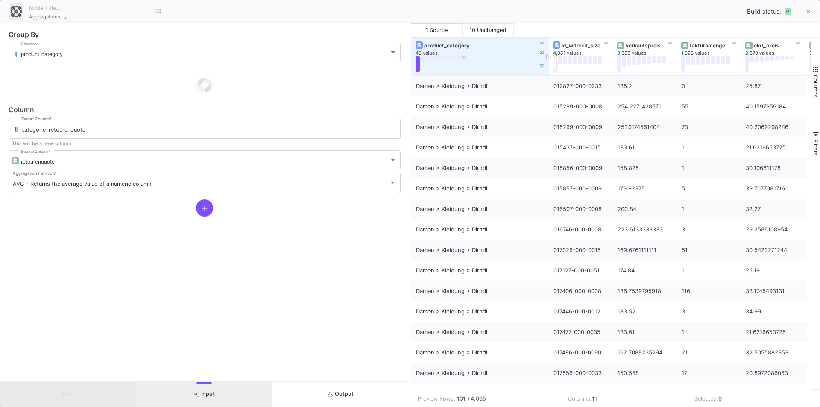
click at [462, 58] on button at bounding box center [464, 57] width 4 height 3
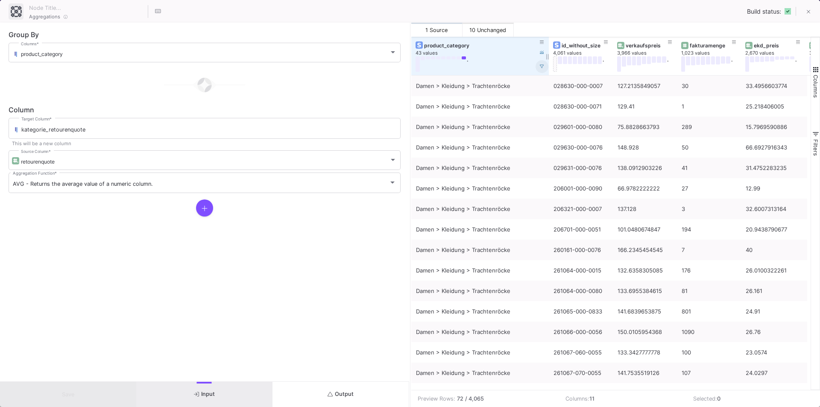
click at [540, 68] on icon at bounding box center [542, 67] width 4 height 4
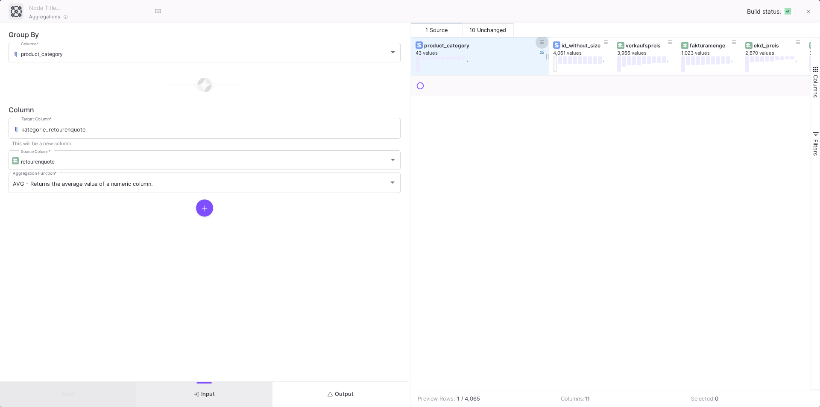
click at [542, 41] on icon at bounding box center [542, 42] width 4 height 5
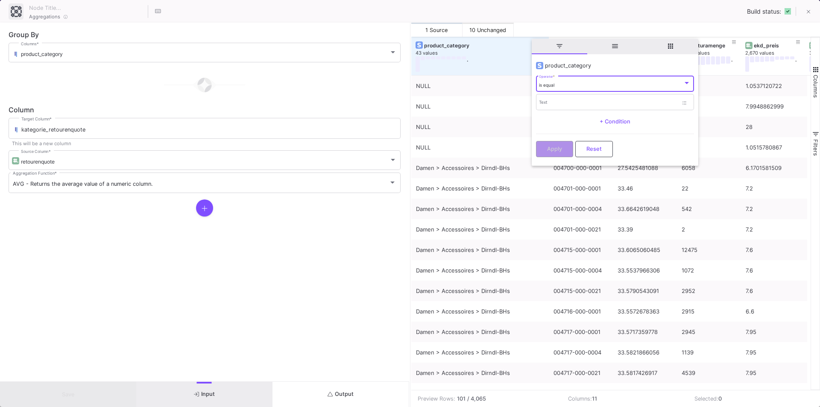
click at [566, 86] on div "is equal" at bounding box center [611, 85] width 144 height 6
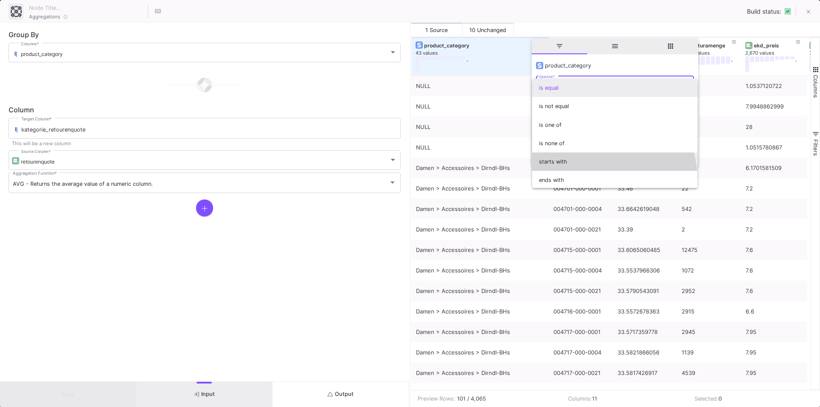
click at [563, 166] on span "starts with" at bounding box center [615, 162] width 152 height 18
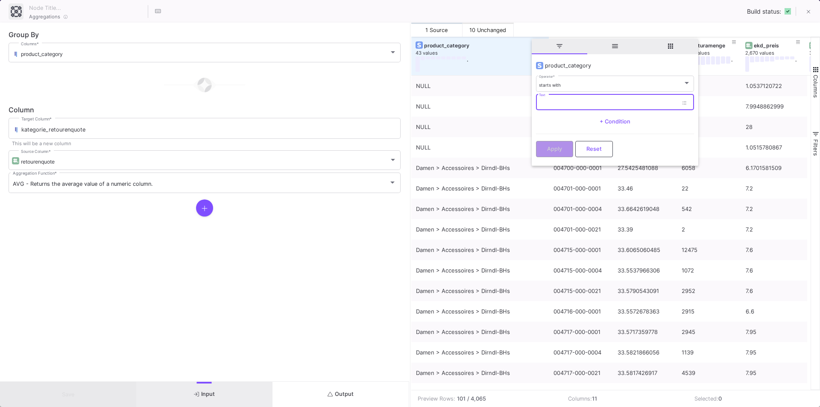
click at [549, 102] on input "Text" at bounding box center [608, 104] width 139 height 6
type input "Kinder > Mädchen > Trachtenjacken"
click at [549, 156] on div "Apply Reset" at bounding box center [615, 147] width 158 height 26
click at [556, 133] on form "product_category starts with Operator * Kinder > Mädchen > Trachtenjacken Text …" at bounding box center [615, 110] width 158 height 100
click at [553, 155] on button "Apply" at bounding box center [554, 148] width 37 height 16
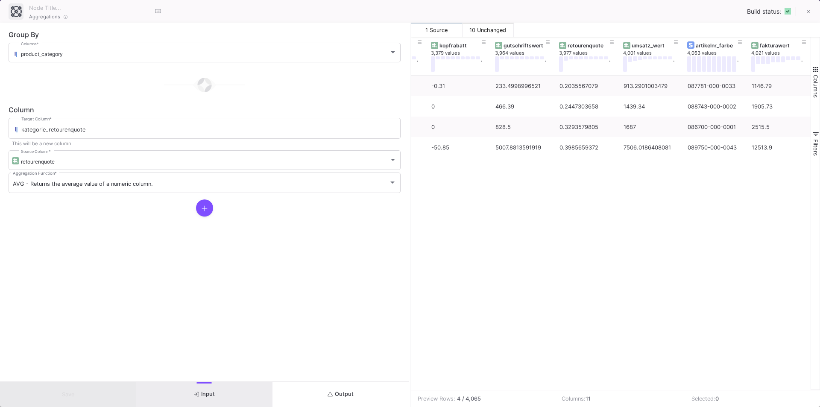
scroll to position [0, 0]
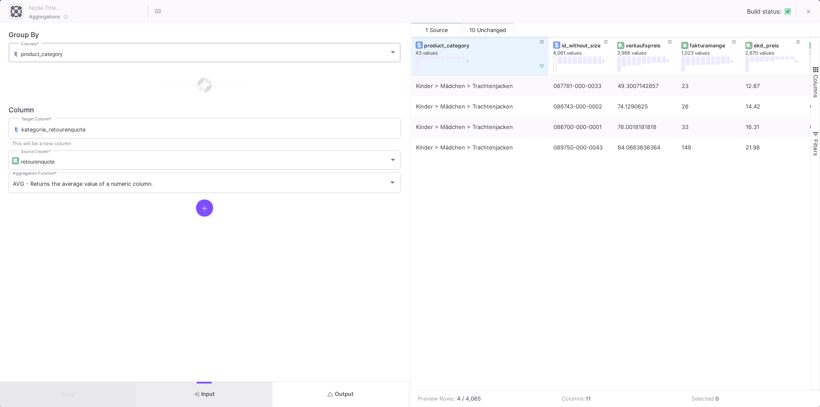
click at [370, 57] on div "product_category" at bounding box center [205, 54] width 368 height 6
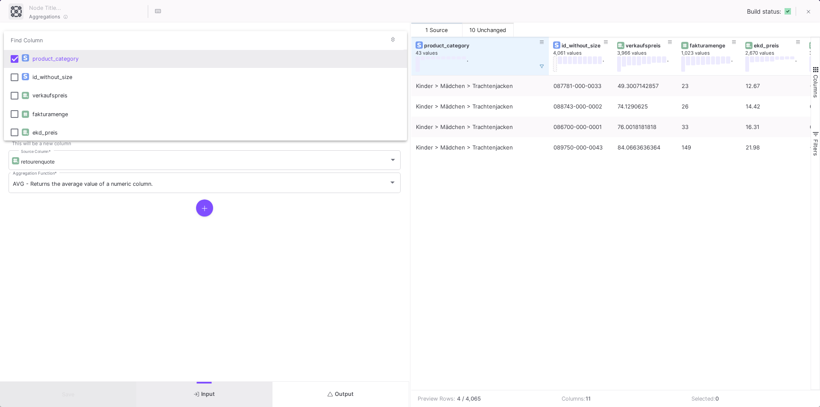
click at [49, 267] on div at bounding box center [410, 203] width 820 height 407
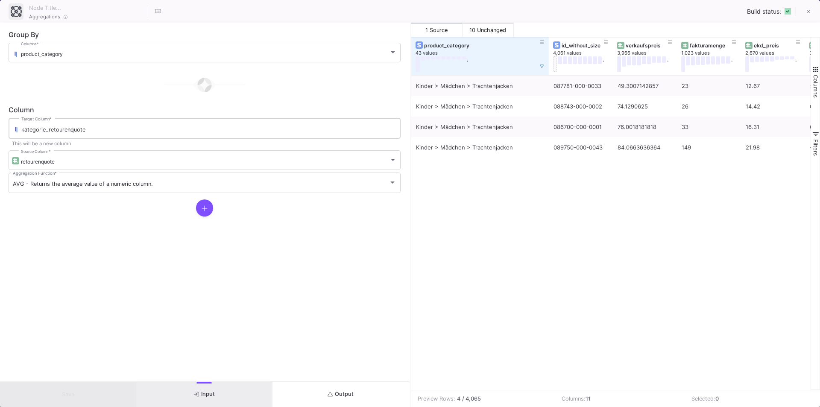
click at [112, 135] on div "kategorie_retourenquote Target Column *" at bounding box center [208, 128] width 375 height 22
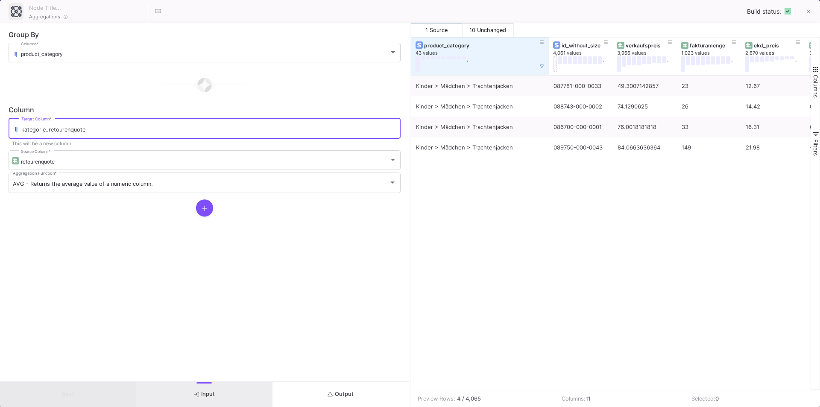
click at [112, 133] on input "kategorie_retourenquote" at bounding box center [208, 129] width 375 height 7
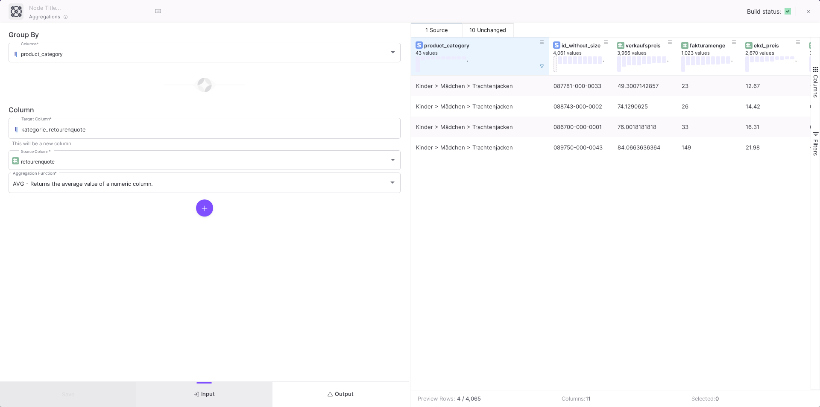
click at [61, 253] on form "Group By product_category Columns * Column kategorie_retourenquote Target Colum…" at bounding box center [204, 202] width 409 height 359
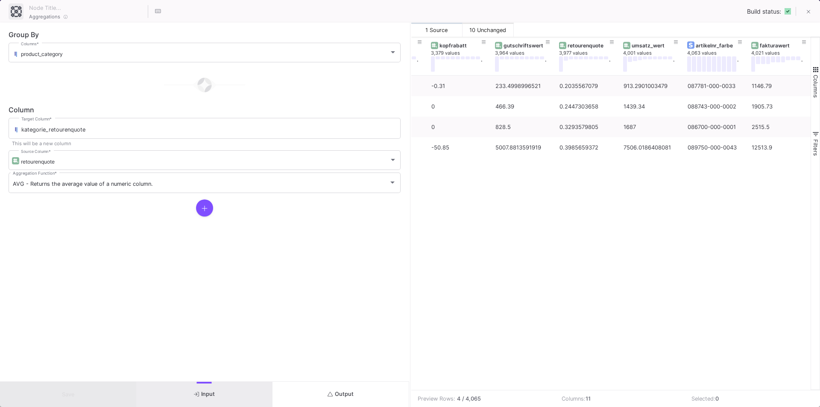
drag, startPoint x: 642, startPoint y: 390, endPoint x: 649, endPoint y: 383, distance: 9.4
click at [542, 381] on mat-sidenav-content "Drag here to set row groups Drag here to set column labels fakturamenge 1,023 v…" at bounding box center [616, 222] width 409 height 370
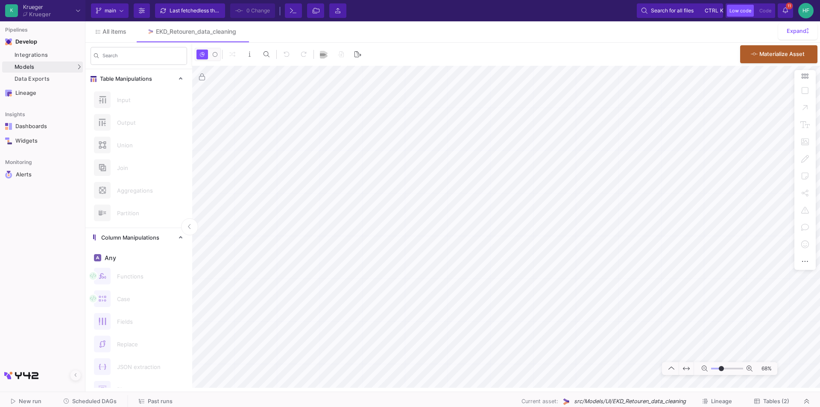
type input "-2"
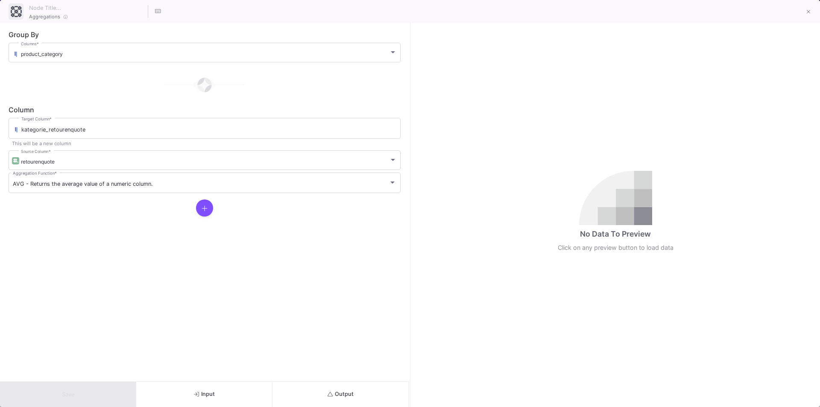
click at [334, 395] on span "Output" at bounding box center [341, 394] width 26 height 6
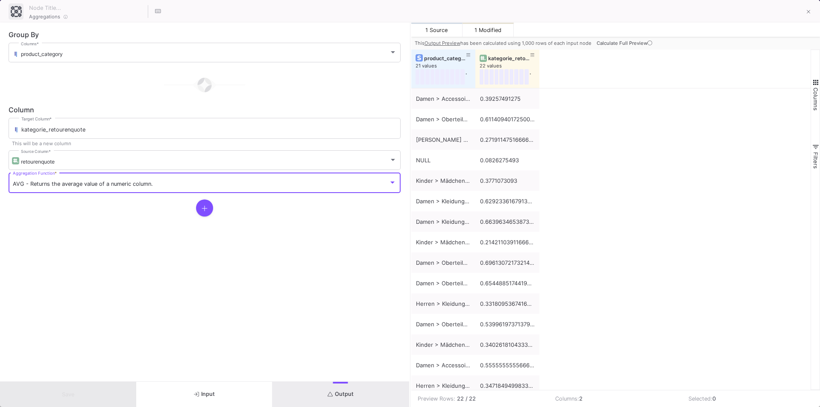
click at [70, 184] on span "AVG - Returns the average value of a numeric column." at bounding box center [83, 184] width 140 height 6
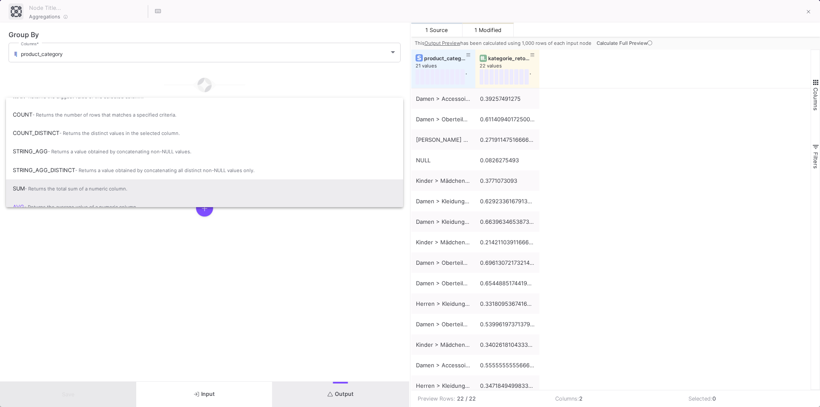
scroll to position [57, 0]
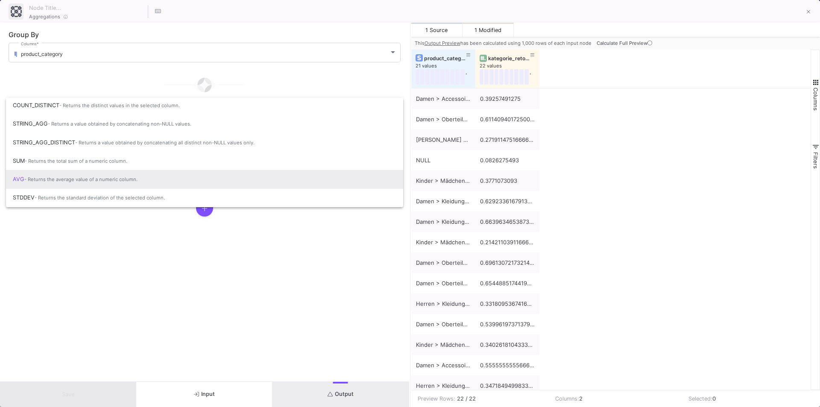
click at [124, 257] on div at bounding box center [410, 203] width 820 height 407
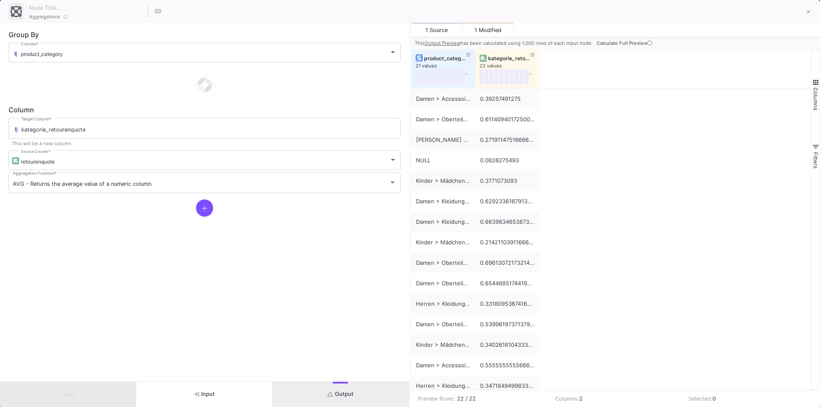
drag, startPoint x: 217, startPoint y: 403, endPoint x: 500, endPoint y: 14, distance: 481.4
click at [256, 327] on div "Group By product_category Columns * Column kategorie_retourenquote Target Colum…" at bounding box center [204, 215] width 409 height 385
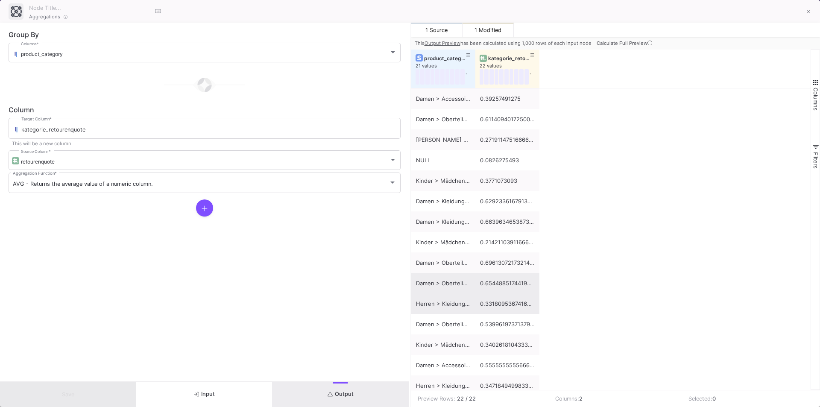
scroll to position [85, 0]
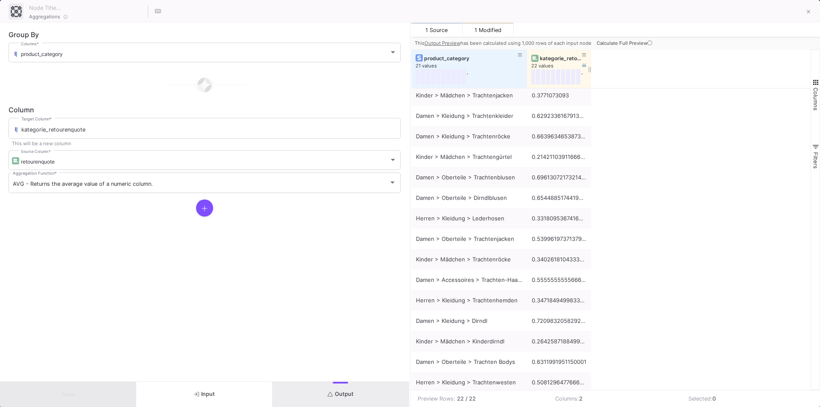
drag, startPoint x: 474, startPoint y: 55, endPoint x: 526, endPoint y: 55, distance: 51.7
click at [526, 55] on div at bounding box center [527, 69] width 3 height 38
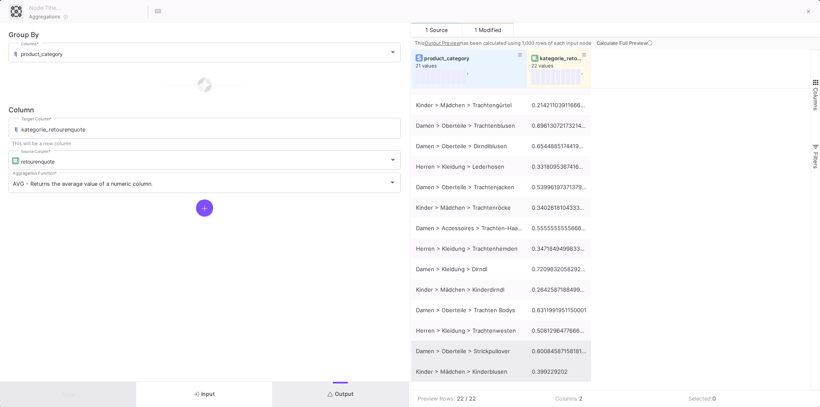
scroll to position [150, 0]
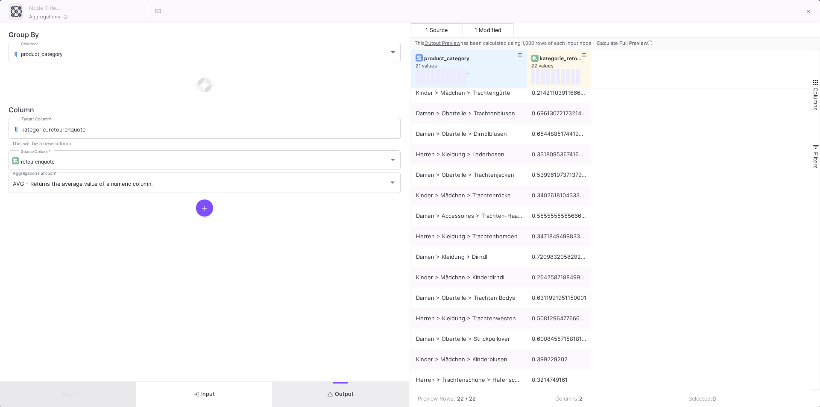
click at [648, 41] on icon at bounding box center [650, 43] width 5 height 5
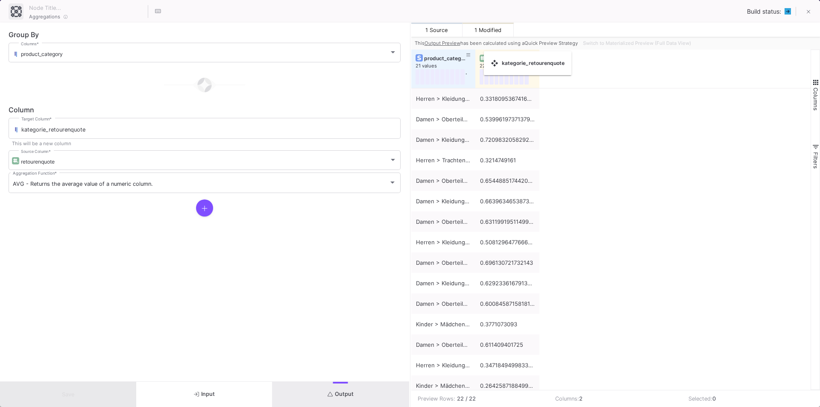
drag, startPoint x: 476, startPoint y: 56, endPoint x: 488, endPoint y: 56, distance: 12.8
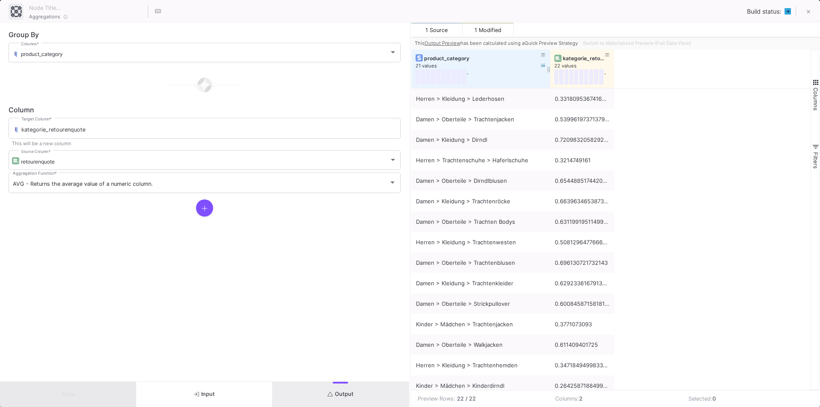
drag, startPoint x: 475, startPoint y: 55, endPoint x: 550, endPoint y: 59, distance: 74.9
click at [550, 59] on div at bounding box center [550, 69] width 3 height 38
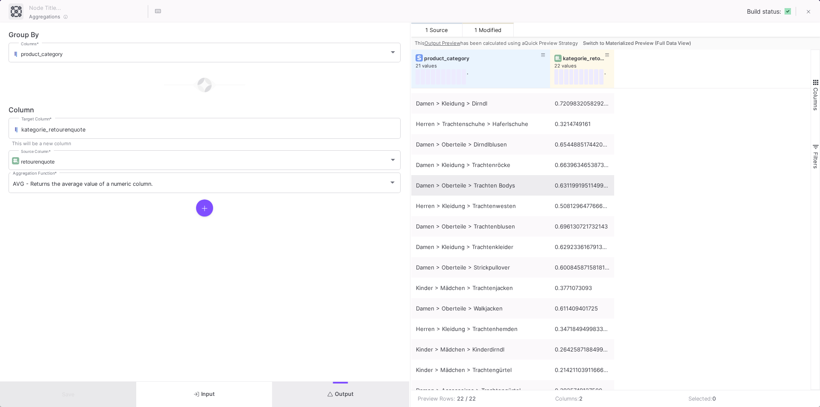
scroll to position [21, 0]
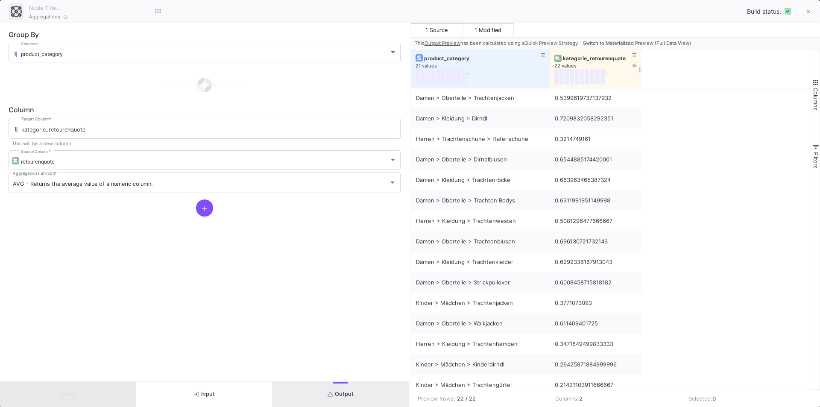
drag, startPoint x: 614, startPoint y: 56, endPoint x: 641, endPoint y: 59, distance: 26.7
click at [641, 59] on div at bounding box center [641, 69] width 3 height 38
click at [206, 81] on div at bounding box center [205, 85] width 392 height 43
click at [542, 56] on icon at bounding box center [543, 55] width 4 height 5
click at [558, 105] on input "Filter Value" at bounding box center [581, 103] width 87 height 17
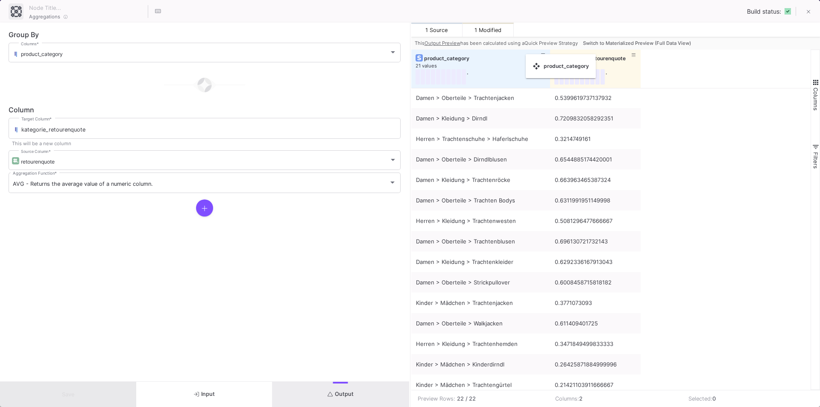
drag, startPoint x: 494, startPoint y: 65, endPoint x: 538, endPoint y: 59, distance: 45.2
click at [541, 56] on icon at bounding box center [543, 55] width 4 height 5
click at [553, 100] on input "Filter Value" at bounding box center [581, 103] width 87 height 17
click at [609, 82] on div "Contains" at bounding box center [578, 82] width 75 height 7
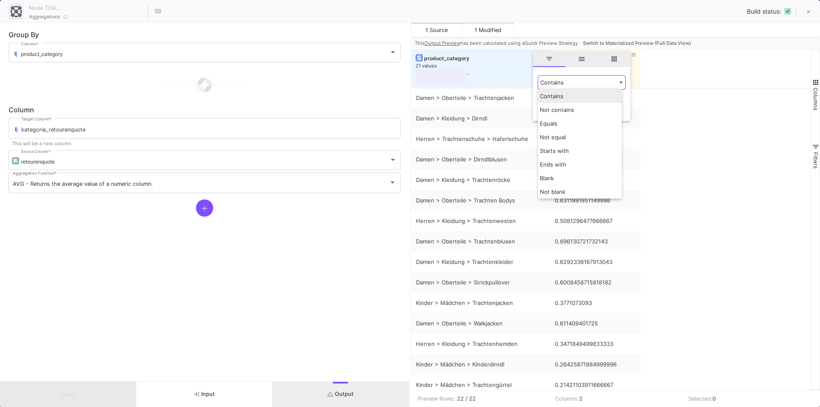
click at [584, 83] on div "Contains" at bounding box center [578, 82] width 75 height 7
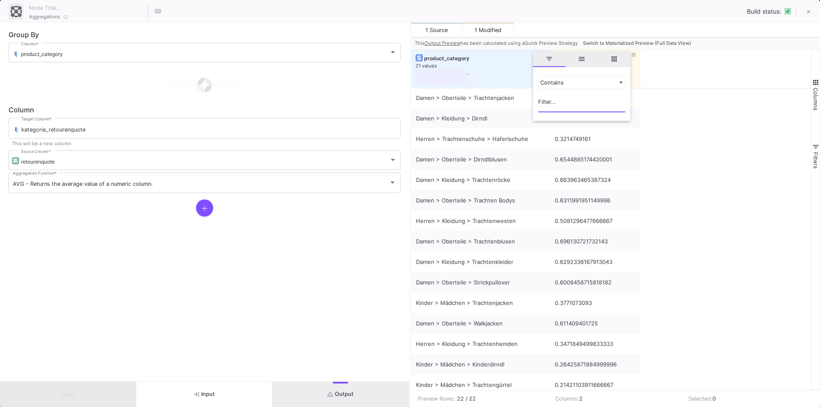
click at [560, 103] on input "Filter Value" at bounding box center [581, 103] width 87 height 17
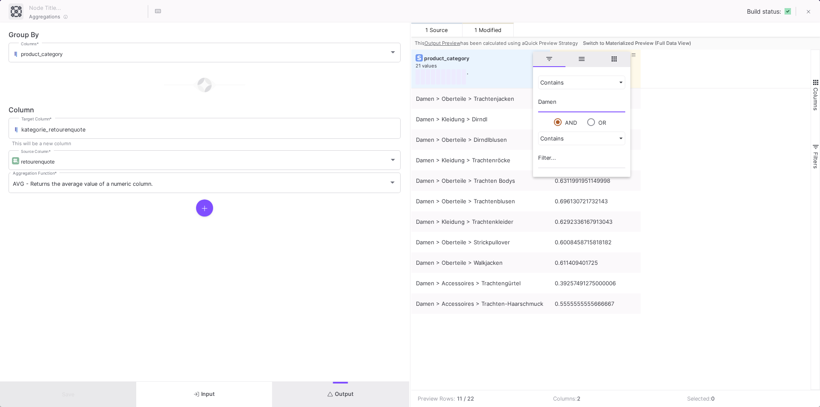
scroll to position [0, 0]
type input "D"
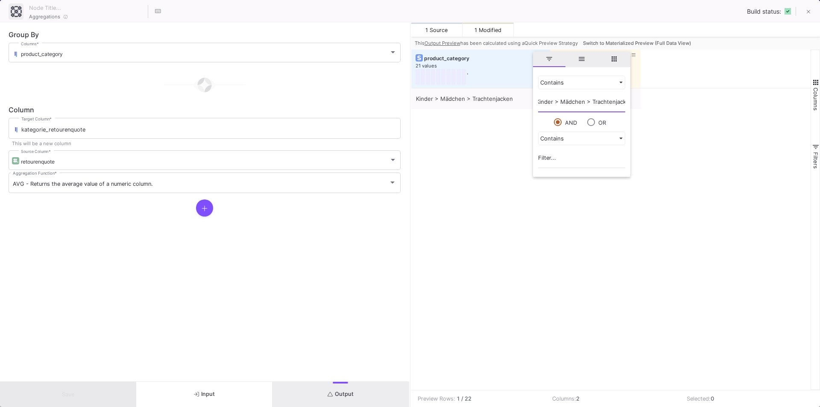
scroll to position [0, 12]
type input "Kinder > Mädchen > Trachtenjacken"
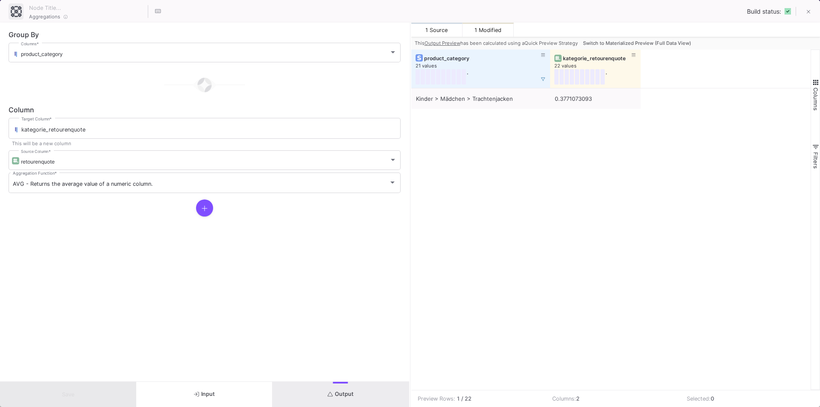
click at [518, 165] on div "Kinder > Mädchen > Trachtenjacken 0.3771073093" at bounding box center [612, 239] width 400 height 302
drag, startPoint x: 618, startPoint y: 93, endPoint x: 627, endPoint y: 93, distance: 9.4
click at [627, 93] on div "0.663963465387324 - n: 1" at bounding box center [592, 93] width 77 height 11
click at [614, 128] on div "Kinder > Mädchen > Trachtenjacken 0.3771073093" at bounding box center [612, 239] width 400 height 302
click at [545, 55] on icon at bounding box center [543, 55] width 4 height 5
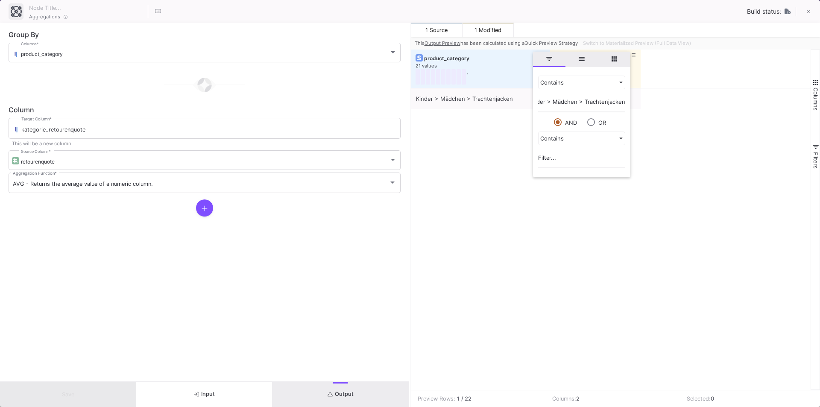
click at [480, 145] on div "Kinder > Mädchen > Trachtenjacken 0.3771073093" at bounding box center [612, 239] width 400 height 302
click at [540, 78] on button at bounding box center [543, 79] width 13 height 13
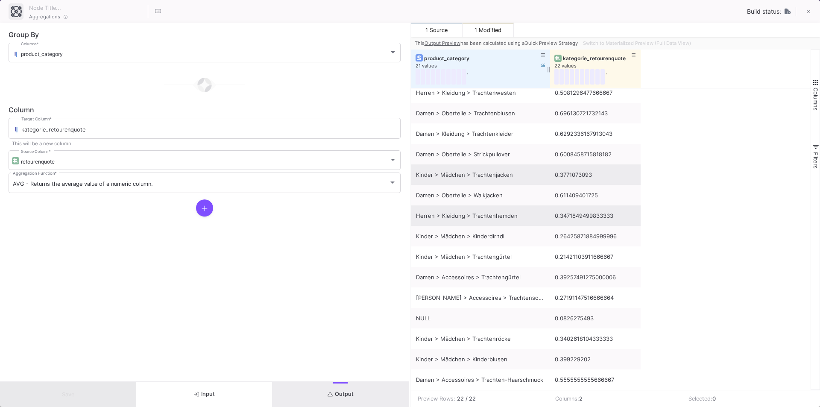
scroll to position [0, 0]
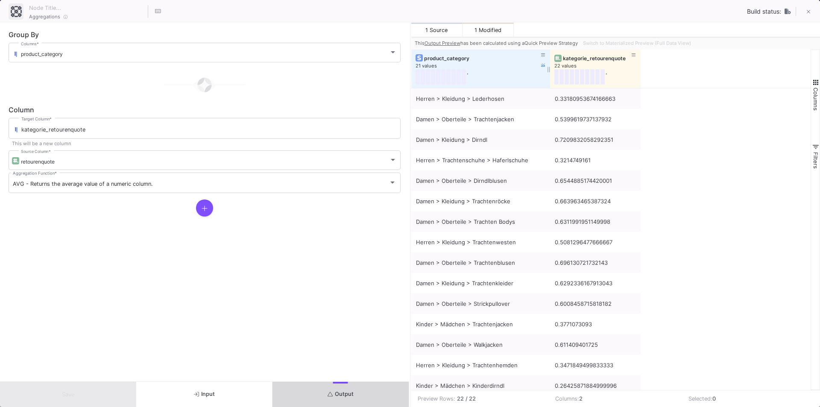
click at [312, 393] on button "Output" at bounding box center [341, 394] width 136 height 25
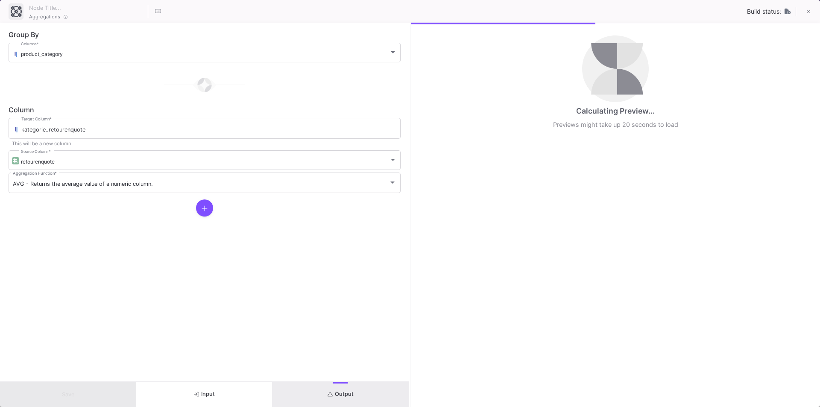
click at [223, 393] on button "Input" at bounding box center [204, 394] width 136 height 25
click at [305, 391] on button "Output" at bounding box center [341, 394] width 136 height 25
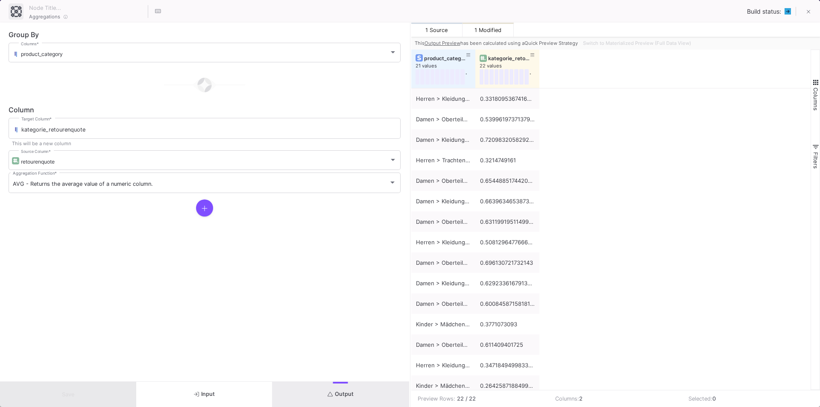
drag, startPoint x: 614, startPoint y: 44, endPoint x: 703, endPoint y: 43, distance: 89.8
click at [703, 43] on div "This Output Preview has been calculated using a Quick Preview Strategy Switch t…" at bounding box center [616, 43] width 409 height 13
click at [692, 41] on div "Switch to Materialized Preview (Full Data View)" at bounding box center [636, 43] width 113 height 13
click at [702, 41] on div "This Output Preview has been calculated using a Quick Preview Strategy Switch t…" at bounding box center [616, 43] width 409 height 13
drag, startPoint x: 639, startPoint y: 39, endPoint x: 671, endPoint y: 39, distance: 31.6
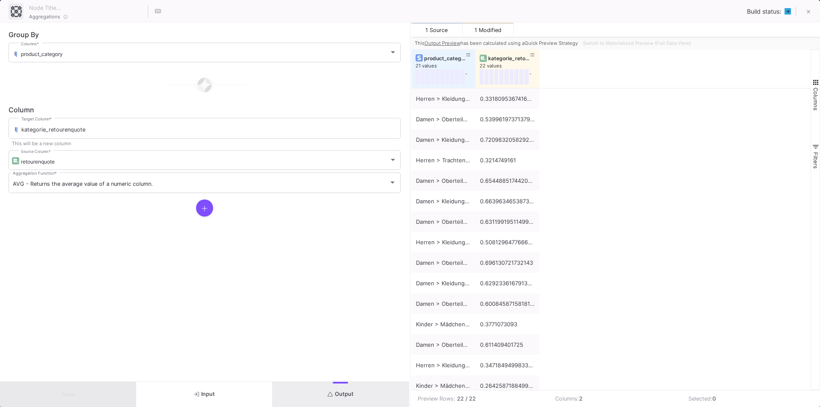
click at [671, 39] on div "Switch to Materialized Preview (Full Data View)" at bounding box center [636, 43] width 113 height 13
click at [186, 390] on button "Input" at bounding box center [204, 394] width 136 height 25
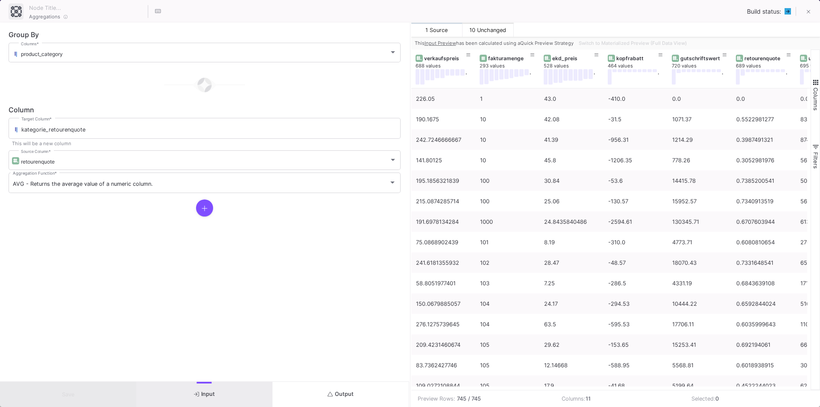
click at [612, 19] on div "Aggregations Build status:" at bounding box center [410, 11] width 820 height 23
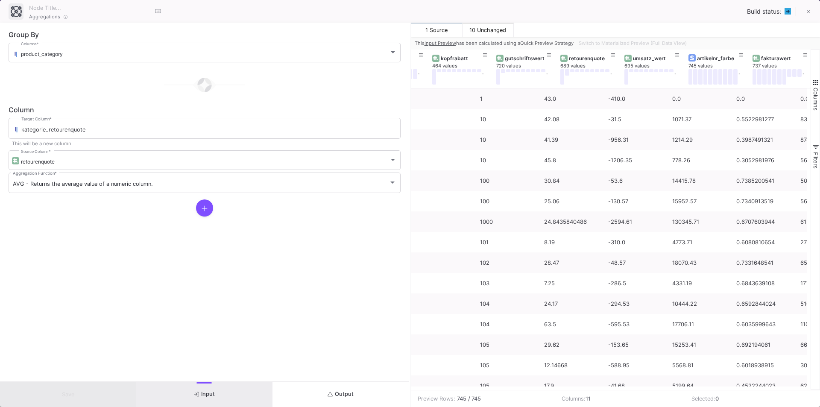
scroll to position [0, 309]
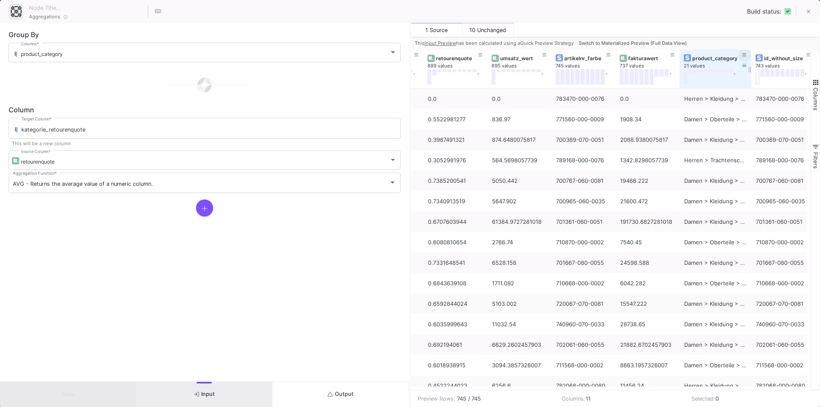
drag, startPoint x: 742, startPoint y: 54, endPoint x: 750, endPoint y: 57, distance: 8.3
click at [750, 57] on div at bounding box center [751, 69] width 3 height 38
click at [81, 260] on form "Group By product_category Columns * Column kategorie_retourenquote Target Colum…" at bounding box center [204, 202] width 409 height 359
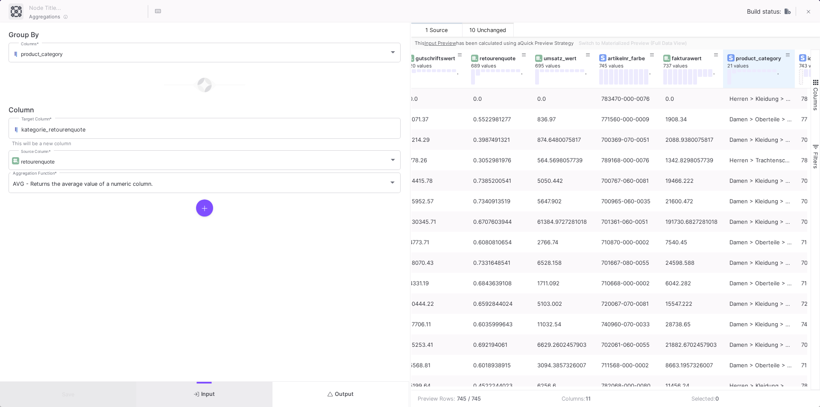
scroll to position [0, 316]
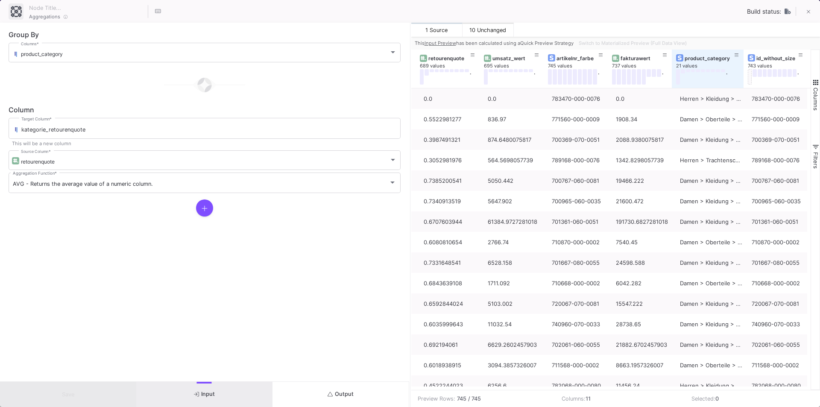
type input "-19"
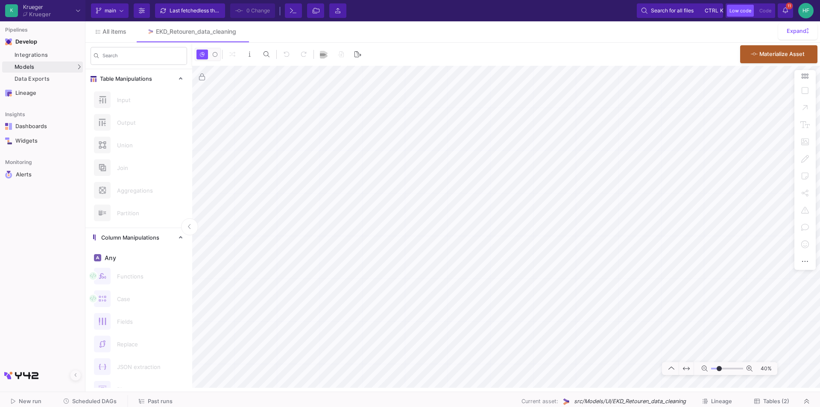
type input "-7"
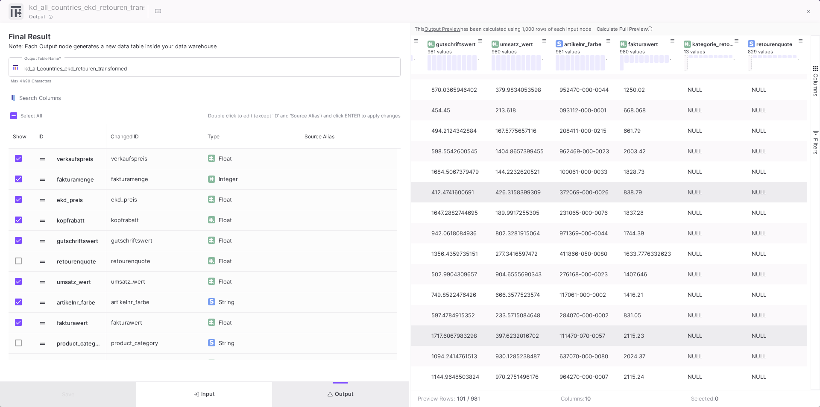
scroll to position [188, 0]
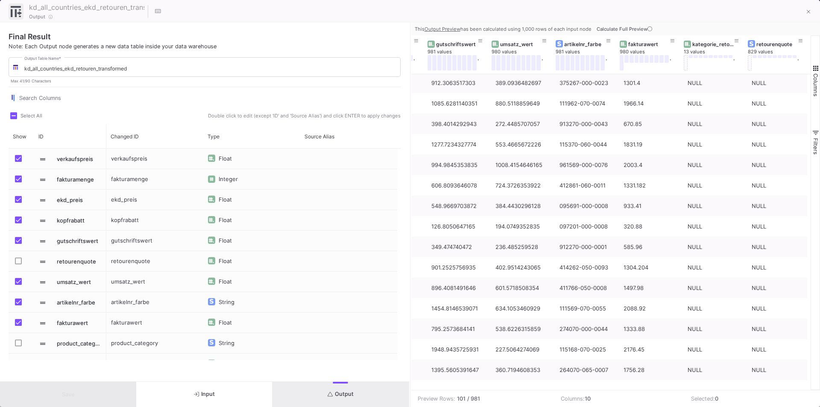
click at [648, 28] on icon at bounding box center [650, 28] width 5 height 5
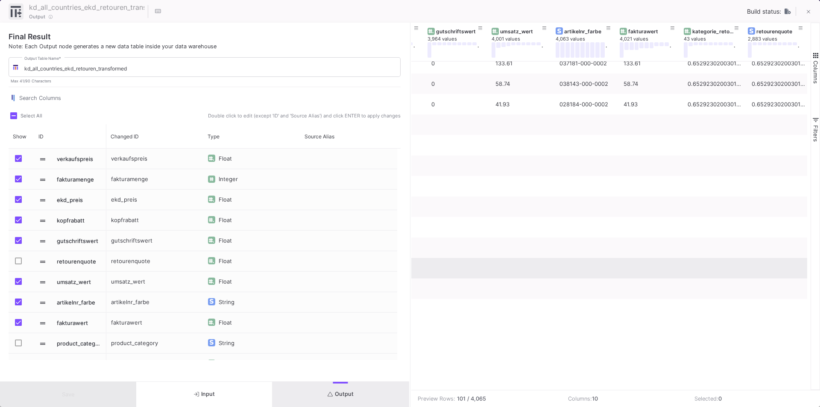
scroll to position [726, 0]
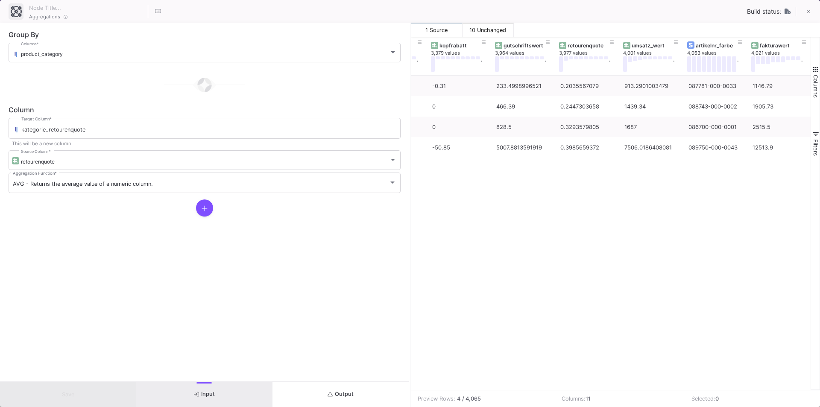
scroll to position [0, 379]
click at [603, 214] on div "23 12.67 -0.31 233.4998996521 0.2035567079 913.2901003479 087781-000-0033 1146.…" at bounding box center [612, 233] width 400 height 315
click at [565, 223] on div "23 12.67 -0.31 233.4998996521 0.2035567079 913.2901003479 087781-000-0033 1146.…" at bounding box center [612, 233] width 400 height 315
click at [553, 262] on div "23 12.67 -0.31 233.4998996521 0.2035567079 913.2901003479 087781-000-0033 1146.…" at bounding box center [612, 233] width 400 height 315
click at [609, 400] on td "Columns: 11" at bounding box center [621, 399] width 130 height 17
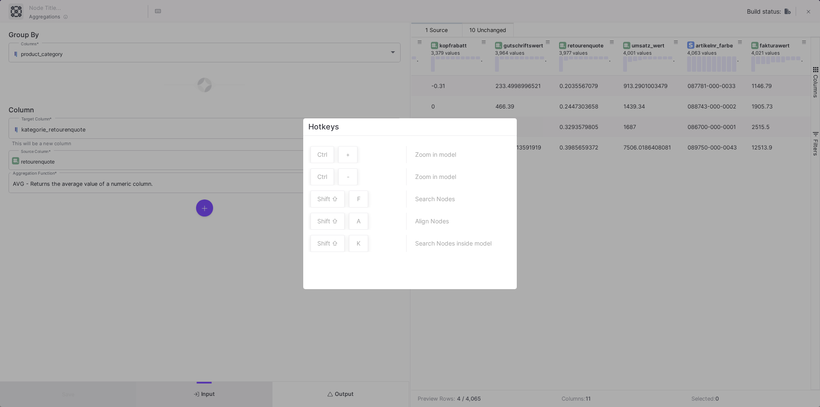
click at [187, 260] on div at bounding box center [410, 203] width 820 height 407
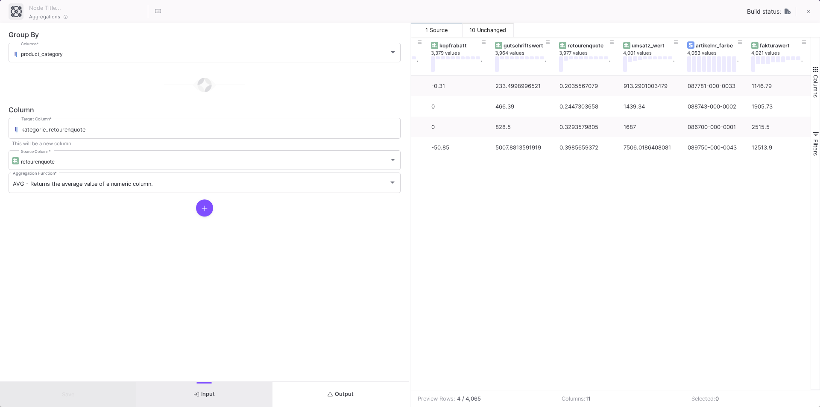
click at [235, 391] on button "Input" at bounding box center [204, 394] width 136 height 25
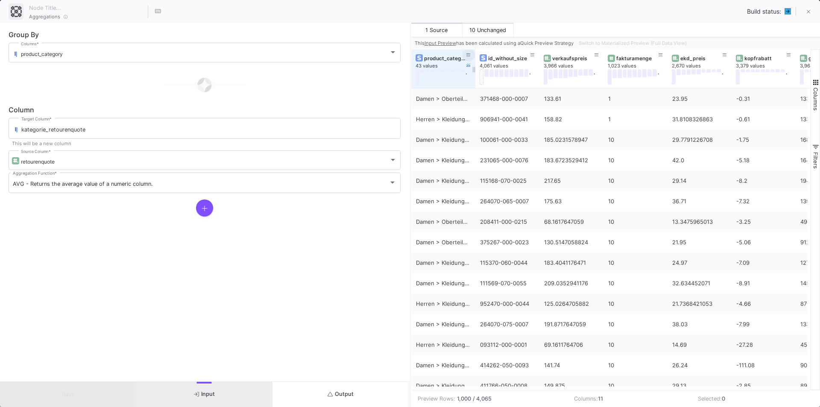
click at [465, 54] on button at bounding box center [468, 55] width 13 height 13
click at [484, 101] on input "Filter Value" at bounding box center [507, 103] width 87 height 17
click at [306, 392] on button "Output" at bounding box center [341, 394] width 136 height 25
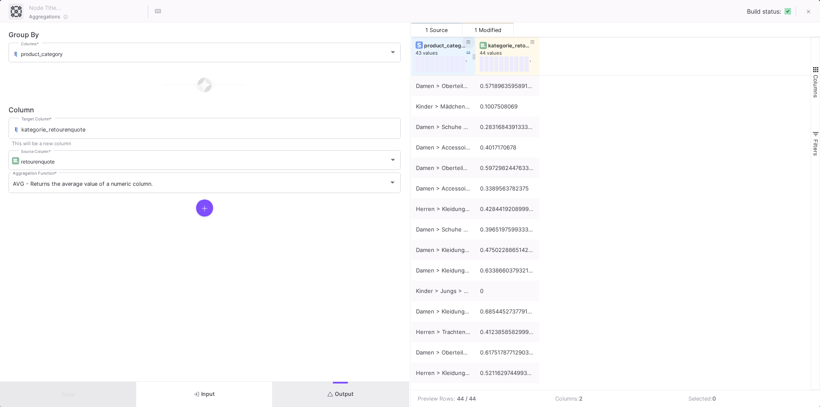
click at [469, 41] on icon at bounding box center [469, 42] width 4 height 5
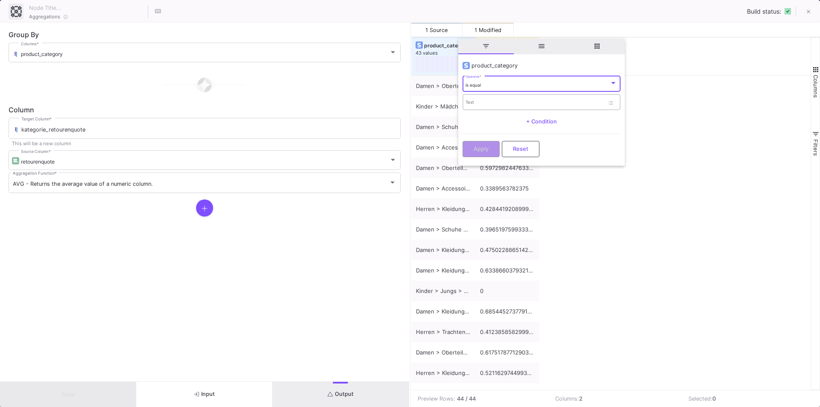
click at [479, 101] on input "Text" at bounding box center [535, 104] width 139 height 6
drag, startPoint x: 526, startPoint y: 103, endPoint x: 595, endPoint y: 103, distance: 68.8
click at [595, 103] on input "Kinder > Mädchen > Trachtenkaclen" at bounding box center [535, 104] width 139 height 6
type input "Kinder > Mädchen > Trachtenjacken"
click at [490, 148] on button "Apply" at bounding box center [481, 148] width 37 height 16
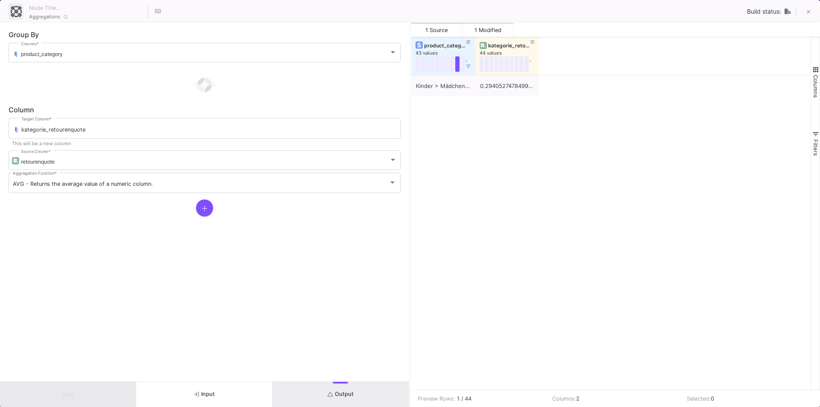
click at [473, 150] on div "Kinder > Mädchen > Trachtenjacken 0.29405274784999996" at bounding box center [612, 233] width 400 height 315
click at [447, 28] on span "1 Source" at bounding box center [437, 30] width 22 height 6
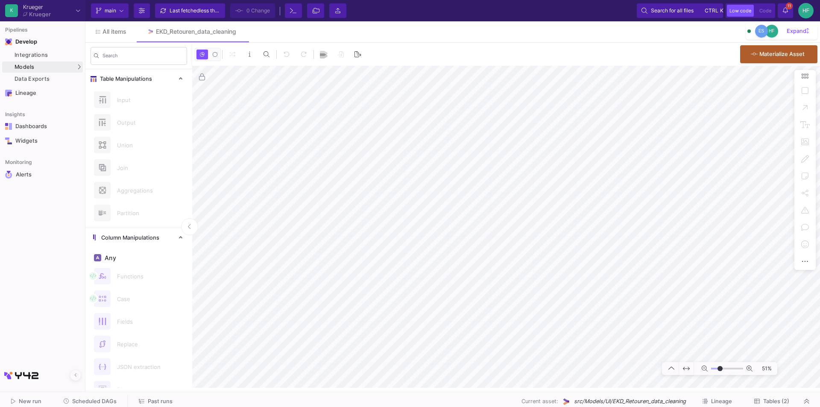
type input "-4"
type input "-7"
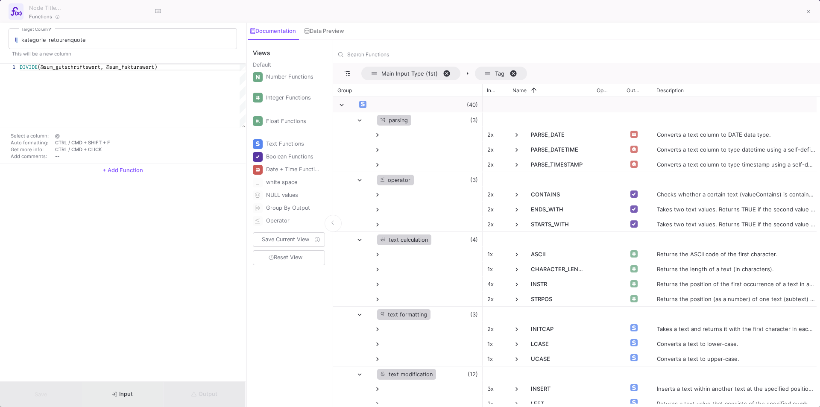
click at [126, 389] on button "Input" at bounding box center [123, 394] width 82 height 25
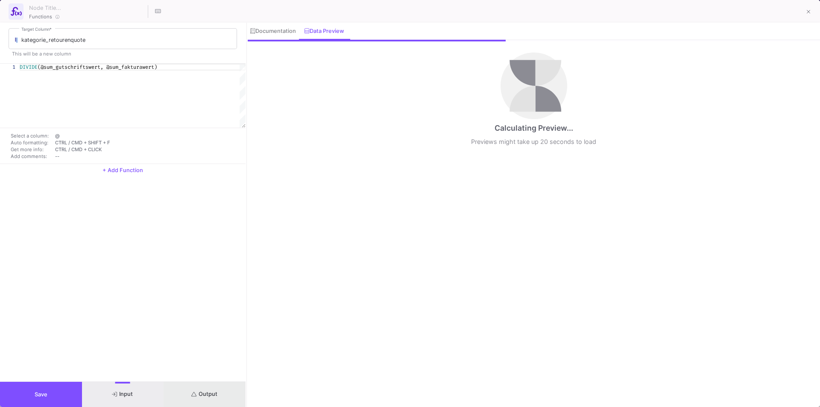
click at [227, 400] on button "Output" at bounding box center [205, 394] width 82 height 25
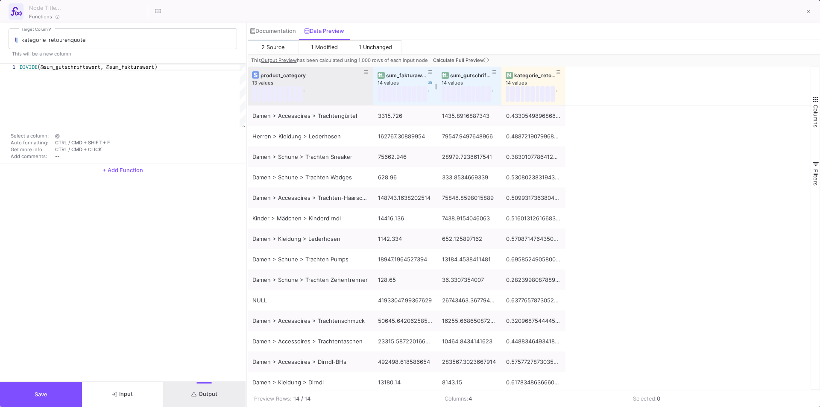
drag, startPoint x: 312, startPoint y: 72, endPoint x: 373, endPoint y: 71, distance: 61.5
click at [373, 71] on div at bounding box center [373, 86] width 3 height 38
click at [597, 156] on div "Damen > Accessoires > Trachtengürtel 3315.726 1435.8916887343 0.433054989686813…" at bounding box center [530, 249] width 564 height 287
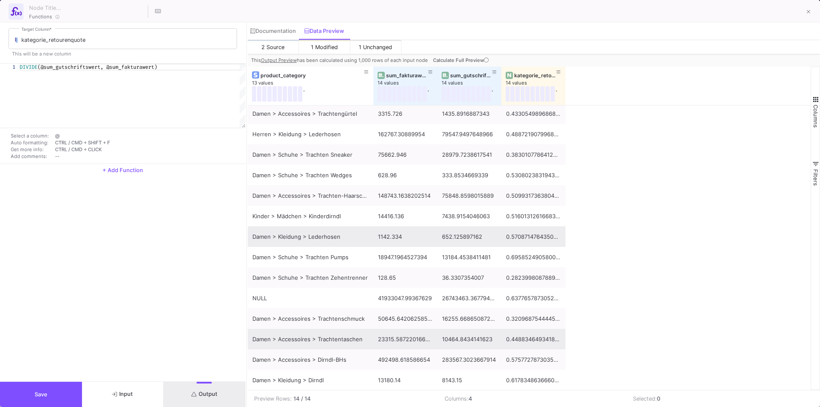
scroll to position [3, 0]
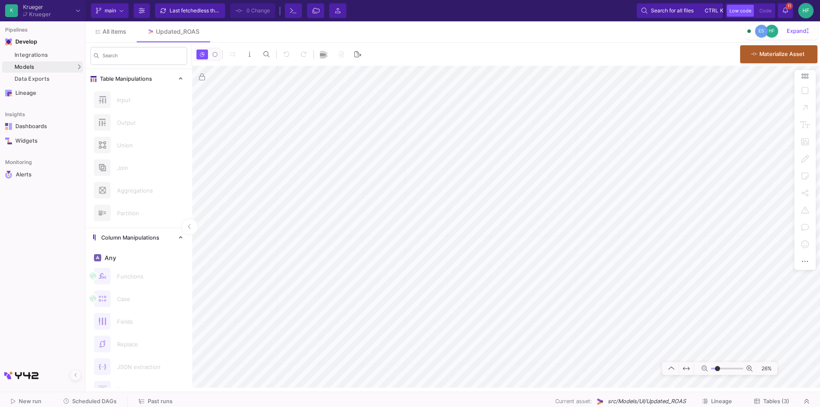
type input "-7"
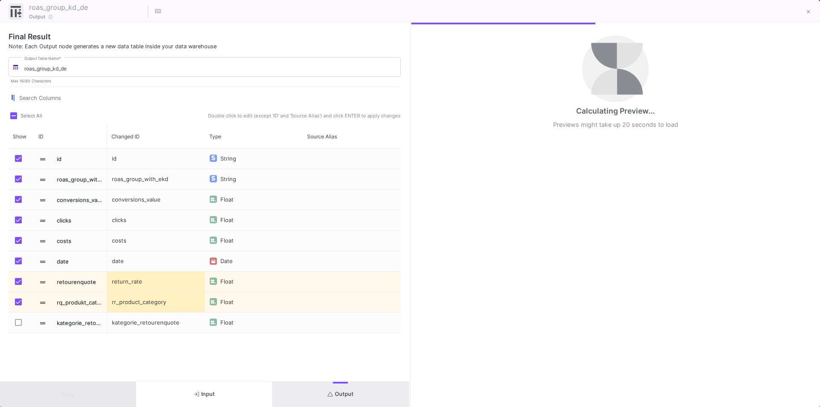
click at [333, 400] on button "Output" at bounding box center [341, 394] width 136 height 25
click at [197, 394] on icon "button" at bounding box center [197, 394] width 6 height 5
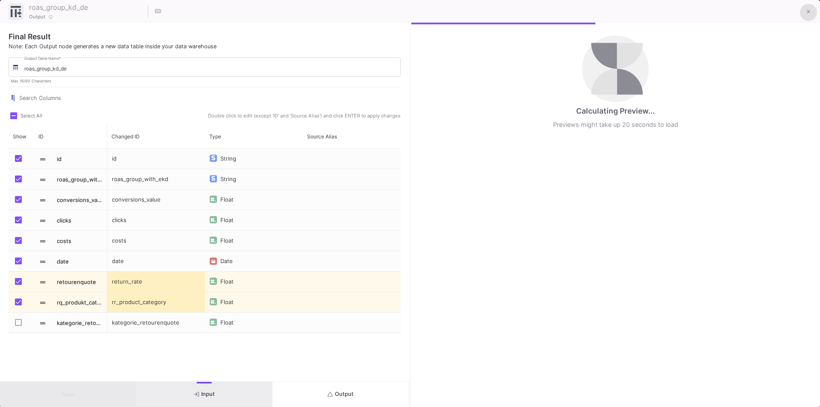
click at [807, 9] on icon at bounding box center [809, 12] width 4 height 6
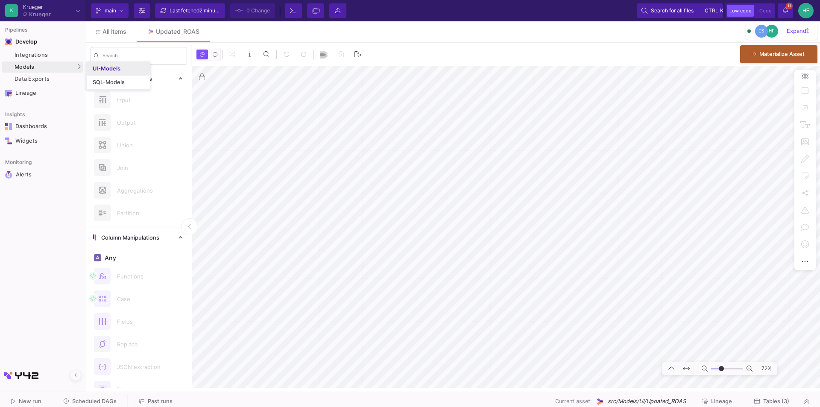
click at [96, 69] on div "UI-Models" at bounding box center [107, 68] width 28 height 7
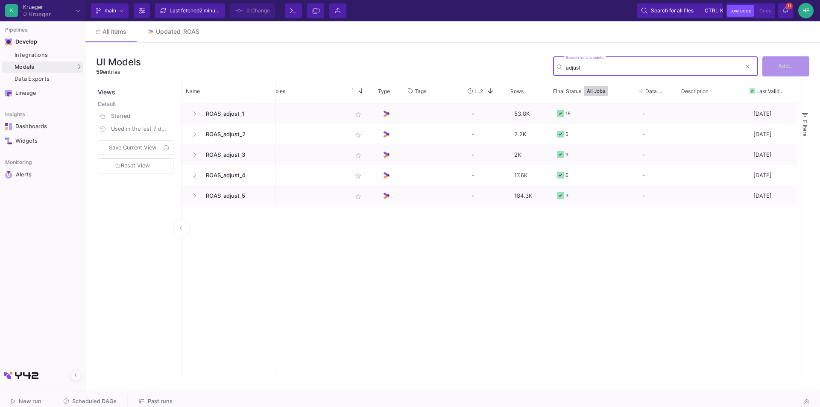
scroll to position [0, 14]
type input "adjust"
click at [481, 302] on div "15 star_border - 53.8K 15 - 2 days ago 6 star_border - 2.2K 6 - 2 days ago 9 st…" at bounding box center [538, 240] width 525 height 274
drag, startPoint x: 799, startPoint y: 86, endPoint x: 814, endPoint y: 87, distance: 15.4
click at [814, 87] on div "UI Models 59 entries adjust Search for UI models Add... Views Default Starred U…" at bounding box center [452, 215] width 735 height 345
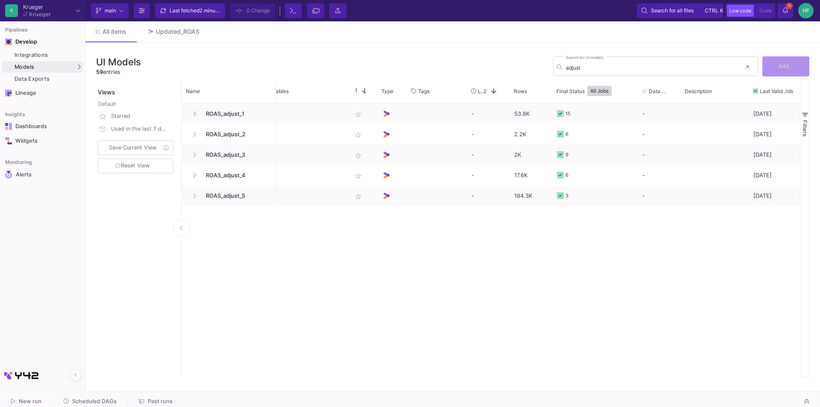
click at [567, 258] on div "15 star_border - 53.8K 15 - 2 days ago 6 star_border - 2.2K 6 - 2 days ago 9 st…" at bounding box center [538, 240] width 525 height 274
